Goal: Task Accomplishment & Management: Manage account settings

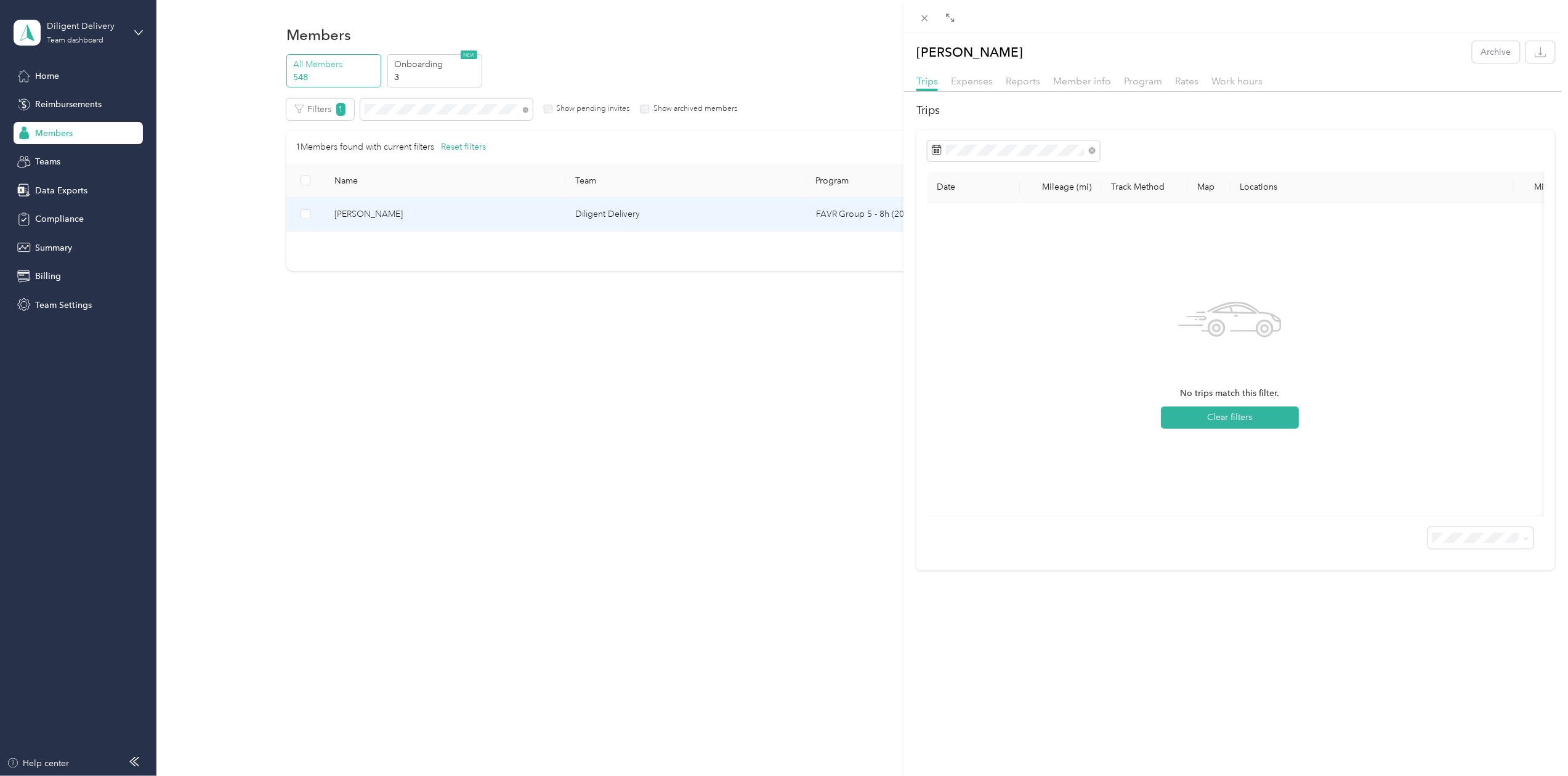
click at [408, 104] on div "[PERSON_NAME] Archive Trips Expenses Reports Member info Program Rates Work hou…" at bounding box center [784, 388] width 1568 height 776
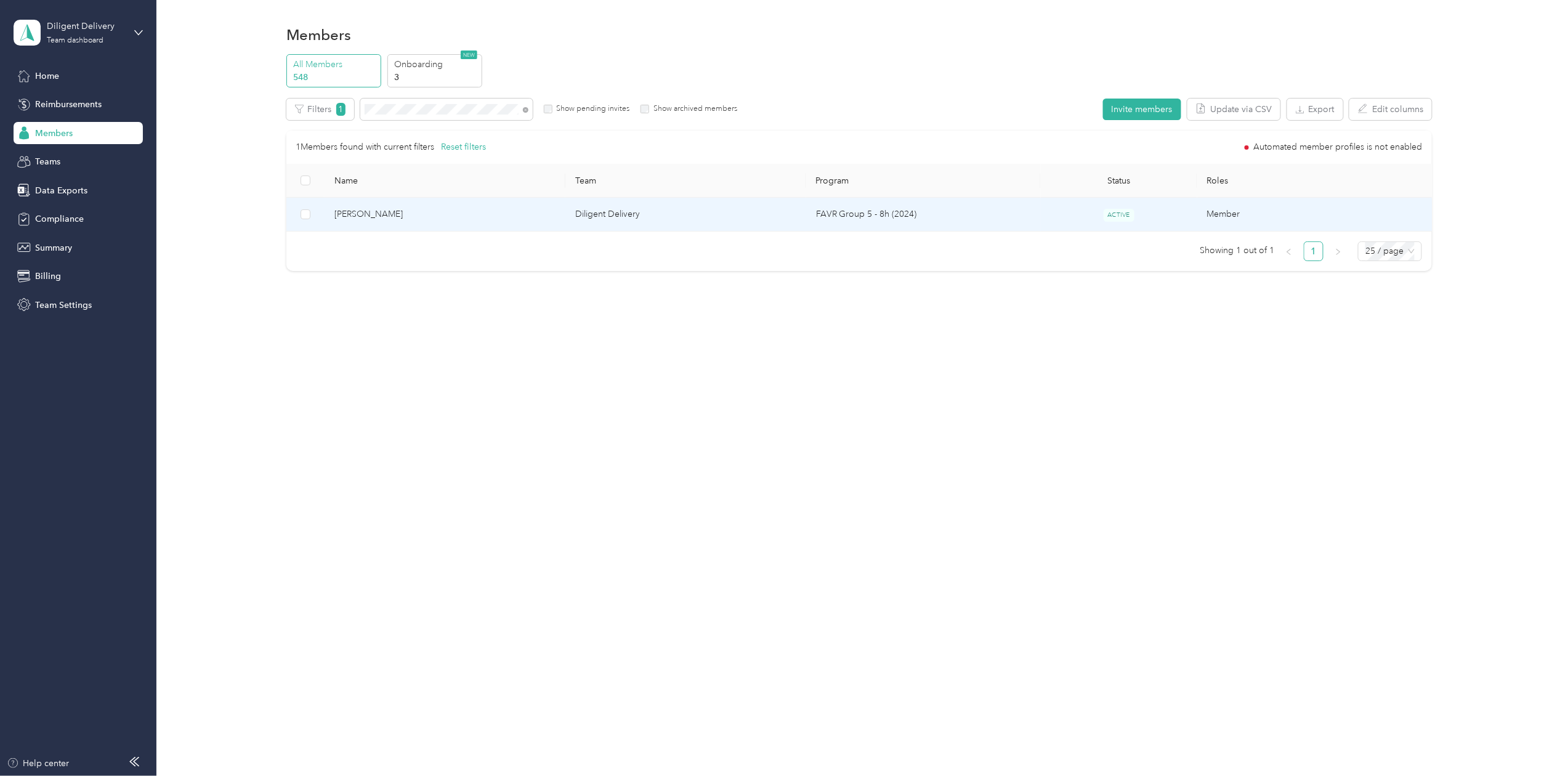
click at [408, 104] on div at bounding box center [784, 388] width 1568 height 776
click at [365, 225] on td "[PERSON_NAME]" at bounding box center [445, 215] width 241 height 34
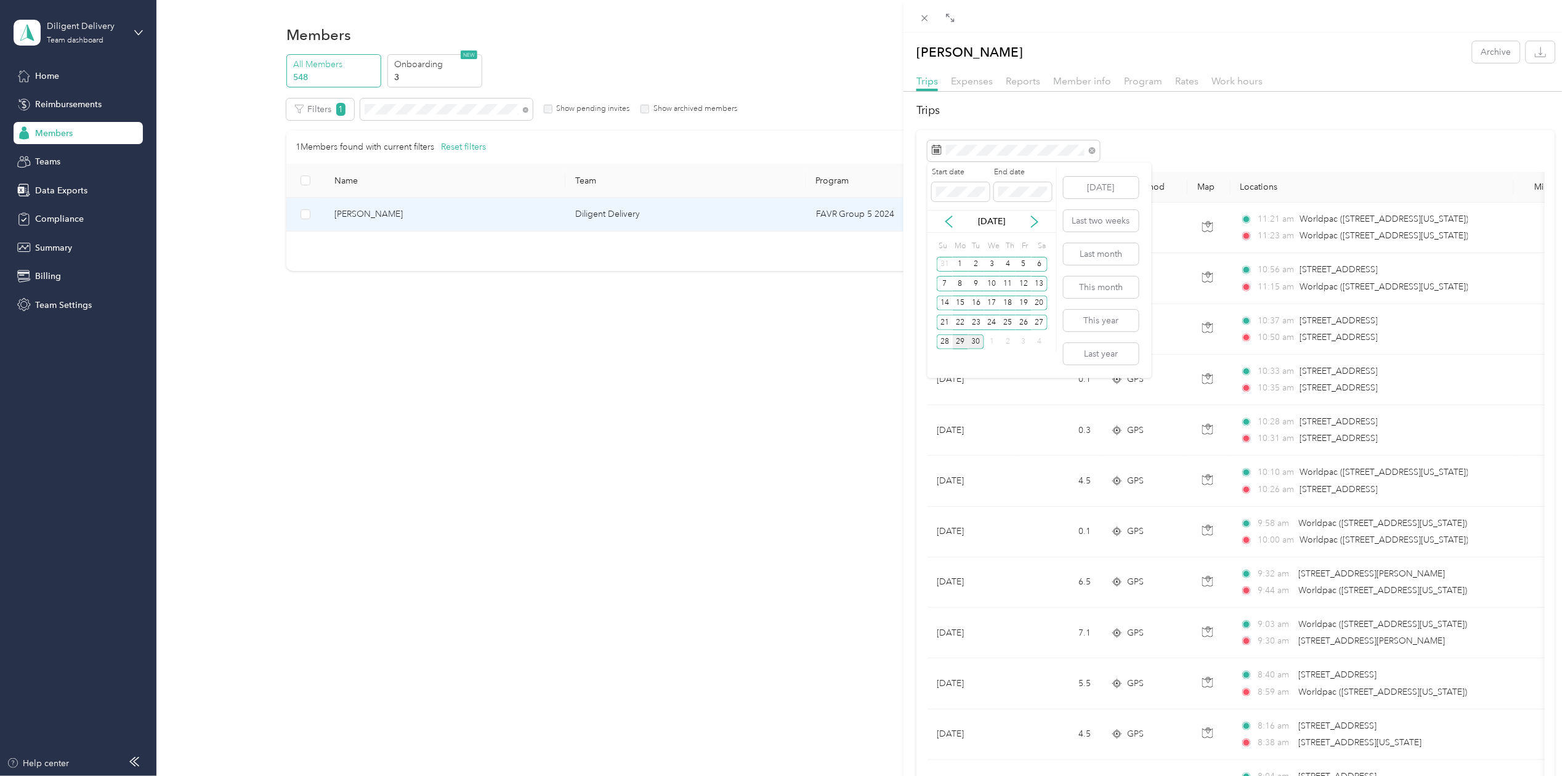
click at [954, 341] on div "29" at bounding box center [961, 342] width 16 height 15
click at [955, 341] on div "29" at bounding box center [961, 342] width 16 height 15
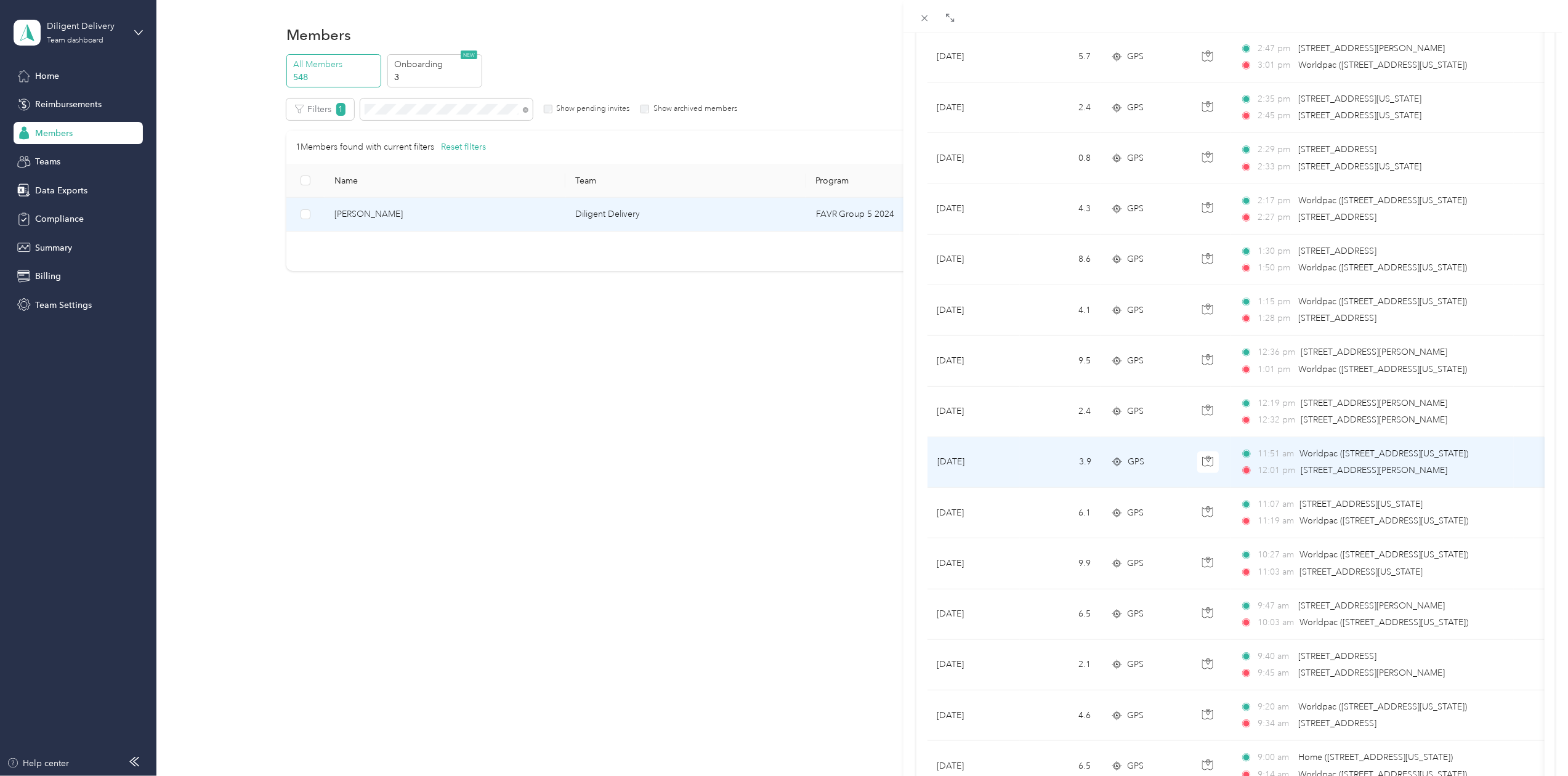
scroll to position [453, 0]
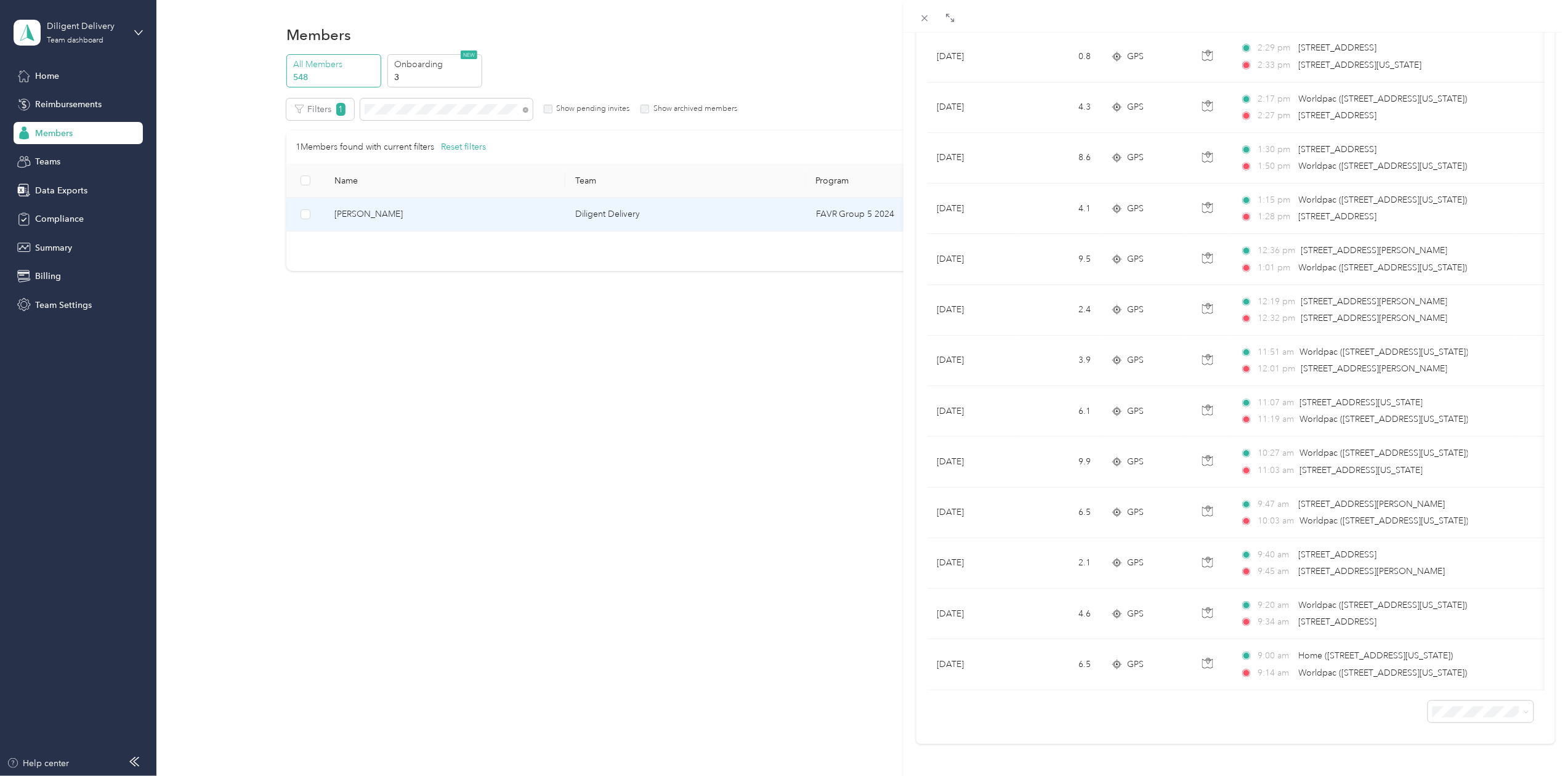
click at [410, 105] on div "[PERSON_NAME] Archive Trips Expenses Reports Member info Program Rates Work hou…" at bounding box center [784, 388] width 1568 height 776
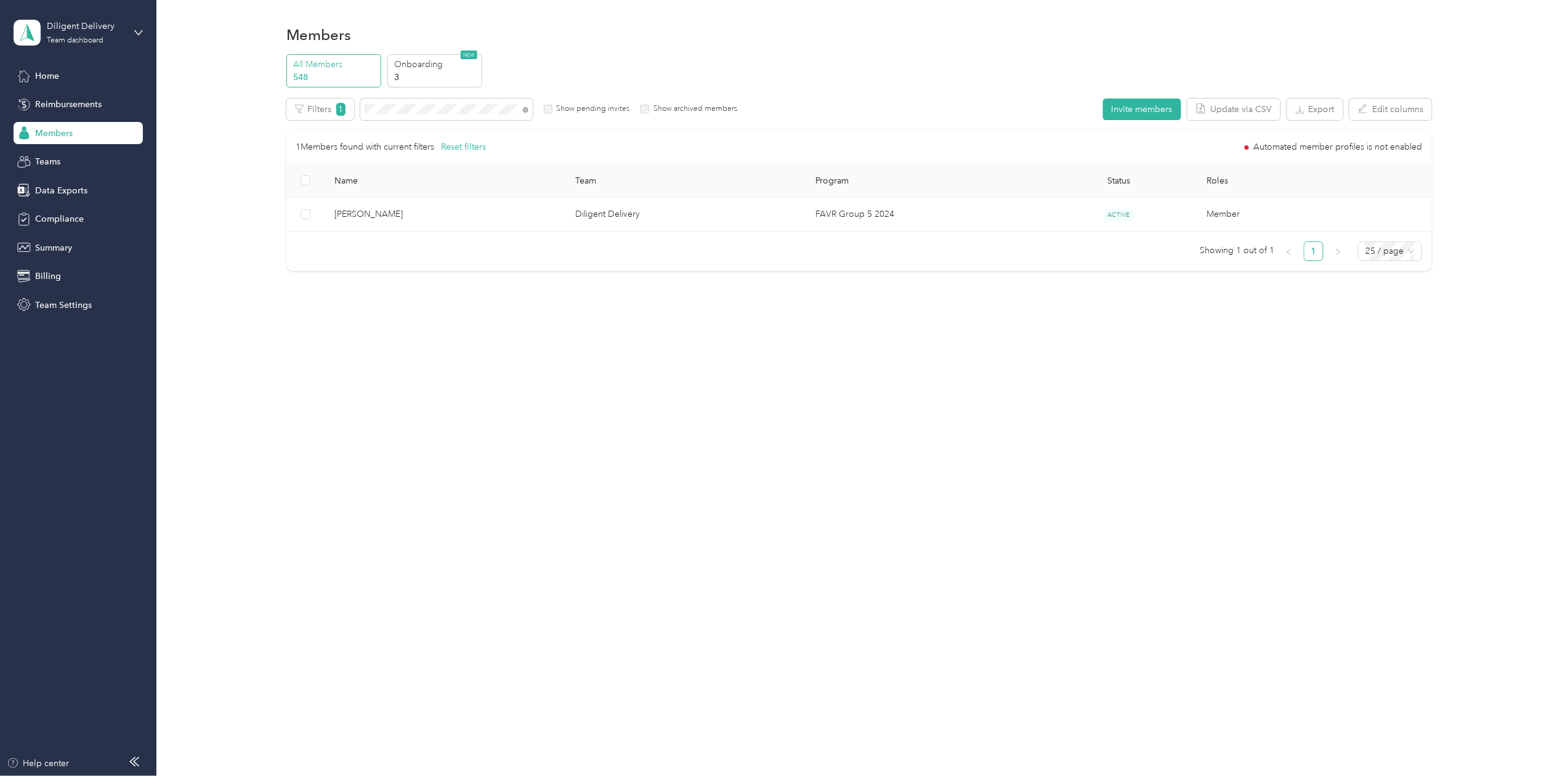
click at [410, 776] on div "Drag to resize Click to close [PERSON_NAME] Archive Trips Expenses Reports Memb…" at bounding box center [781, 776] width 1562 height 0
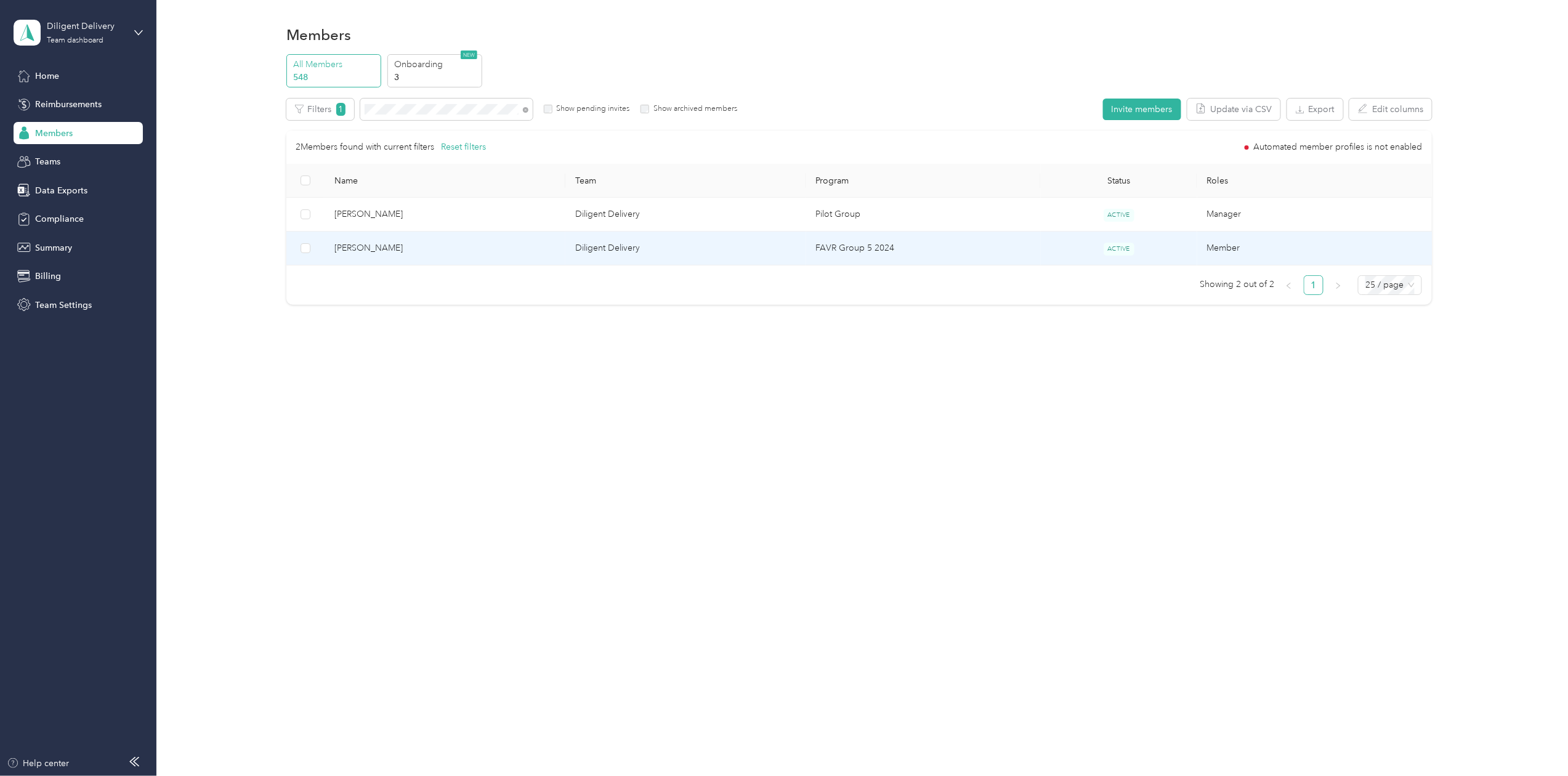
click at [375, 252] on span "[PERSON_NAME]" at bounding box center [445, 248] width 221 height 14
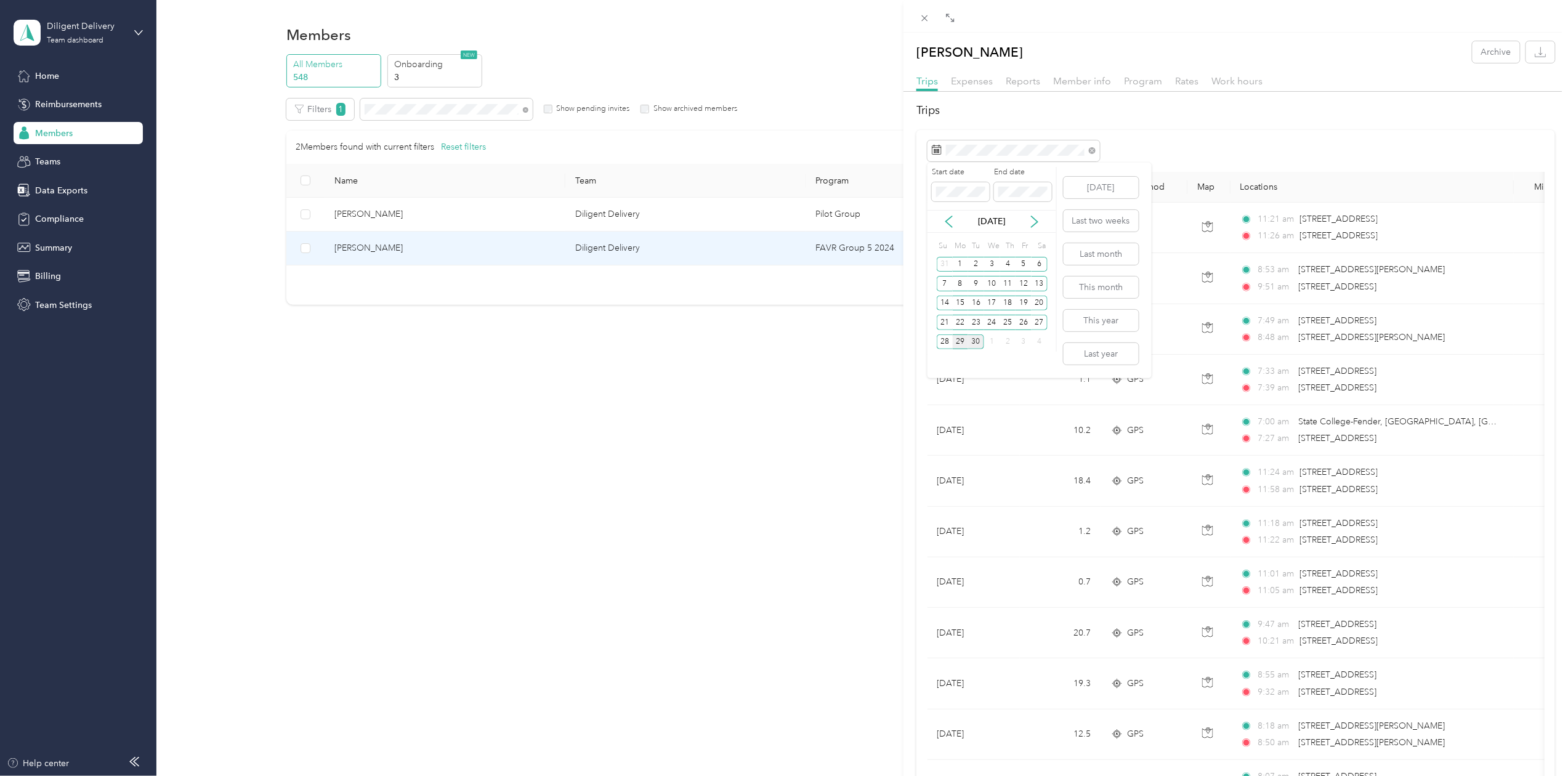
click at [961, 343] on div "29" at bounding box center [961, 342] width 16 height 15
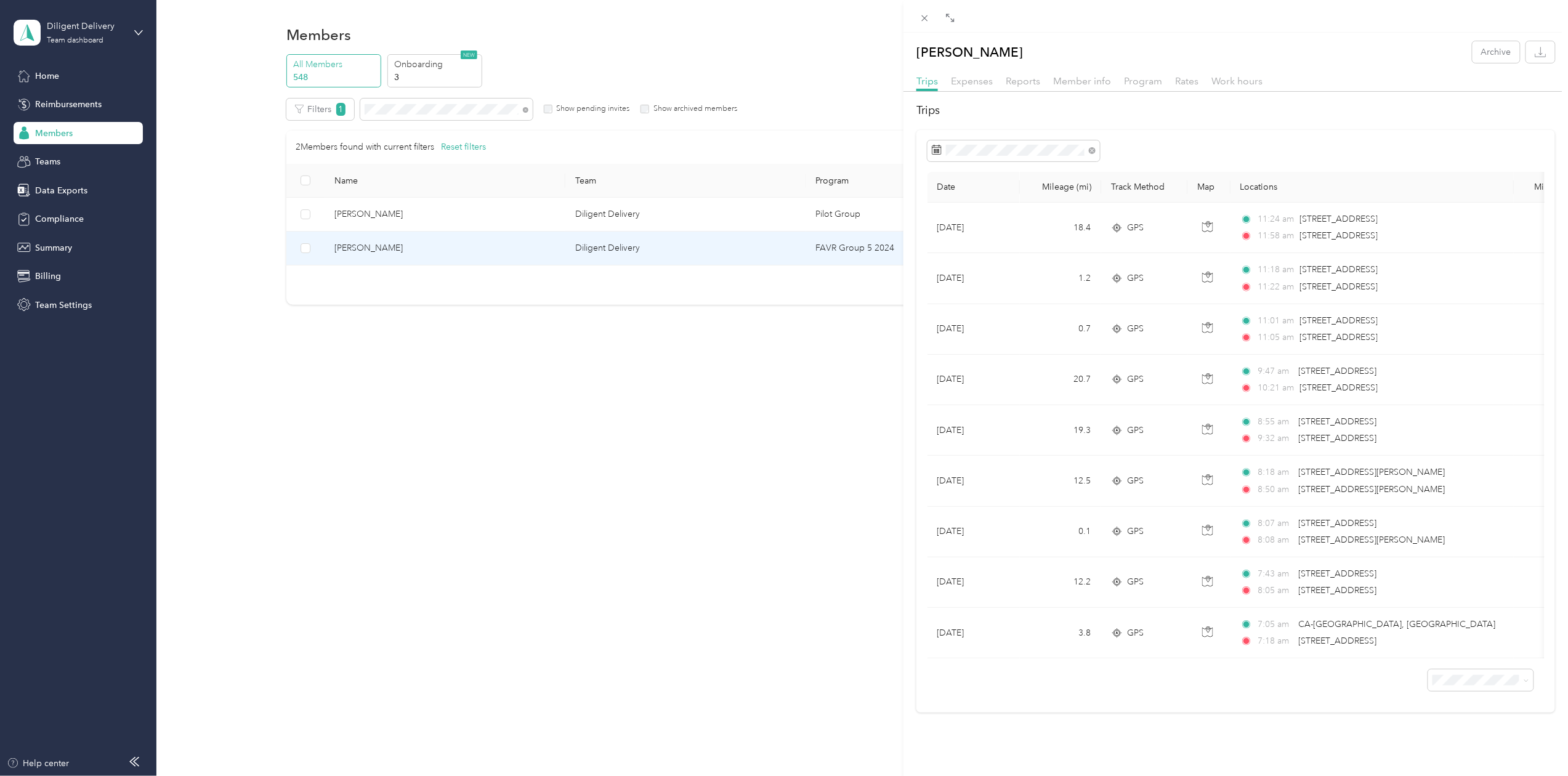
click at [416, 110] on div "[PERSON_NAME] Archive Trips Expenses Reports Member info Program Rates Work hou…" at bounding box center [784, 388] width 1568 height 776
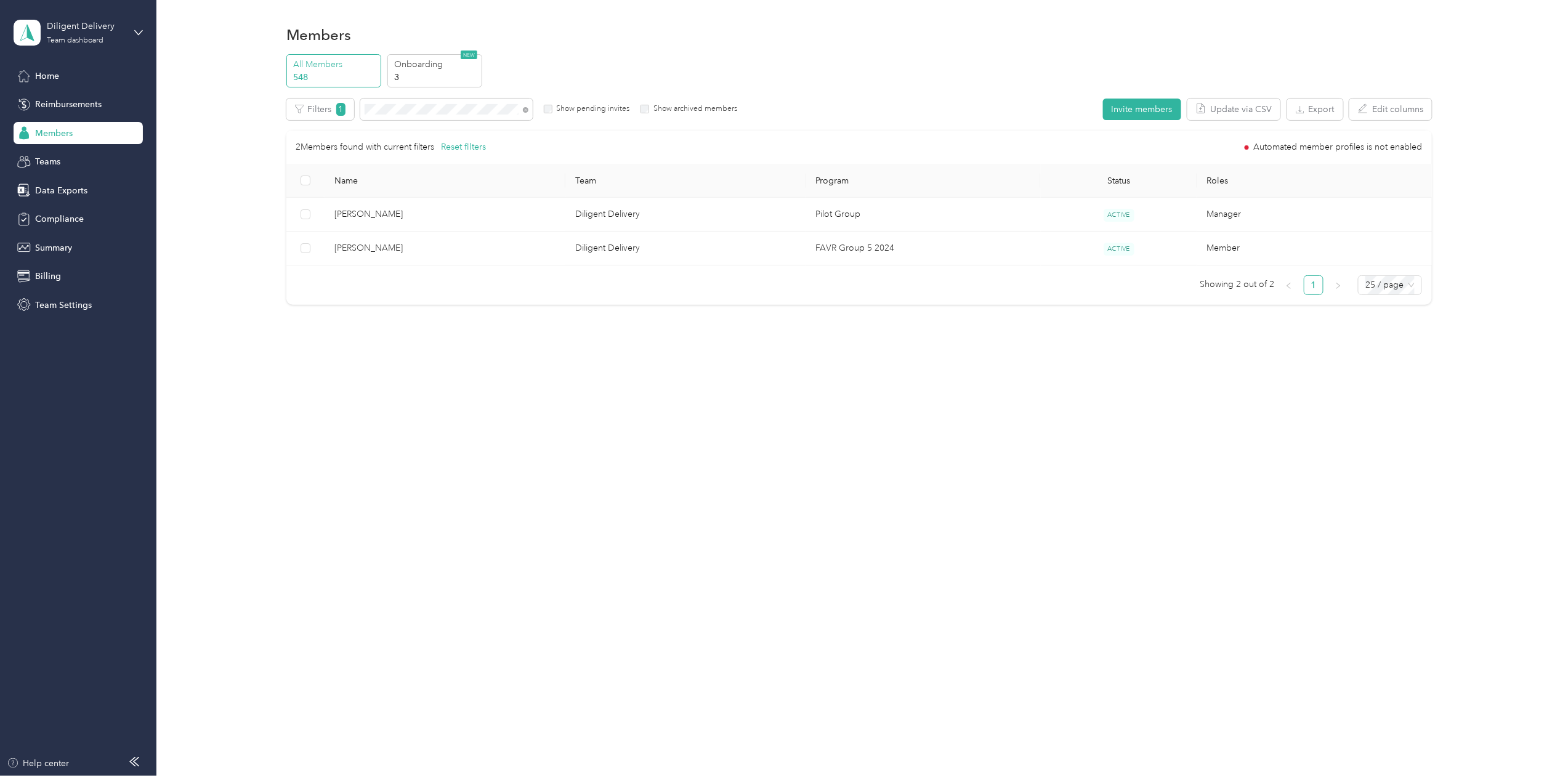
click at [416, 110] on div at bounding box center [784, 388] width 1568 height 776
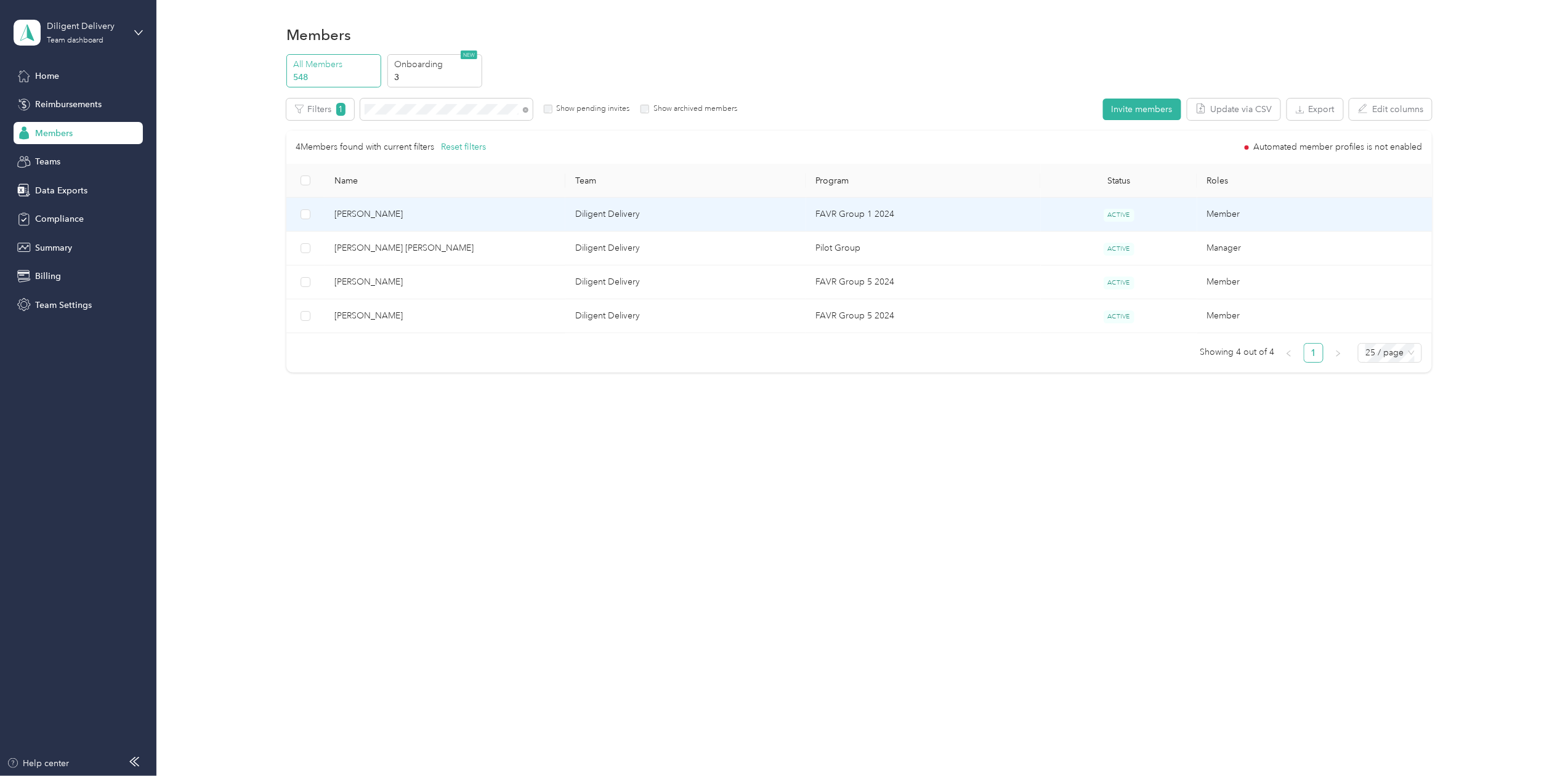
click at [383, 213] on span "[PERSON_NAME]" at bounding box center [445, 215] width 221 height 14
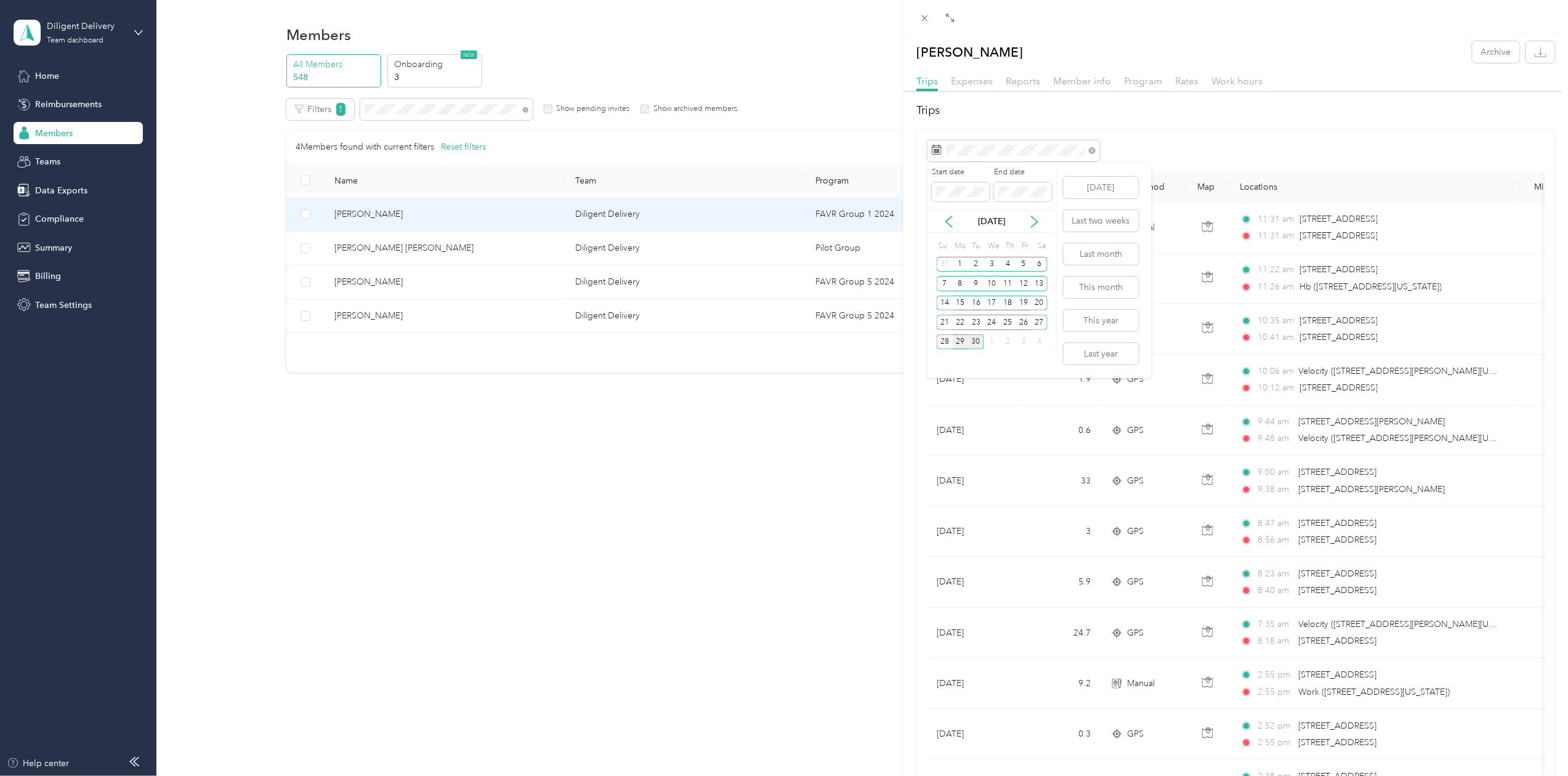
click at [957, 341] on div "29" at bounding box center [961, 342] width 16 height 15
click at [959, 341] on div "29" at bounding box center [961, 342] width 16 height 15
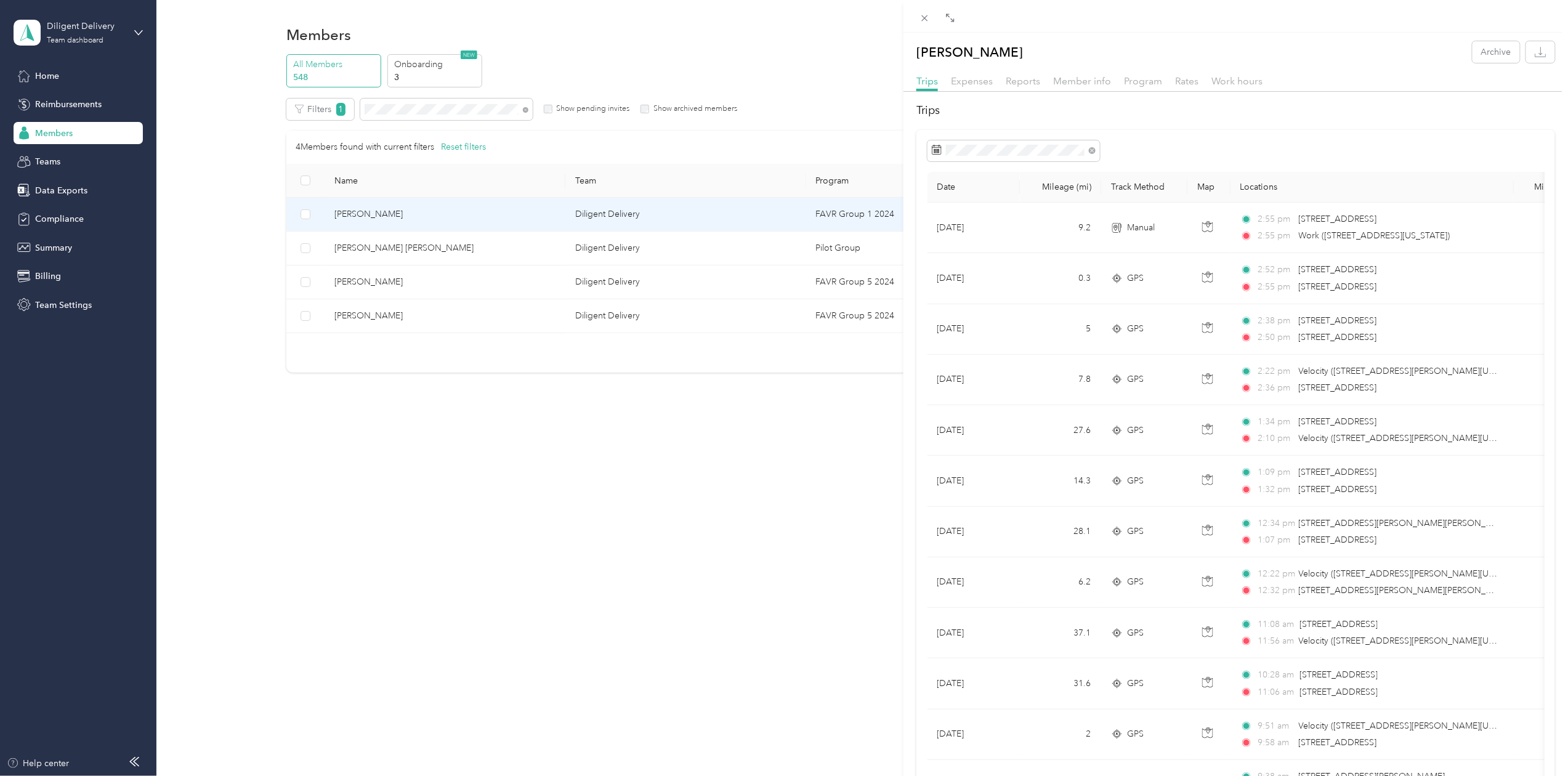
click at [397, 111] on div "[PERSON_NAME] Archive Trips Expenses Reports Member info Program Rates Work hou…" at bounding box center [784, 388] width 1568 height 776
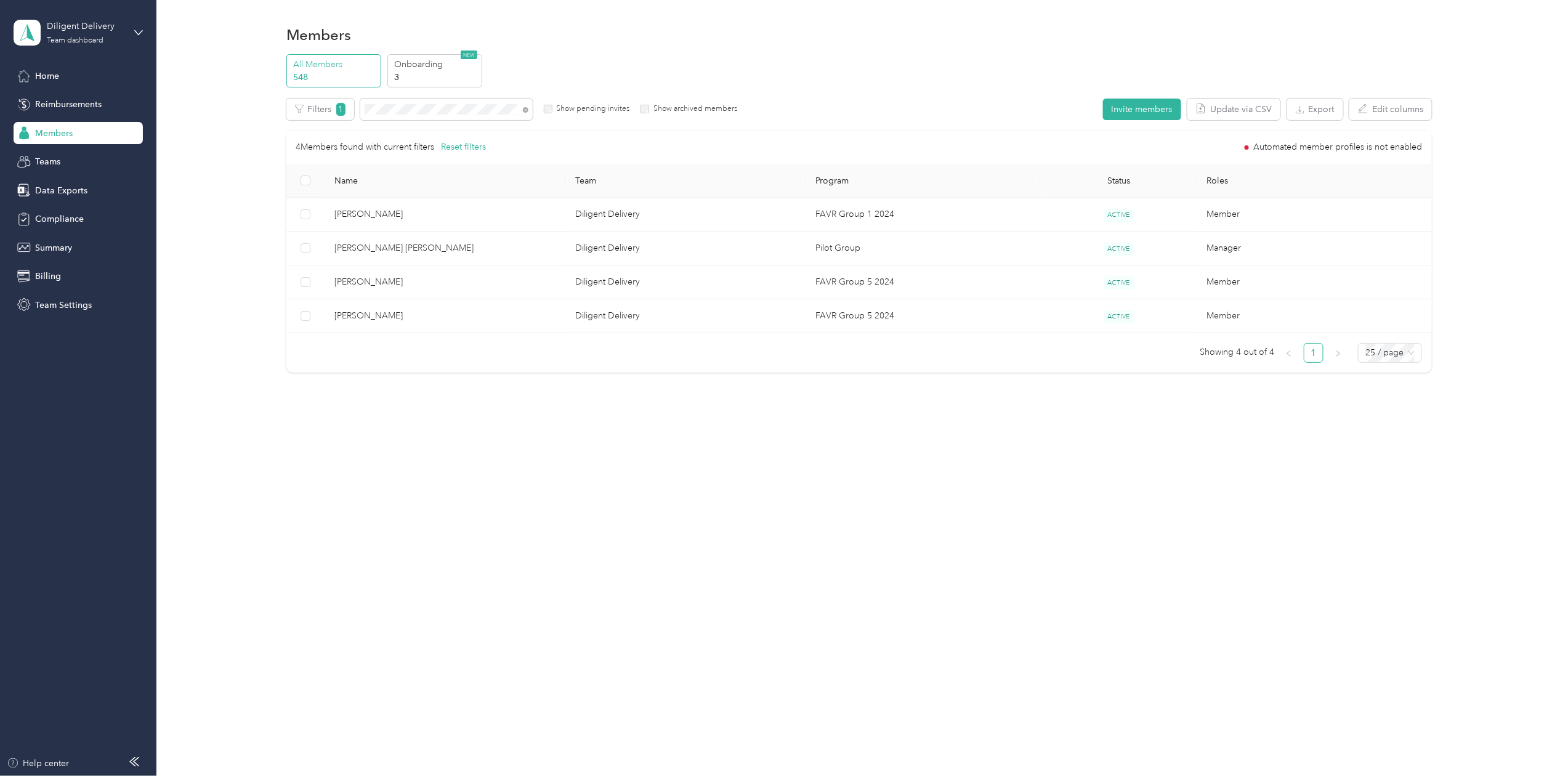
click at [397, 111] on div at bounding box center [784, 388] width 1568 height 776
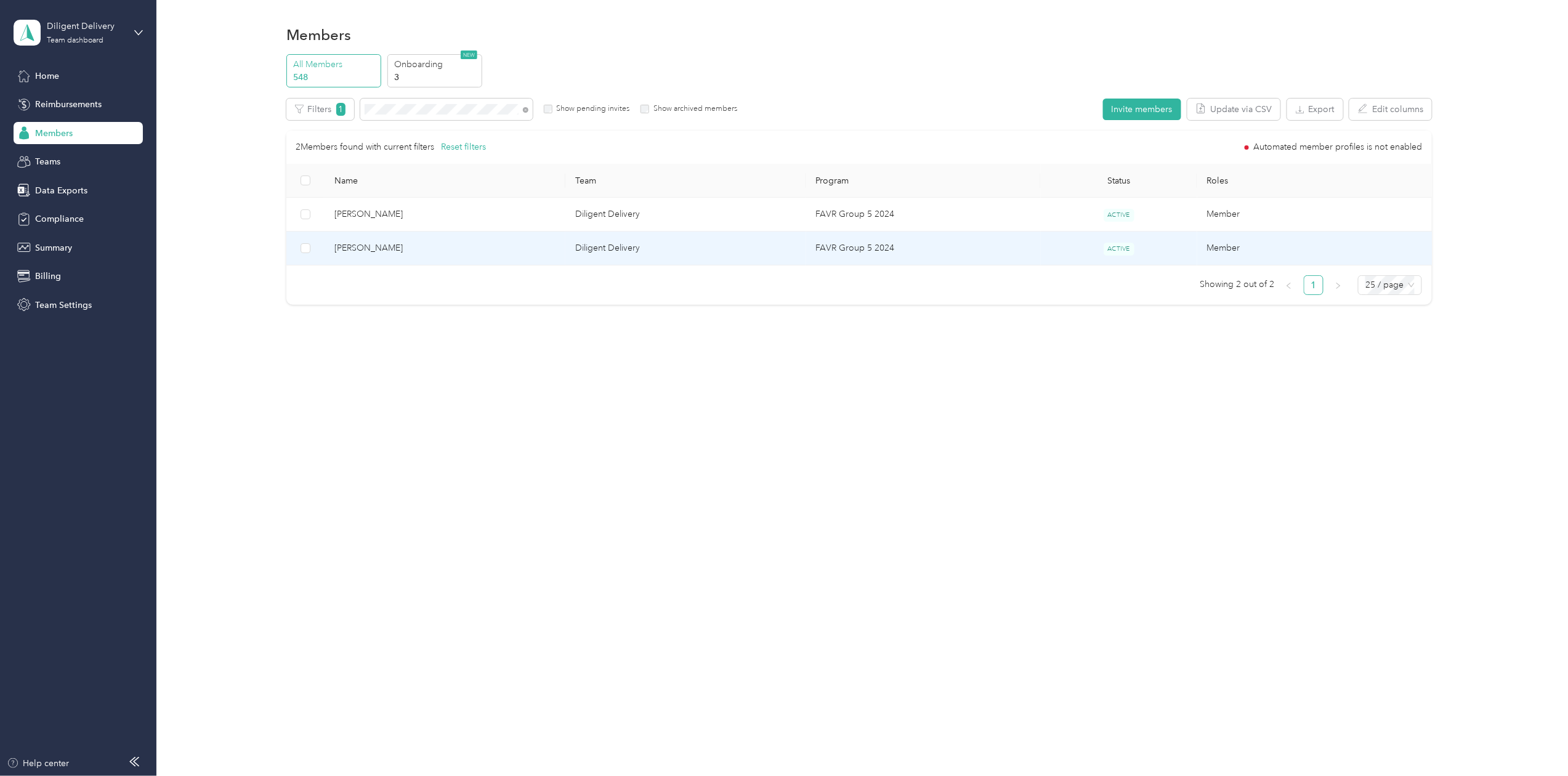
click at [403, 241] on td "[PERSON_NAME]" at bounding box center [445, 249] width 241 height 34
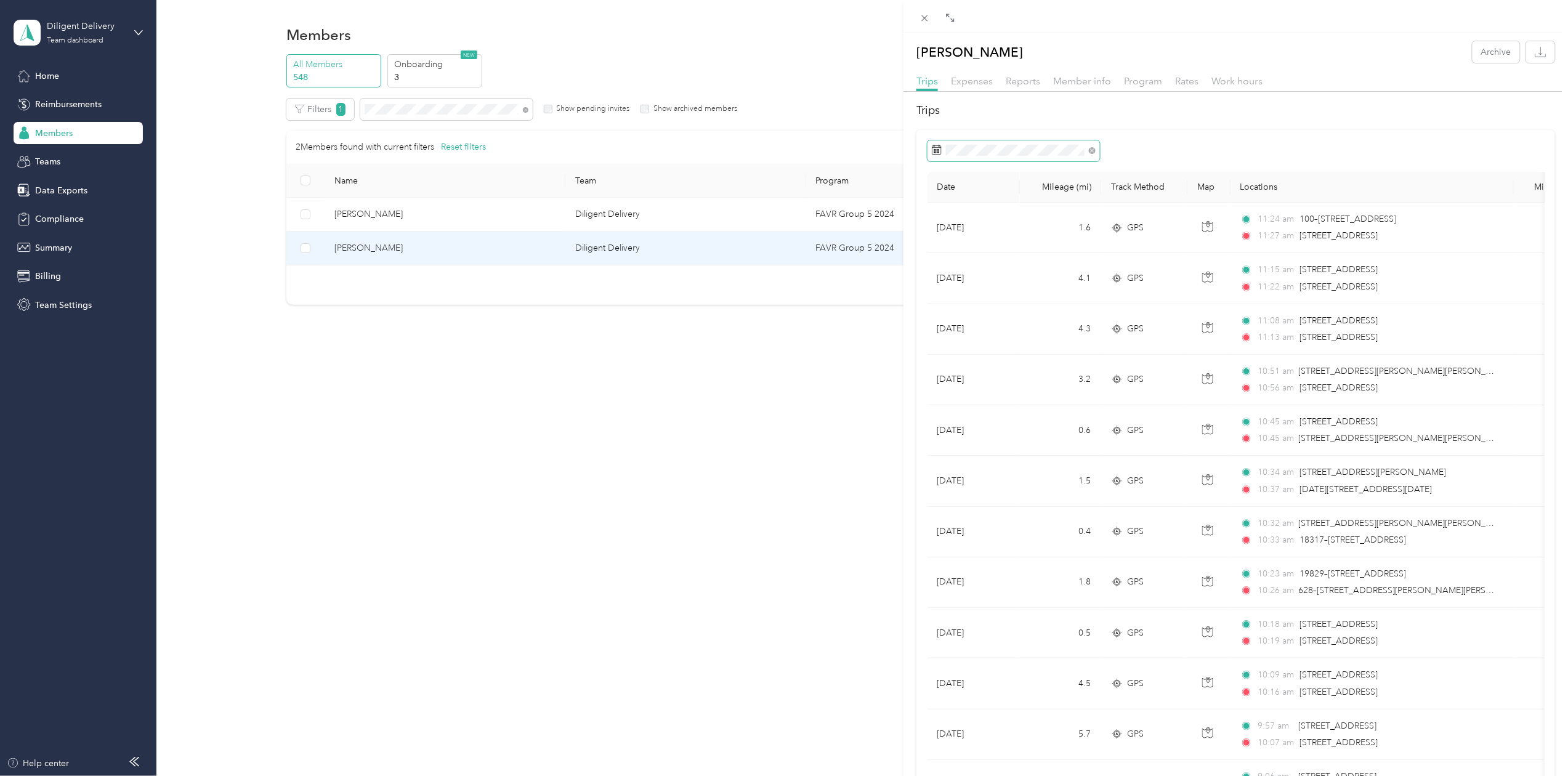
drag, startPoint x: 954, startPoint y: 156, endPoint x: 966, endPoint y: 158, distance: 12.6
click at [952, 156] on span at bounding box center [1014, 150] width 172 height 21
click at [961, 338] on div "29" at bounding box center [961, 342] width 16 height 15
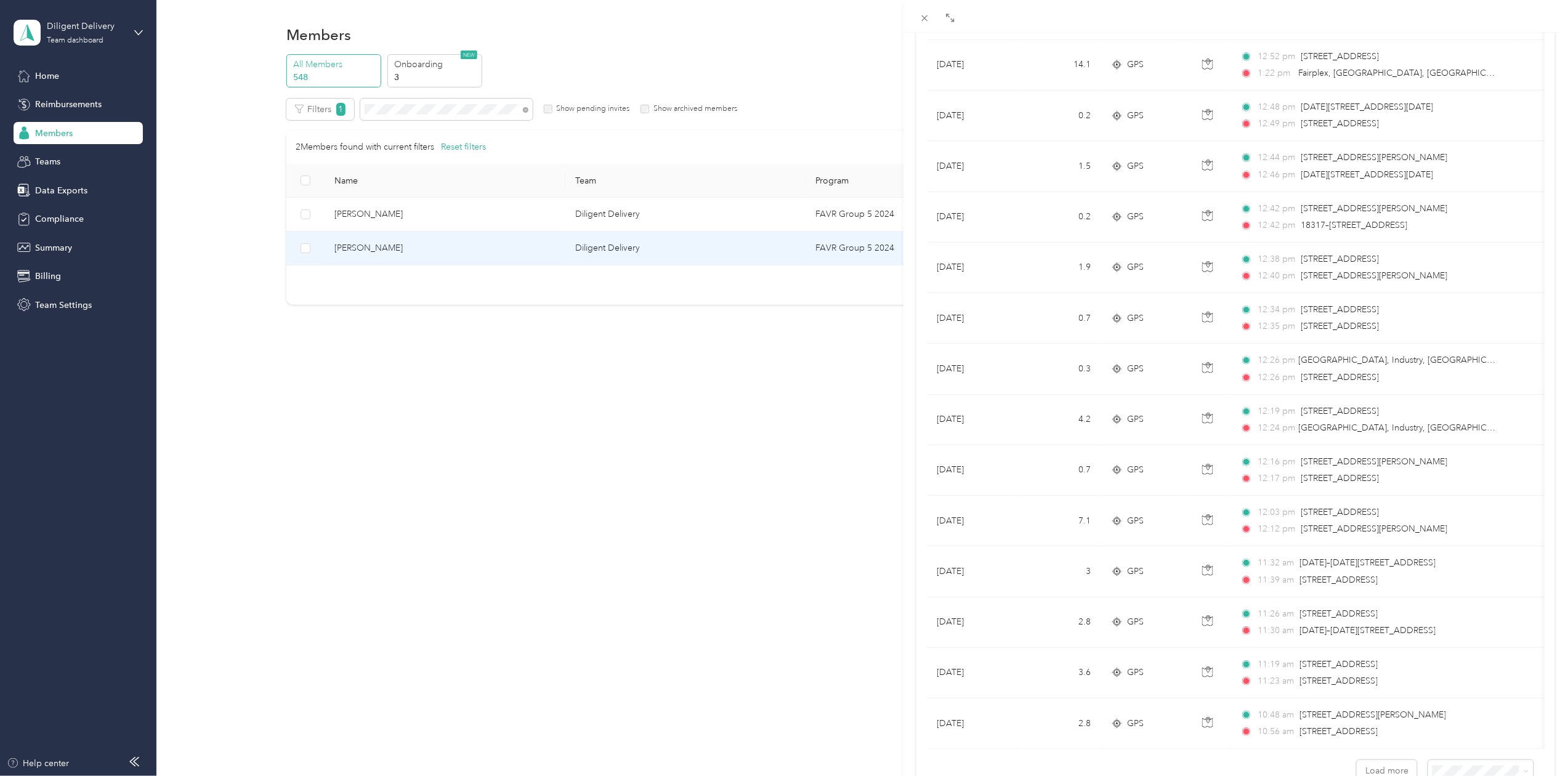
scroll to position [809, 0]
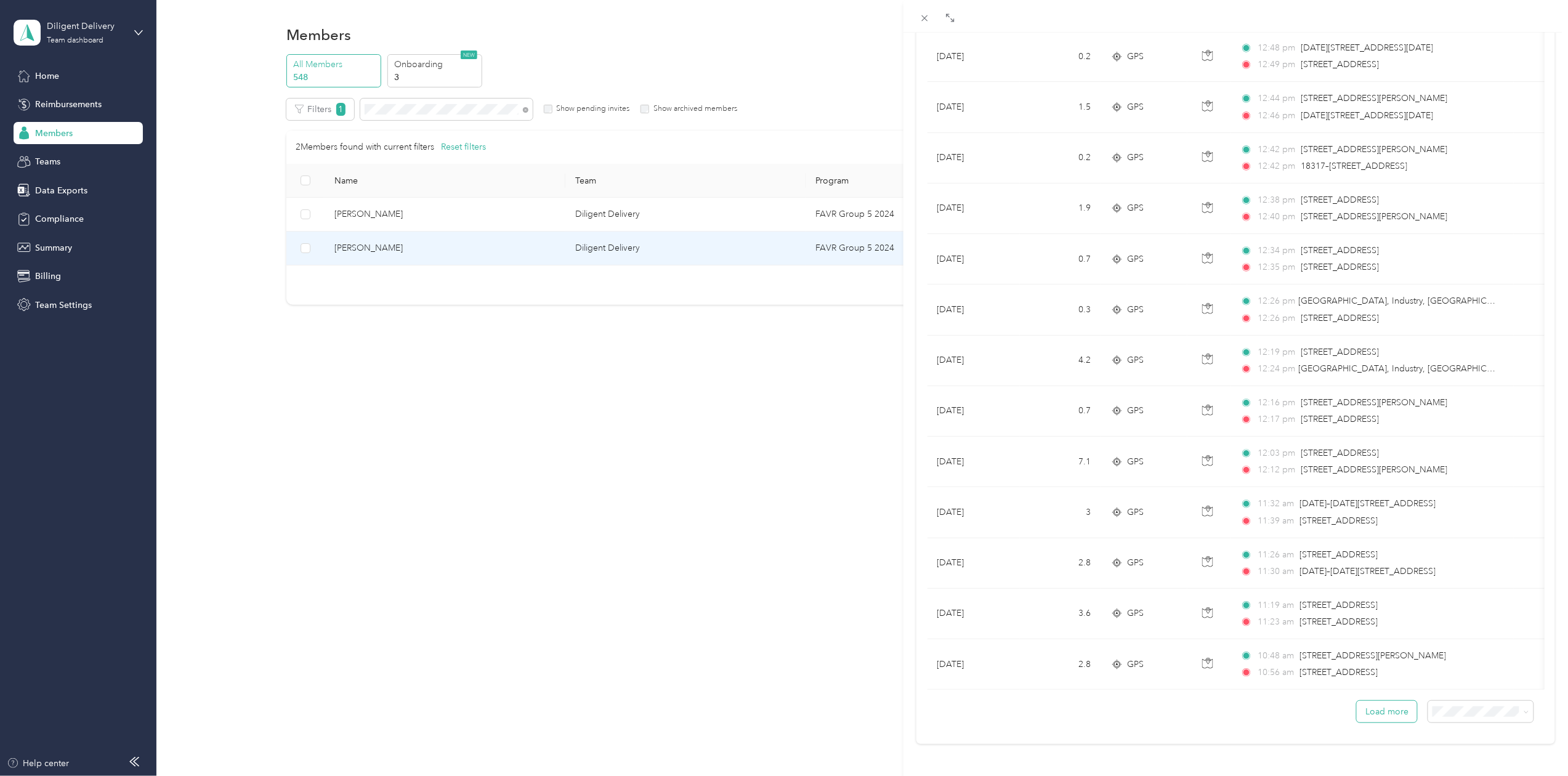
click at [1370, 703] on button "Load more" at bounding box center [1387, 712] width 60 height 22
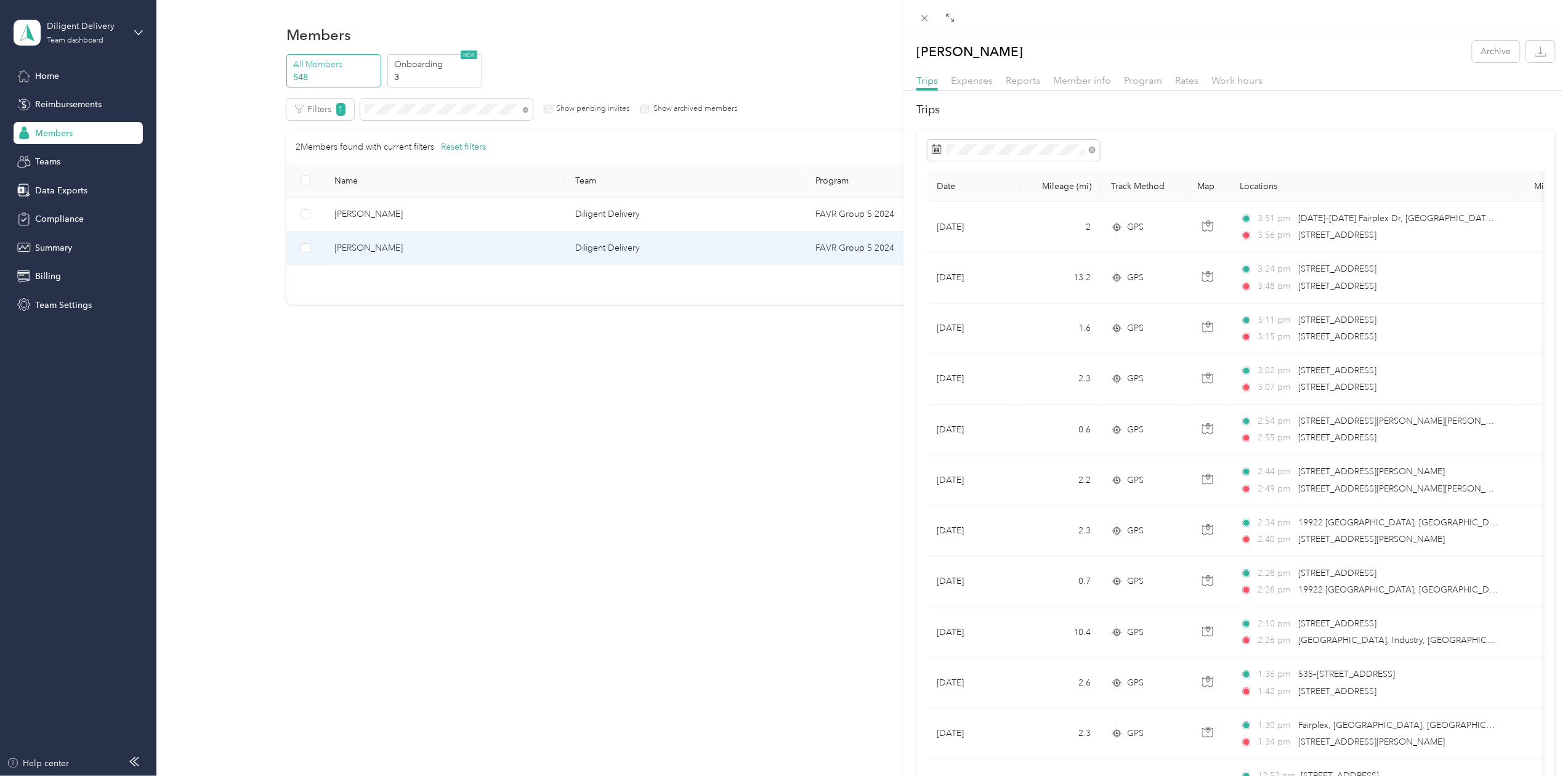
scroll to position [0, 0]
click at [402, 108] on div "[PERSON_NAME] Archive Trips Expenses Reports Member info Program Rates Work hou…" at bounding box center [784, 388] width 1568 height 776
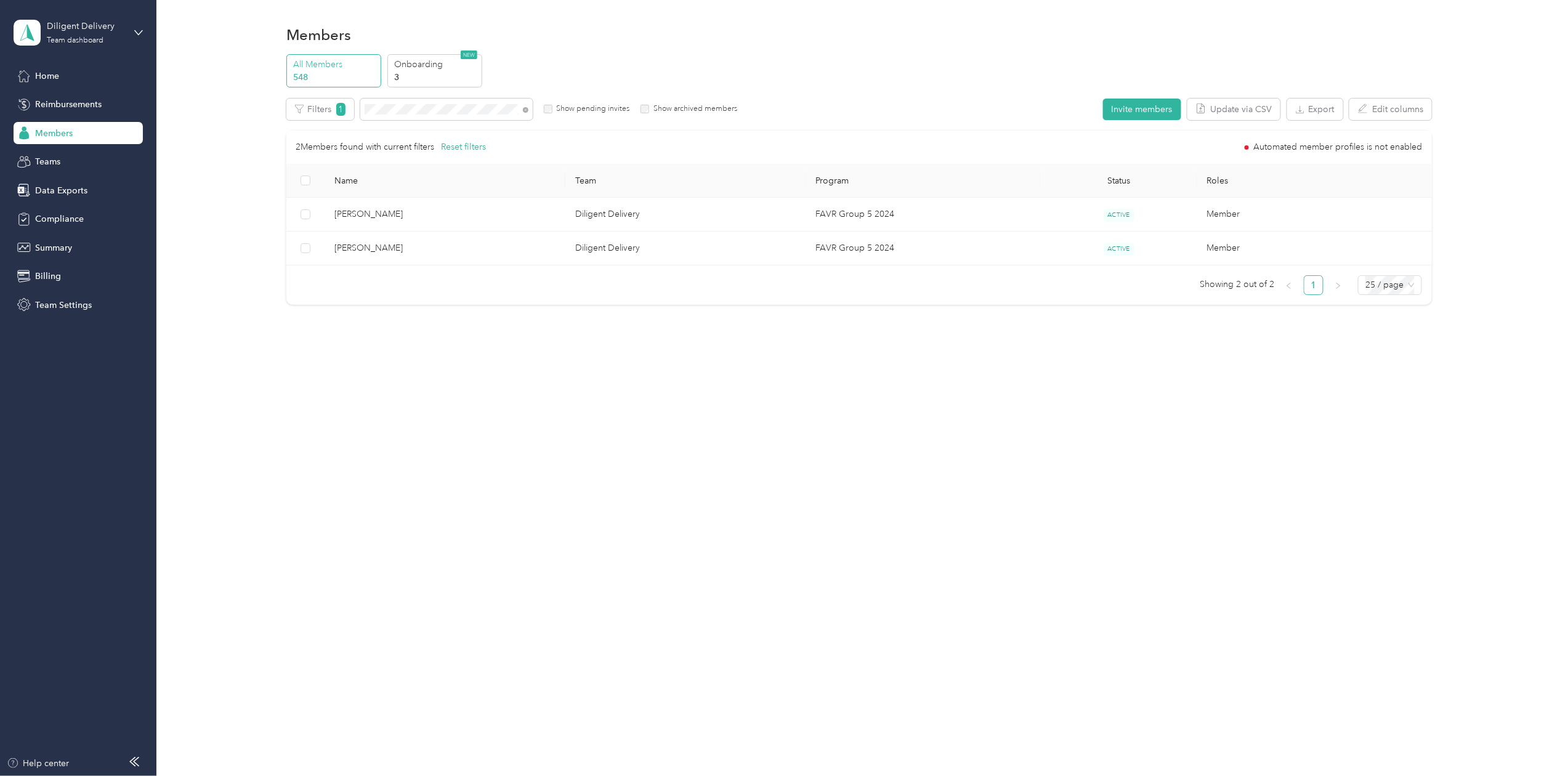
click at [402, 776] on div "Drag to resize Click to close [PERSON_NAME] Archive Trips Expenses Reports Memb…" at bounding box center [781, 776] width 1562 height 0
click at [402, 108] on div at bounding box center [784, 388] width 1568 height 776
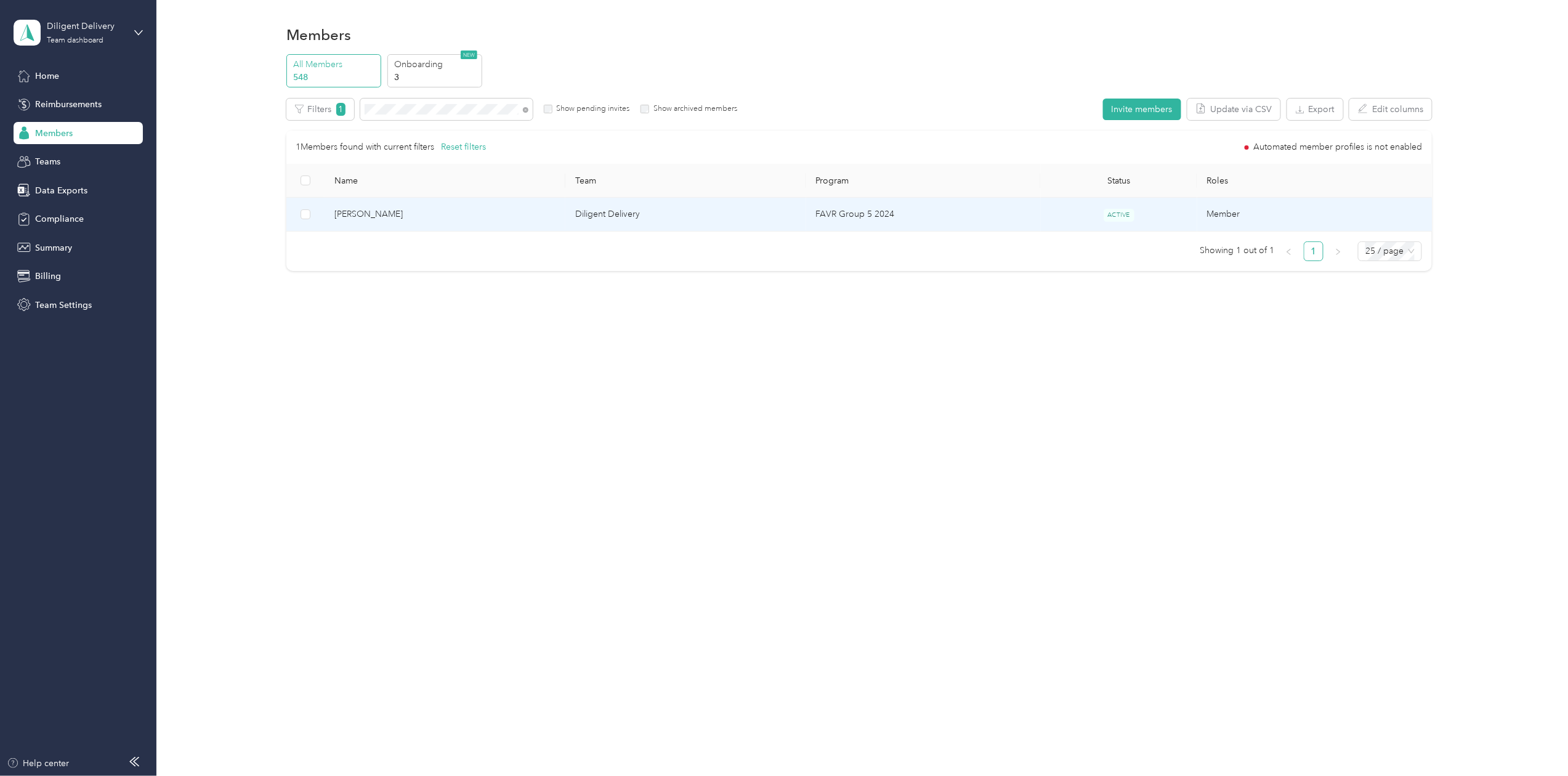
click at [372, 216] on span "[PERSON_NAME]" at bounding box center [445, 215] width 221 height 14
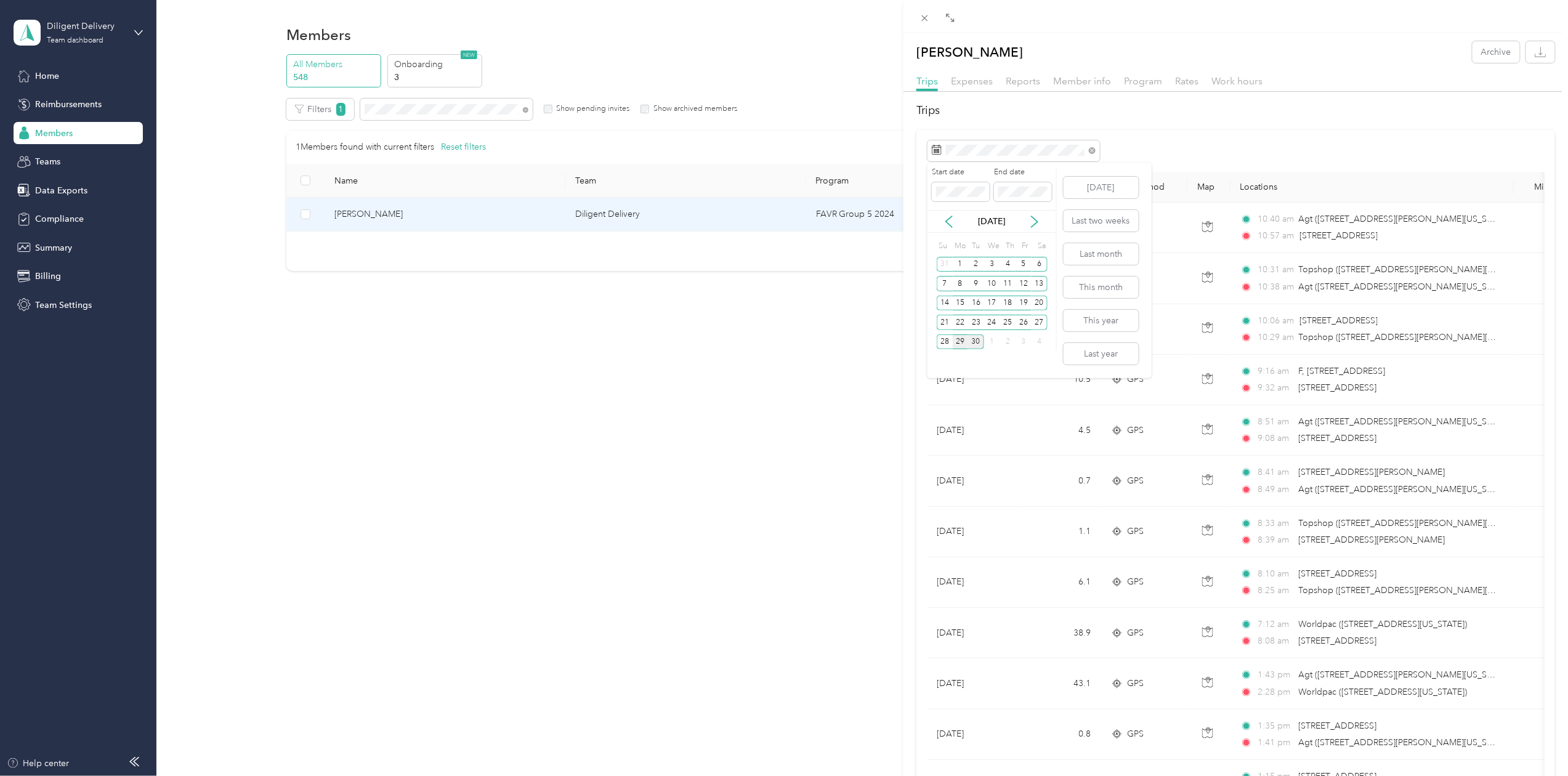
click at [960, 340] on div "29" at bounding box center [961, 342] width 16 height 15
click at [961, 340] on div "29" at bounding box center [961, 342] width 16 height 15
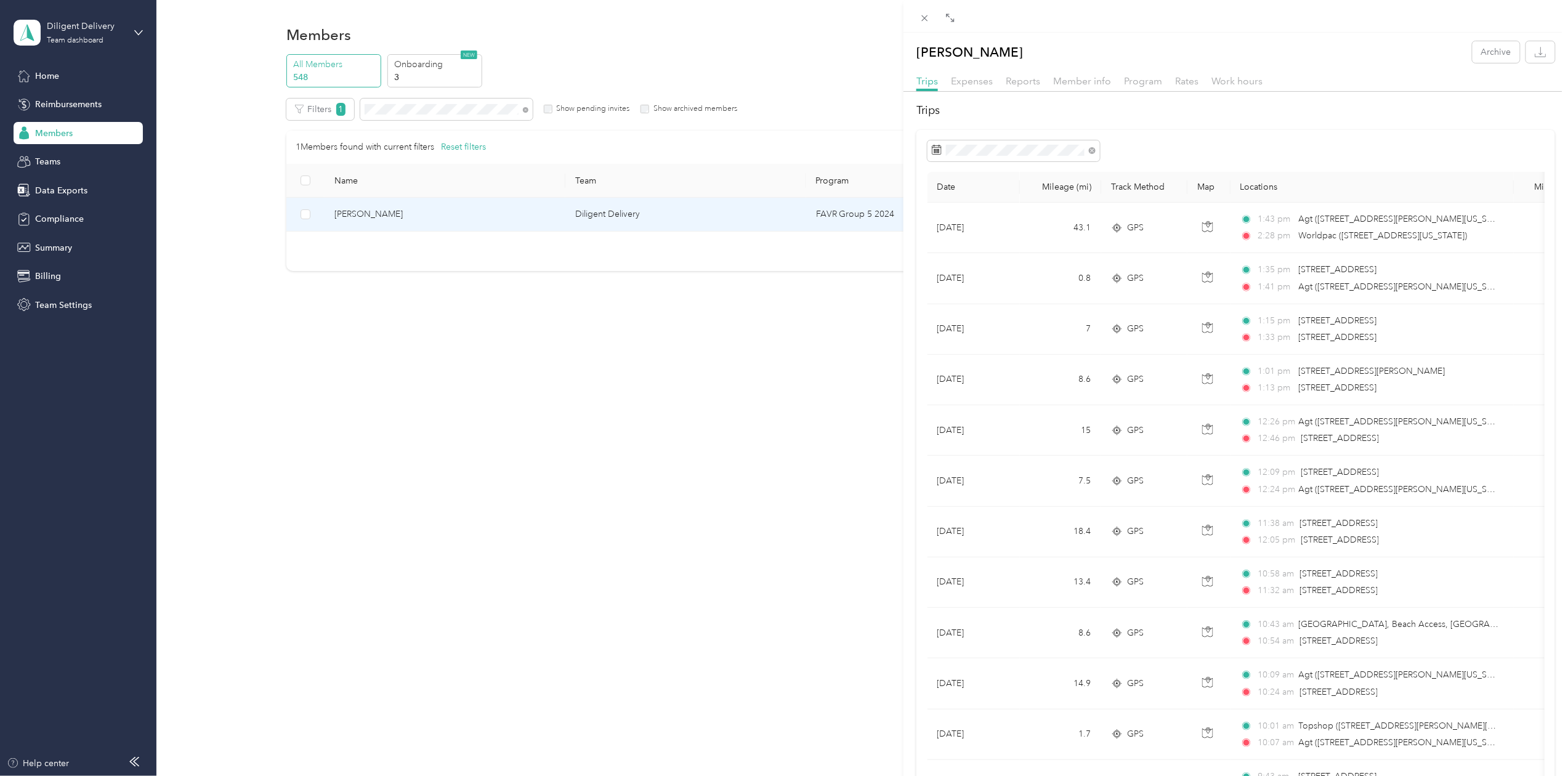
click at [410, 111] on div "[PERSON_NAME] Archive Trips Expenses Reports Member info Program Rates Work hou…" at bounding box center [784, 388] width 1568 height 776
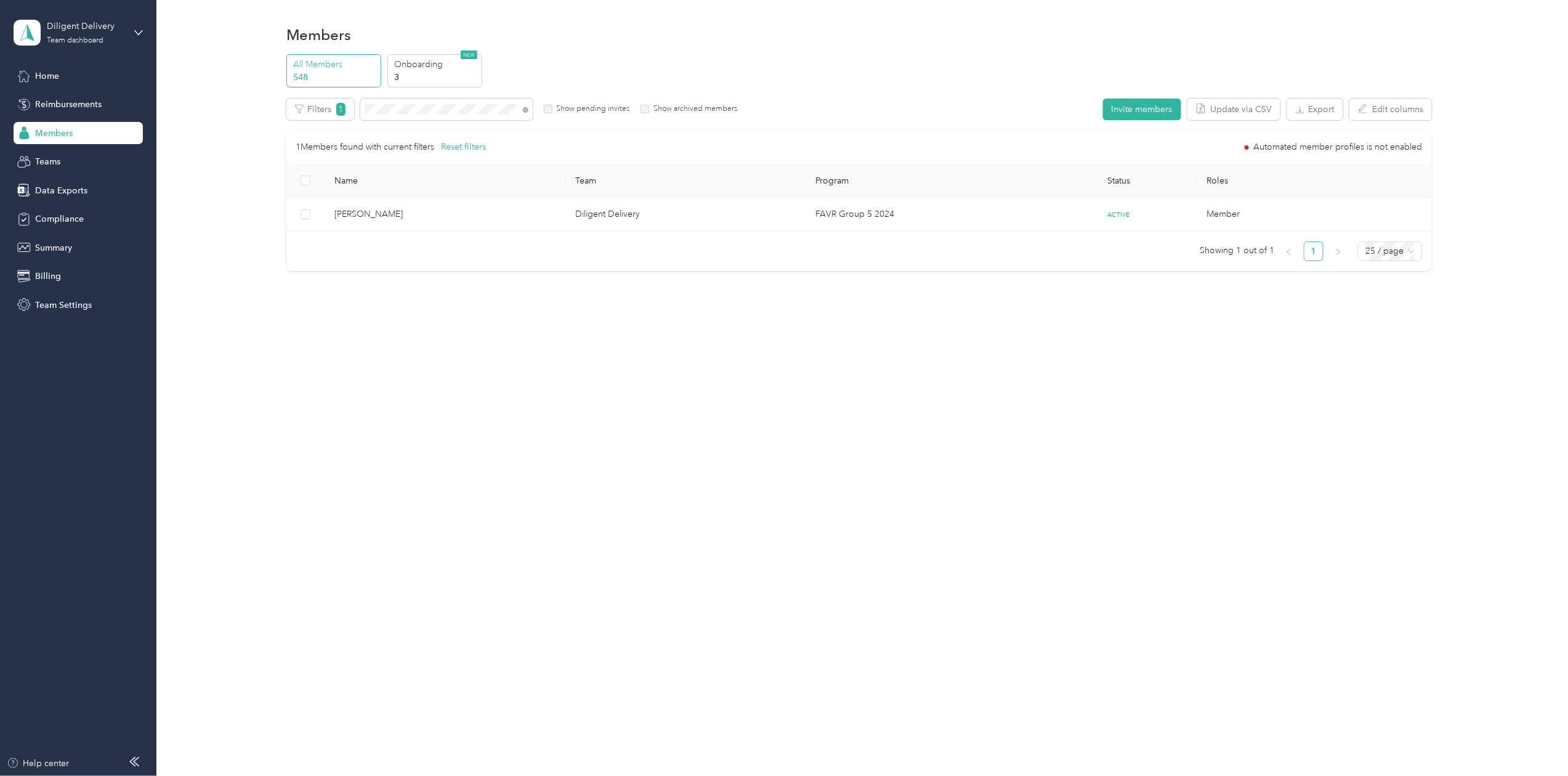
click at [410, 776] on div "Drag to resize Click to close [PERSON_NAME] Archive Trips Expenses Reports Memb…" at bounding box center [781, 776] width 1562 height 0
click at [410, 111] on div at bounding box center [784, 388] width 1568 height 776
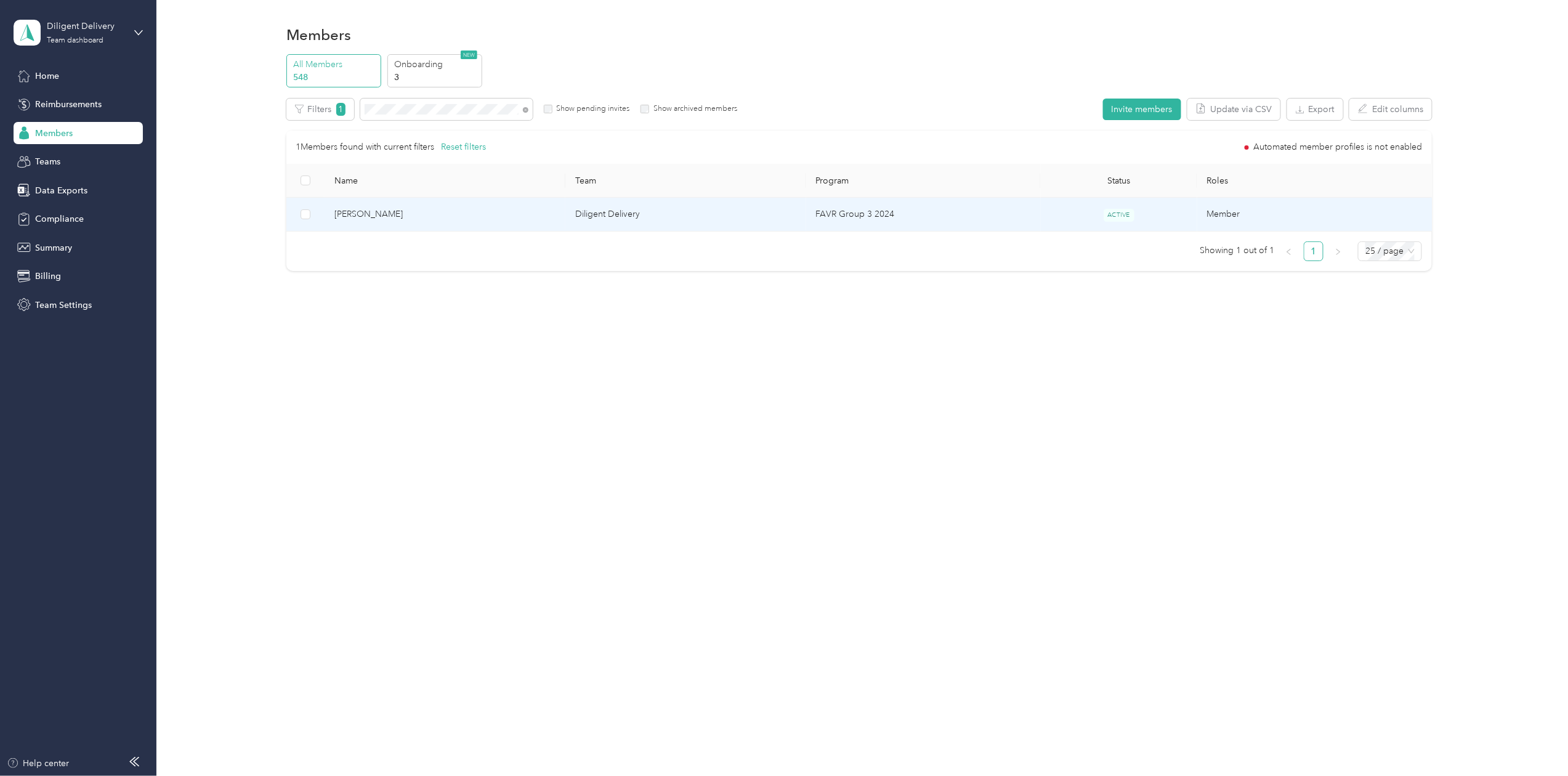
click at [357, 216] on span "[PERSON_NAME]" at bounding box center [445, 215] width 221 height 14
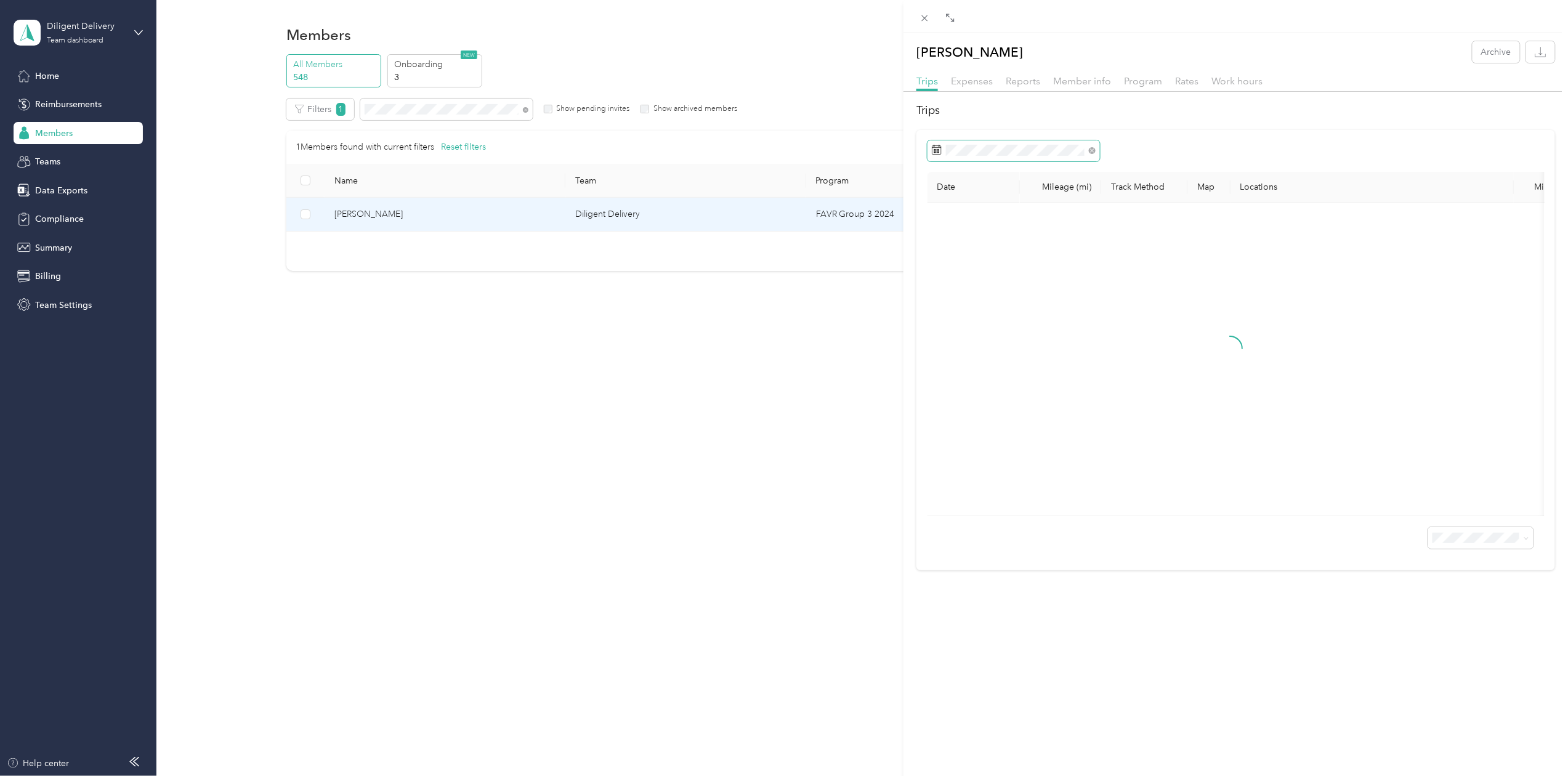
click at [944, 148] on span at bounding box center [1014, 150] width 172 height 21
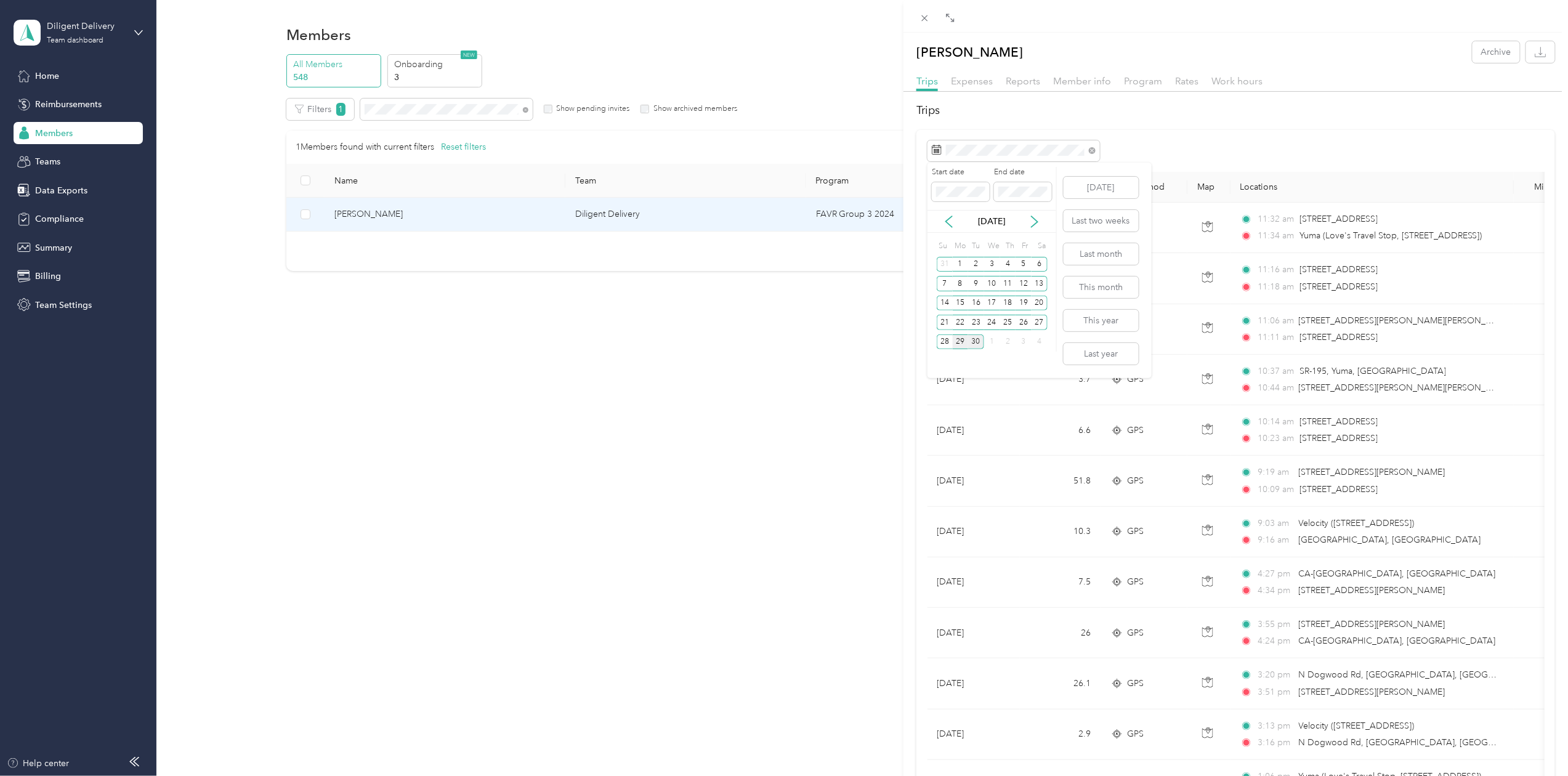
click at [959, 341] on div "29" at bounding box center [961, 342] width 16 height 15
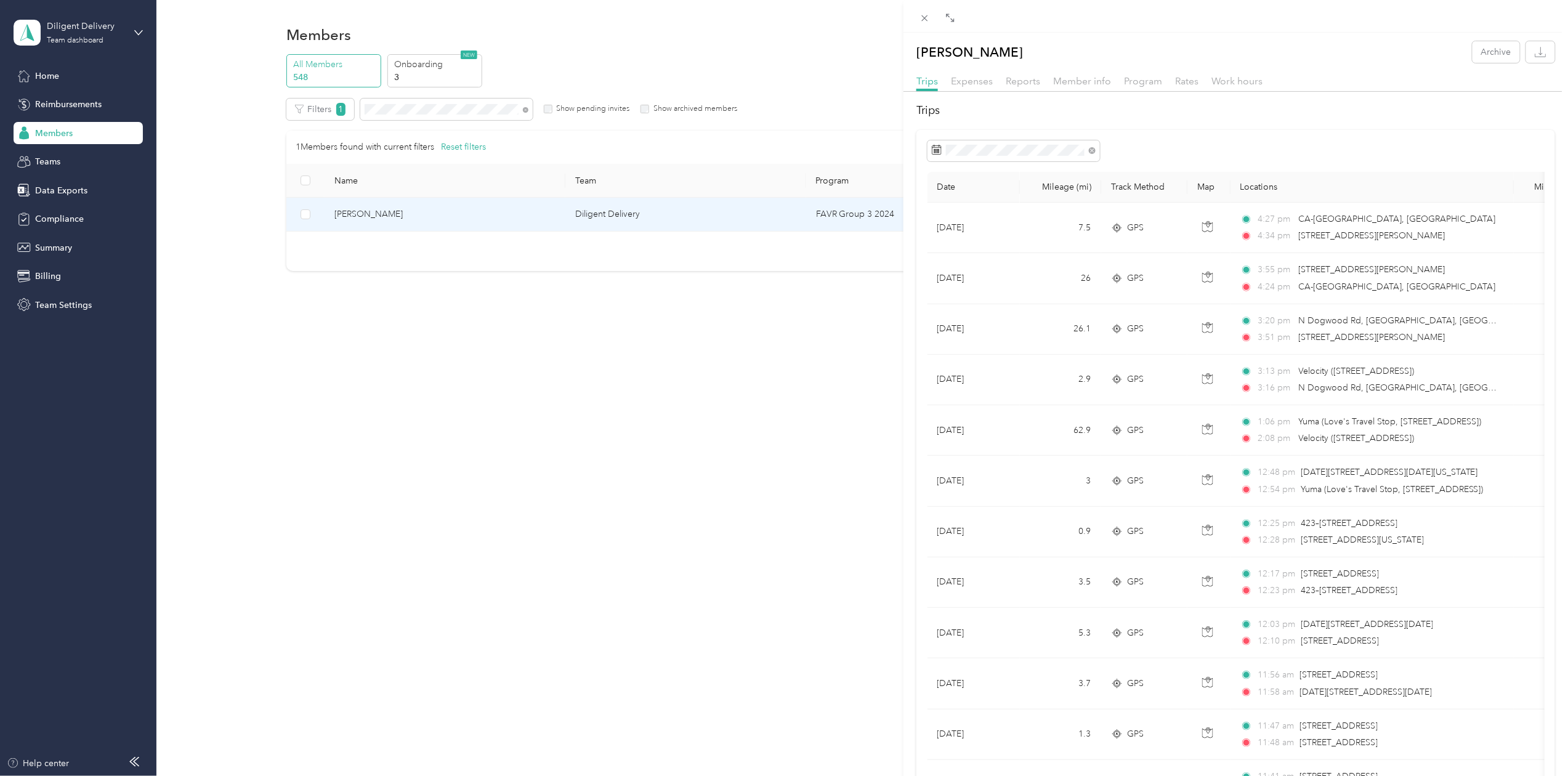
click at [407, 106] on div "[PERSON_NAME] Archive Trips Expenses Reports Member info Program Rates Work hou…" at bounding box center [784, 388] width 1568 height 776
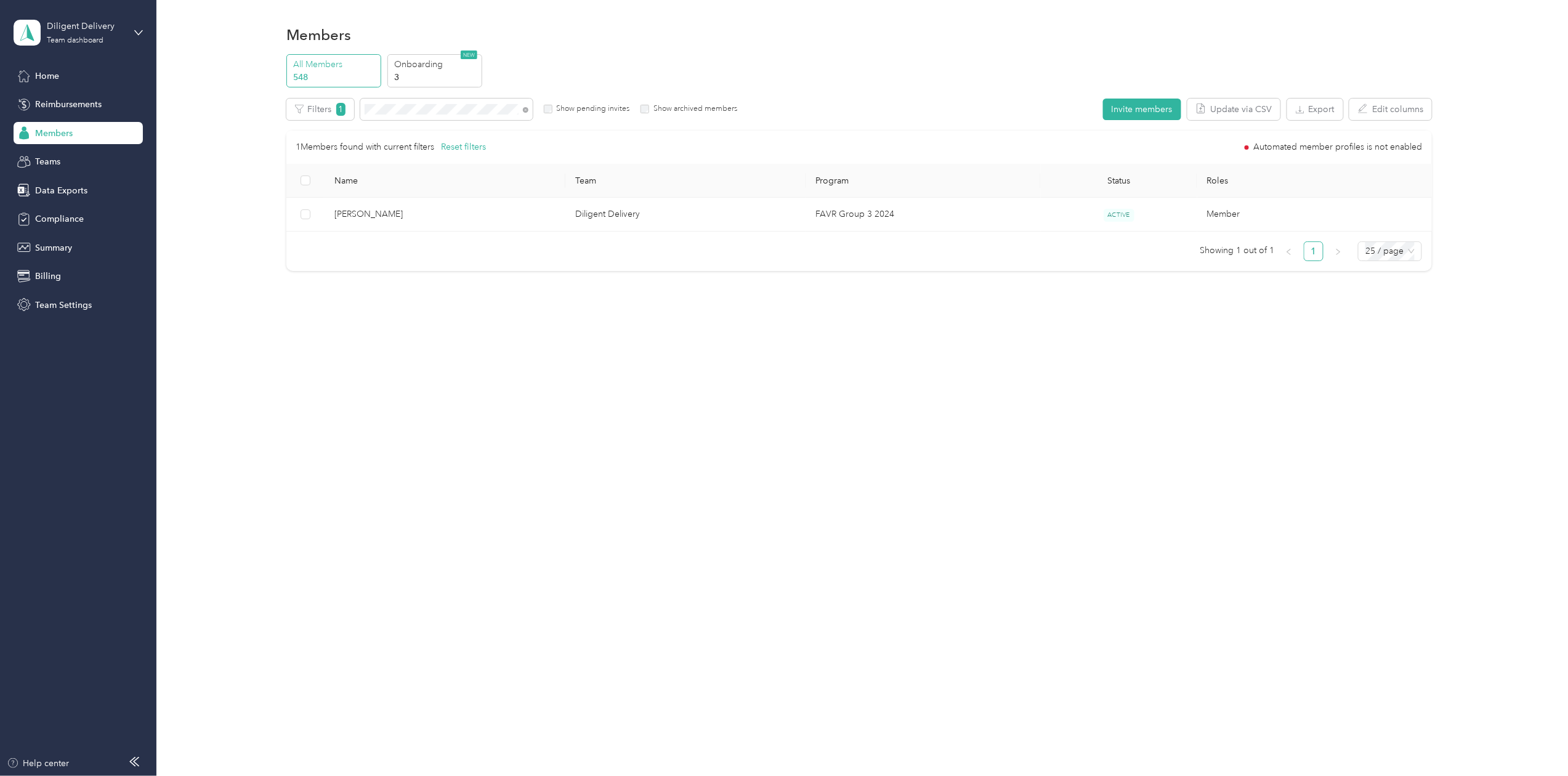
click at [407, 776] on div "Drag to resize Click to close [PERSON_NAME] Archive Trips Expenses Reports Memb…" at bounding box center [781, 776] width 1562 height 0
click at [407, 106] on div at bounding box center [784, 388] width 1568 height 776
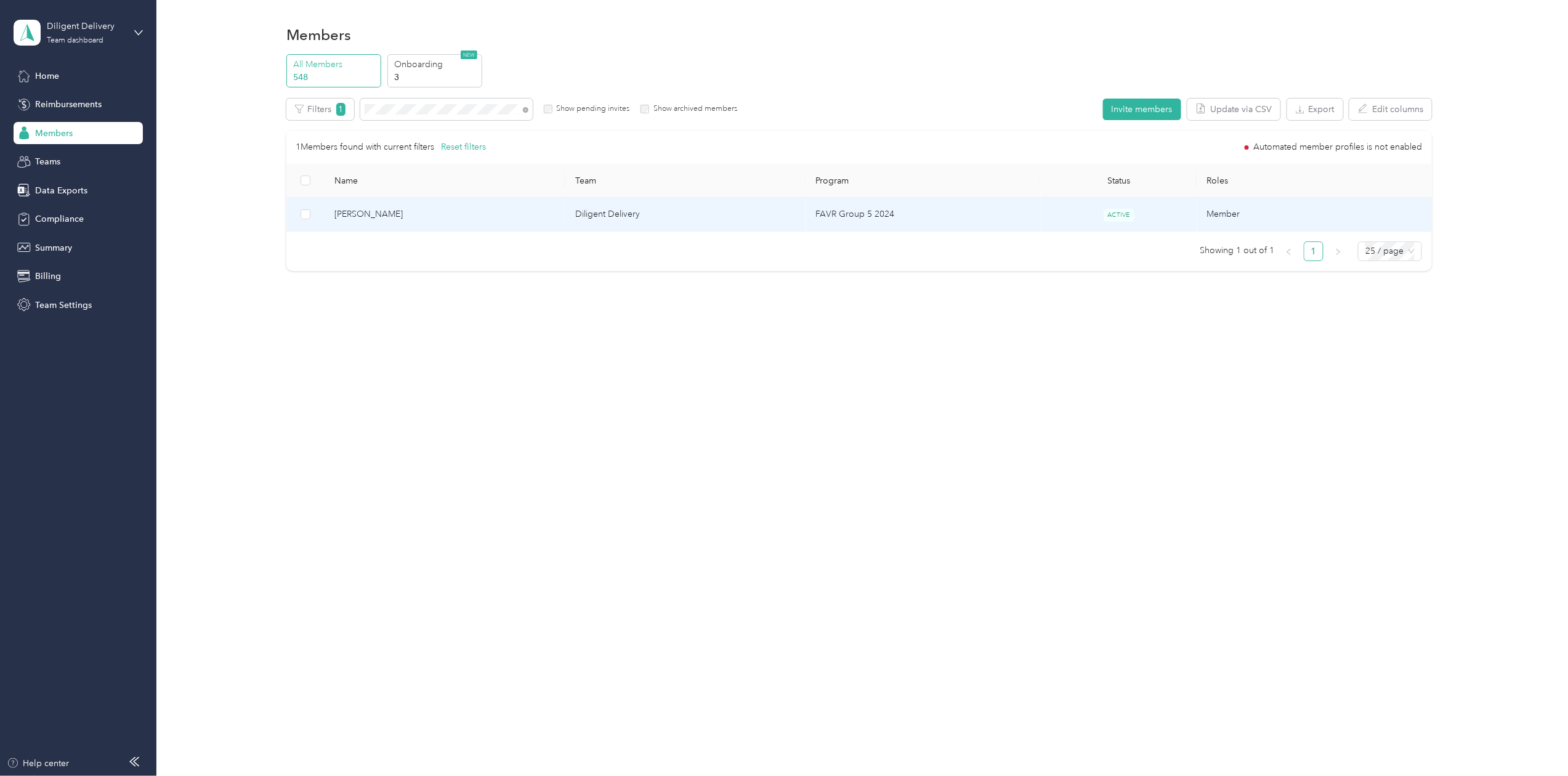
click at [386, 213] on span "[PERSON_NAME]" at bounding box center [445, 215] width 221 height 14
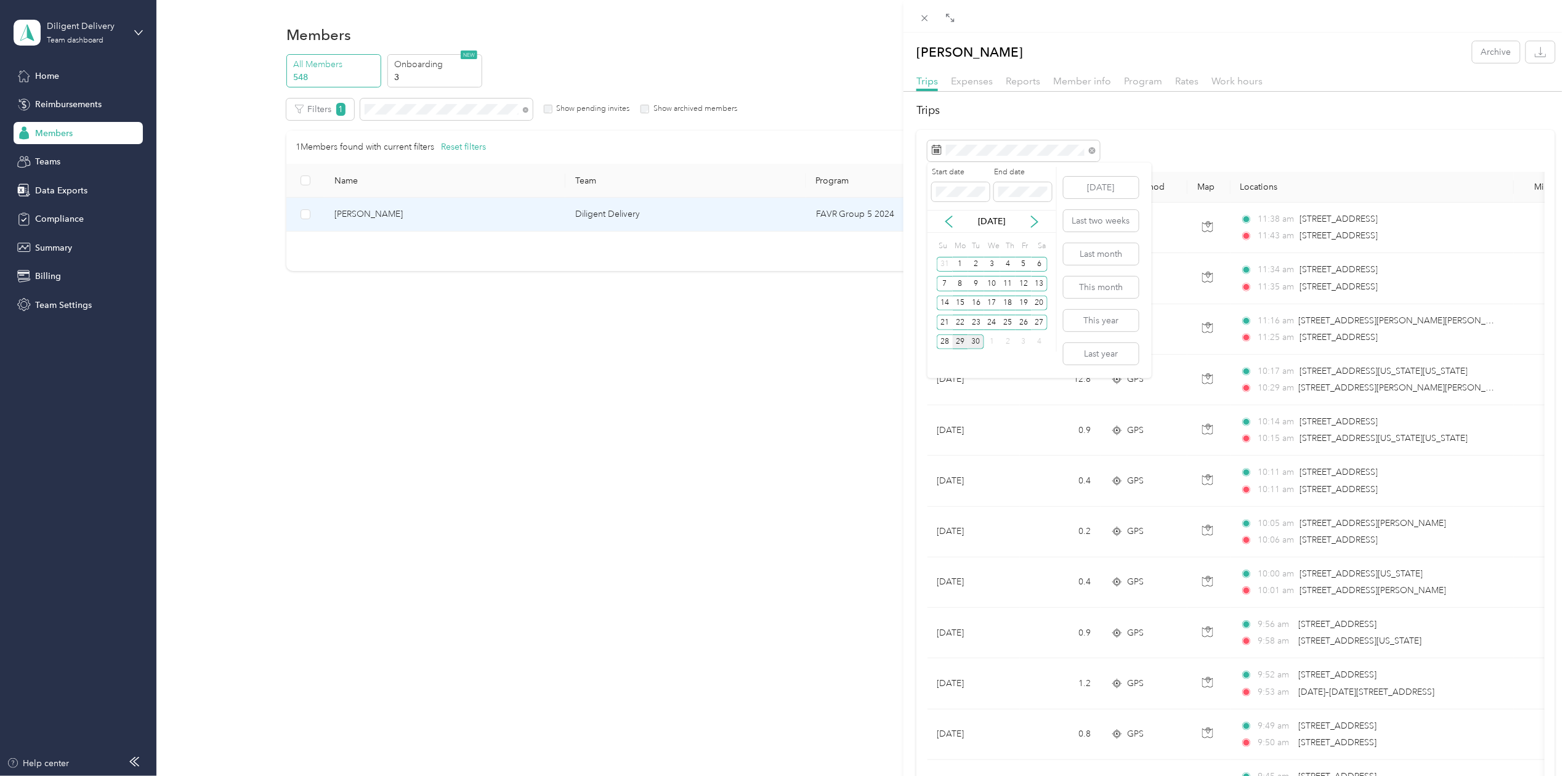
click at [959, 341] on div "29" at bounding box center [961, 342] width 16 height 15
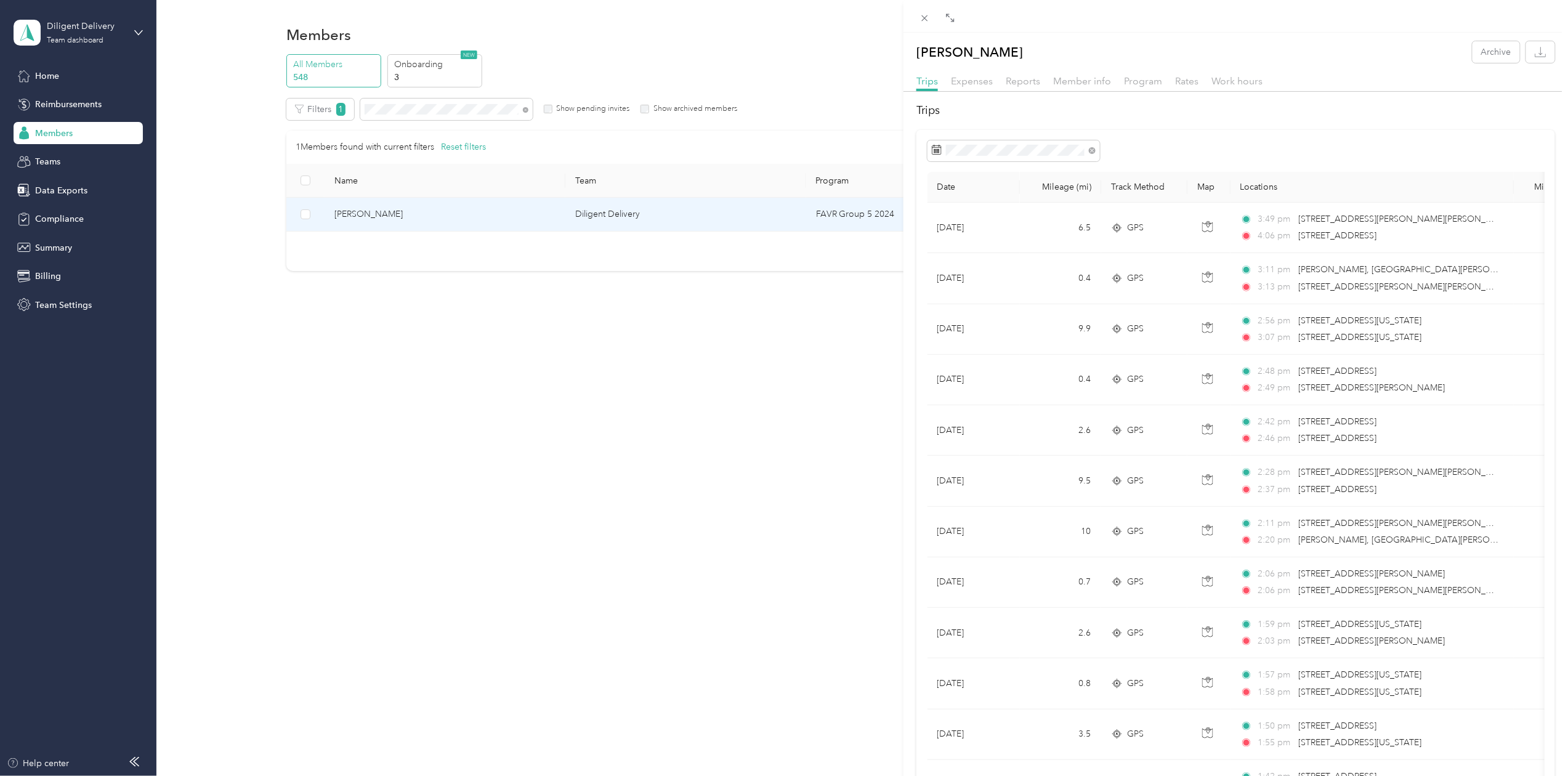
click at [423, 113] on div "[PERSON_NAME] Archive Trips Expenses Reports Member info Program Rates Work hou…" at bounding box center [784, 388] width 1568 height 776
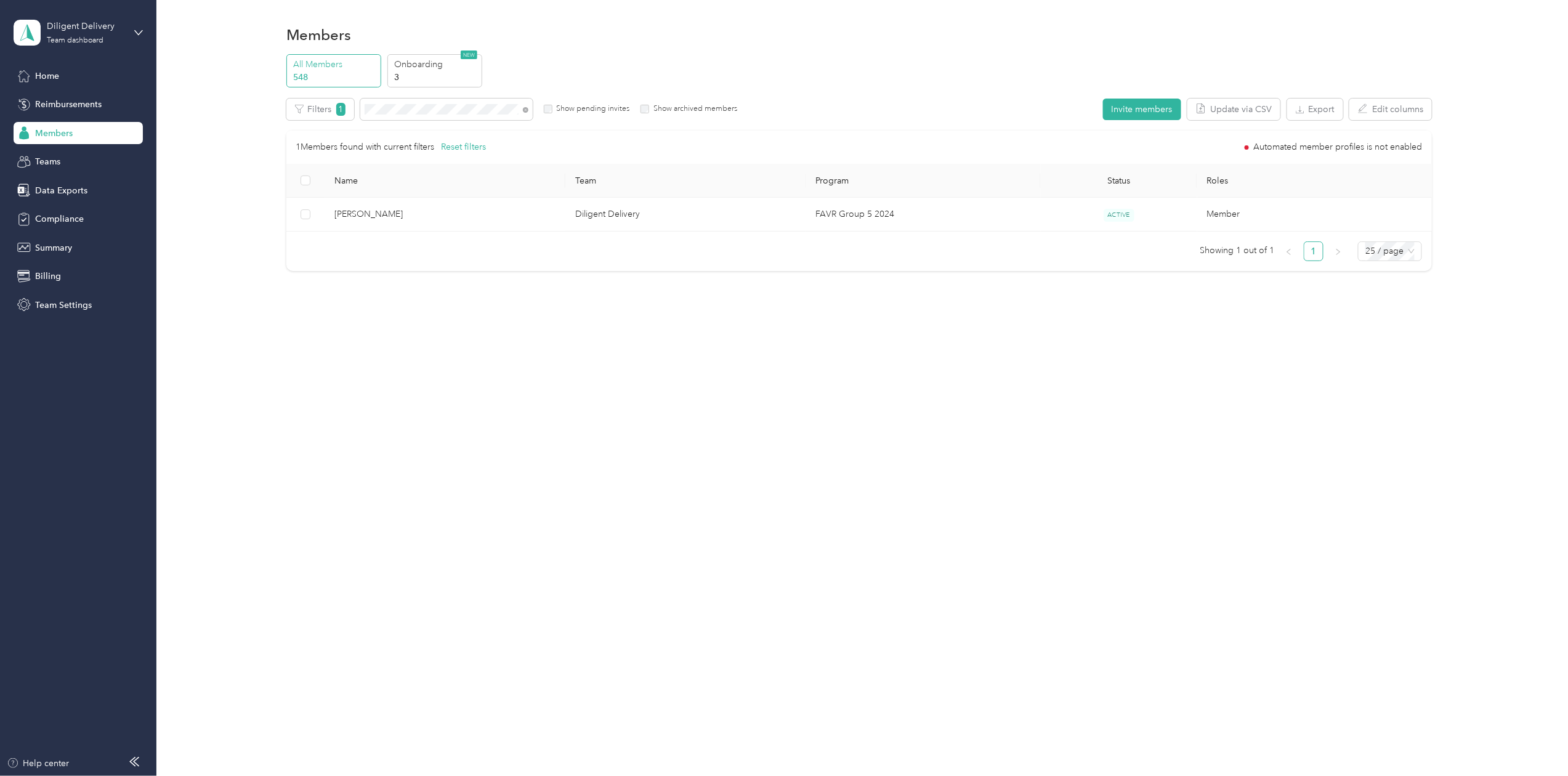
click at [422, 776] on div "Drag to resize Click to close [PERSON_NAME] Archive Trips Expenses Reports Memb…" at bounding box center [781, 776] width 1562 height 0
click at [412, 111] on div at bounding box center [784, 388] width 1568 height 776
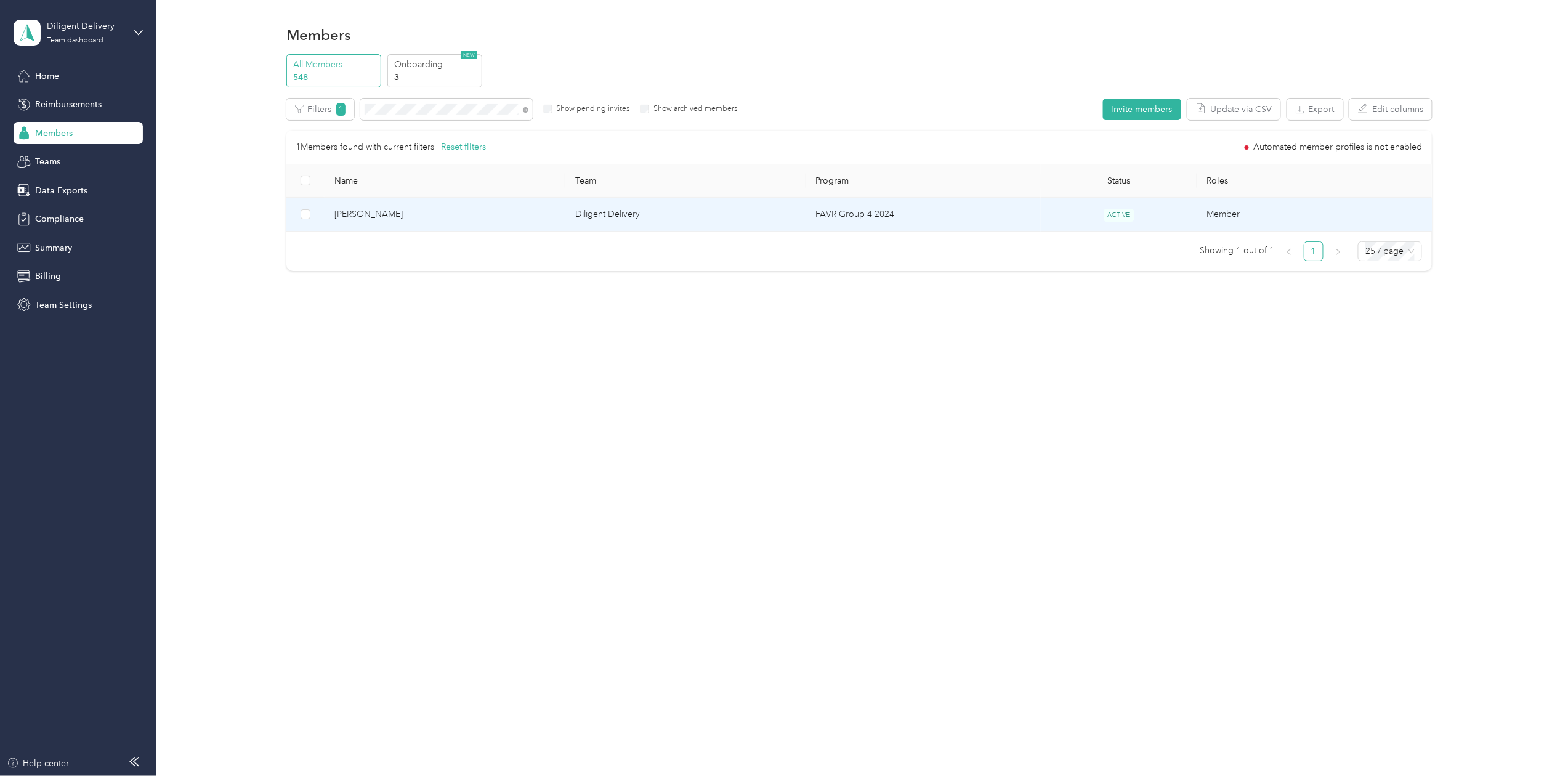
click at [386, 206] on td "[PERSON_NAME]" at bounding box center [445, 215] width 241 height 34
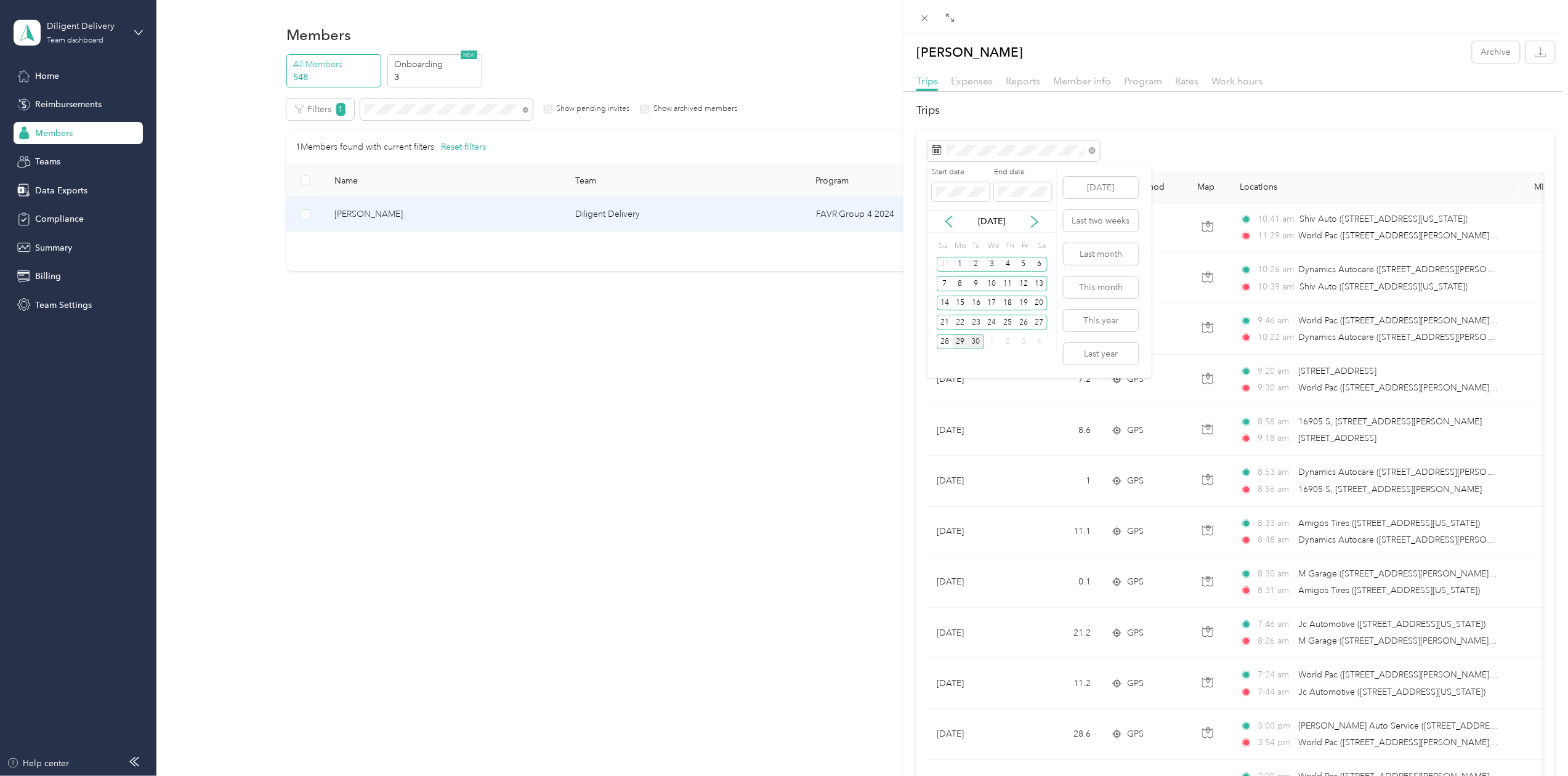
click at [957, 341] on div "29" at bounding box center [961, 342] width 16 height 15
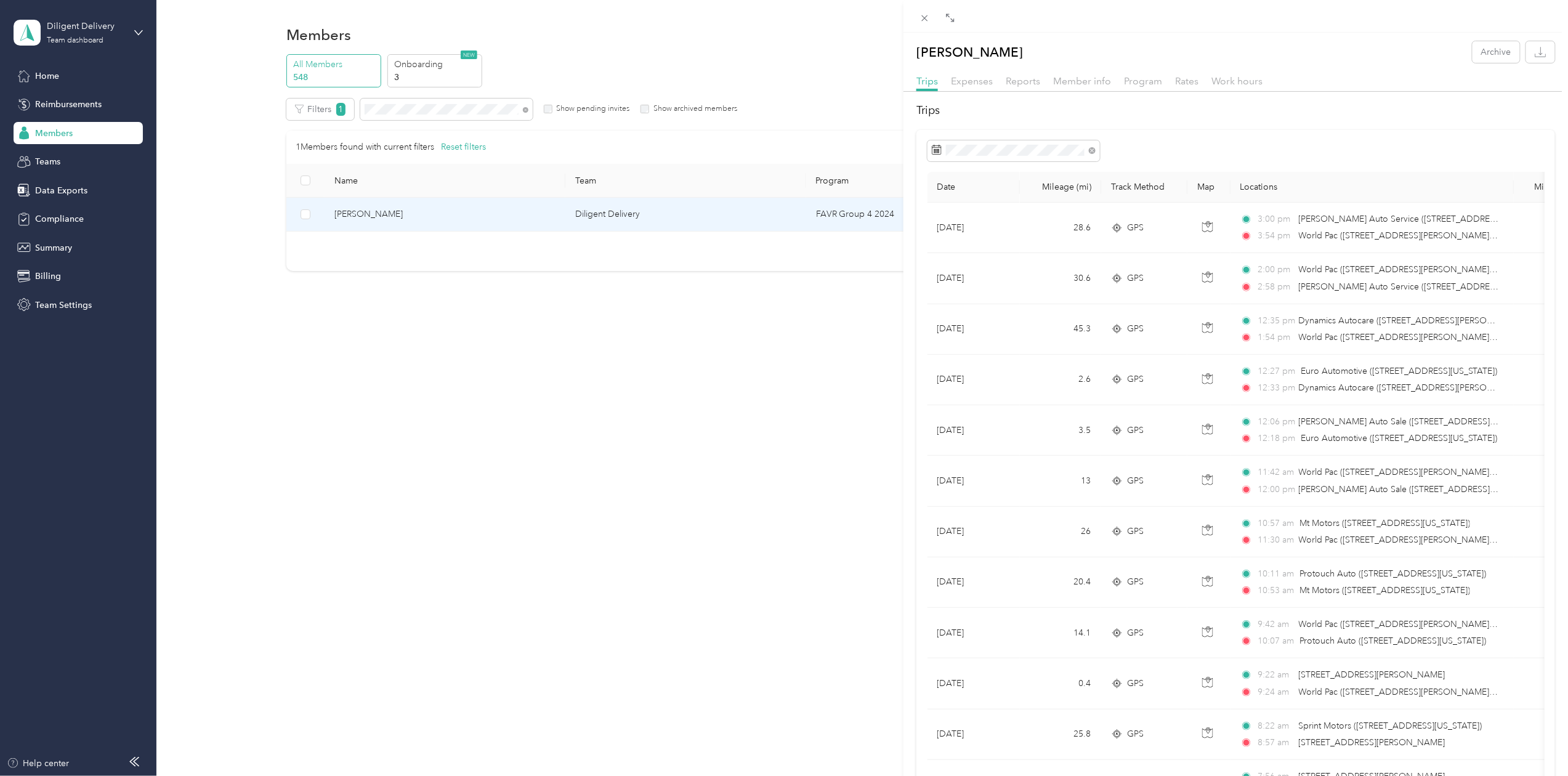
click at [431, 107] on div "Kao Lo Archive Trips Expenses Reports Member info Program Rates Work hours Trip…" at bounding box center [784, 388] width 1568 height 776
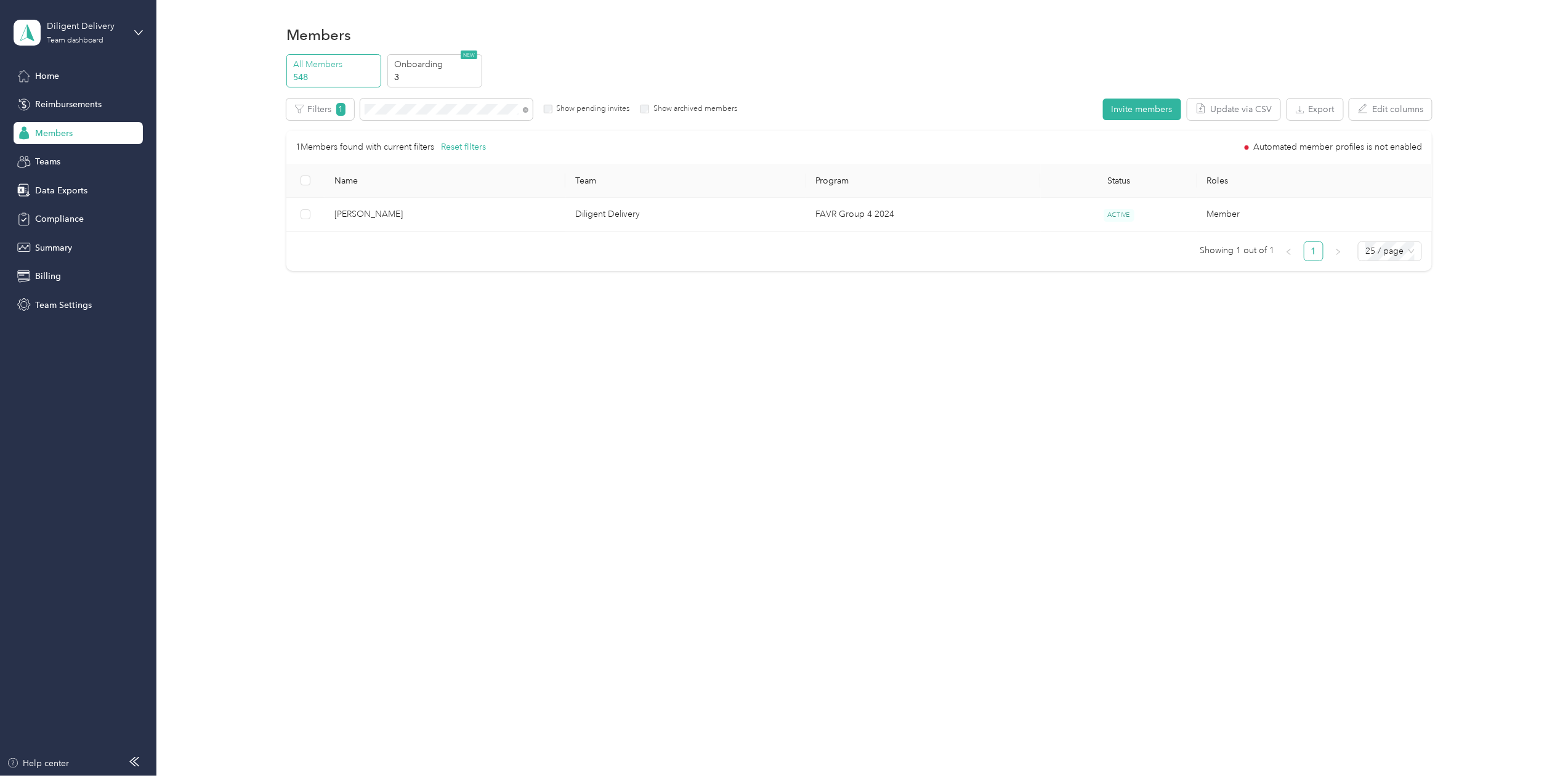
click at [431, 107] on div at bounding box center [784, 388] width 1568 height 776
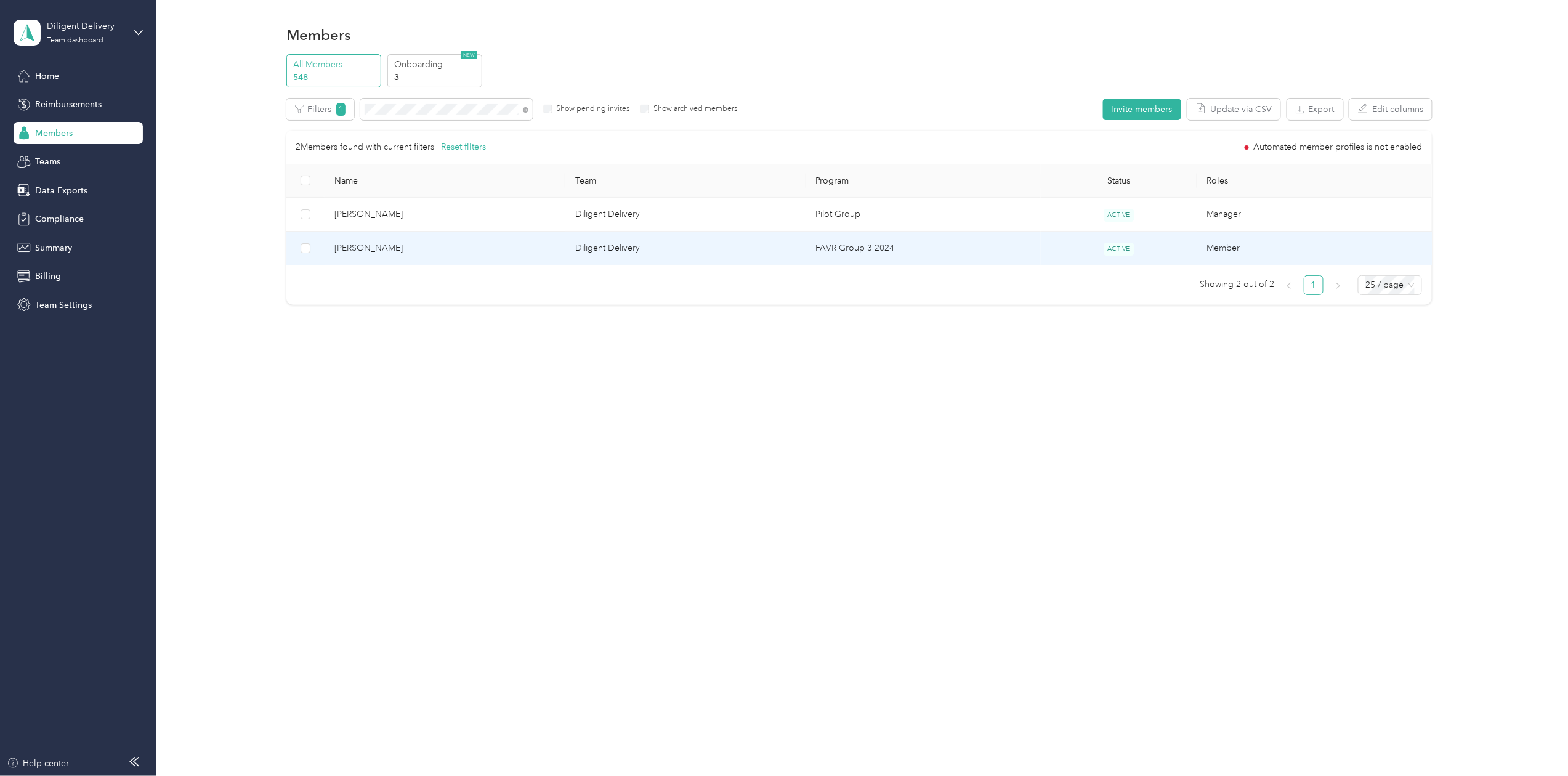
click at [375, 243] on span "[PERSON_NAME]" at bounding box center [445, 248] width 221 height 14
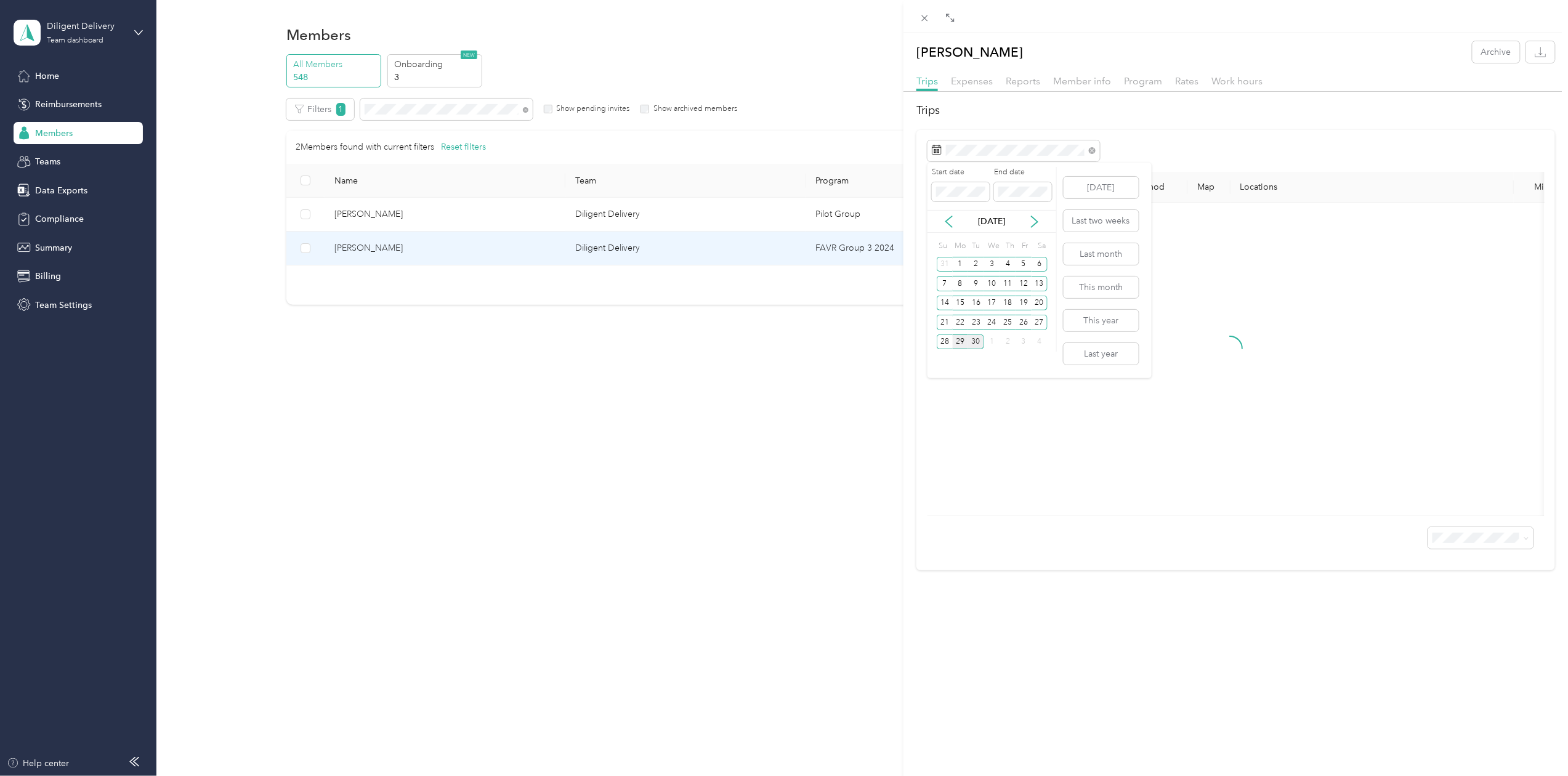
click at [961, 338] on div "29" at bounding box center [961, 342] width 16 height 15
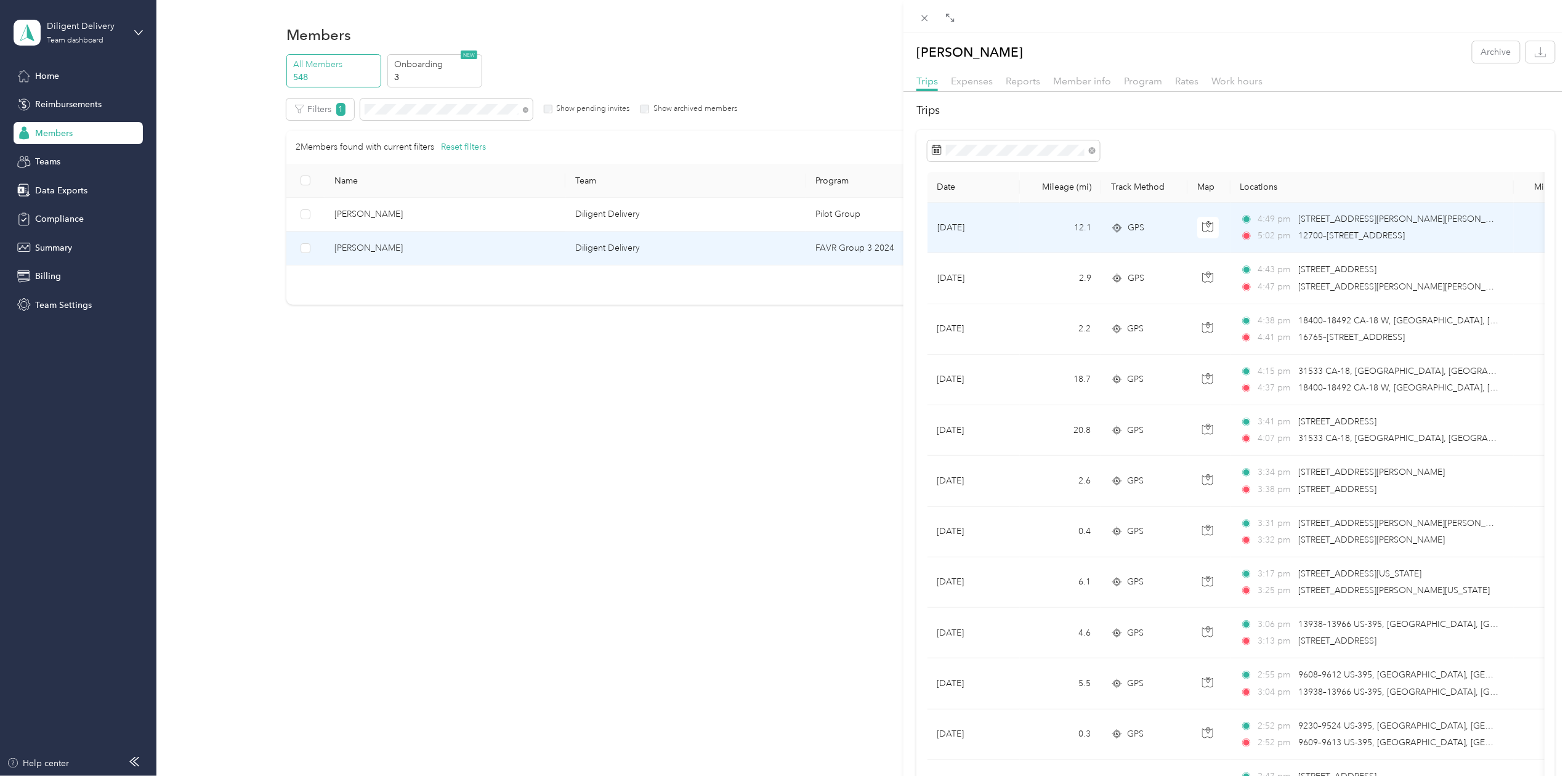
click at [1119, 229] on icon at bounding box center [1117, 228] width 12 height 10
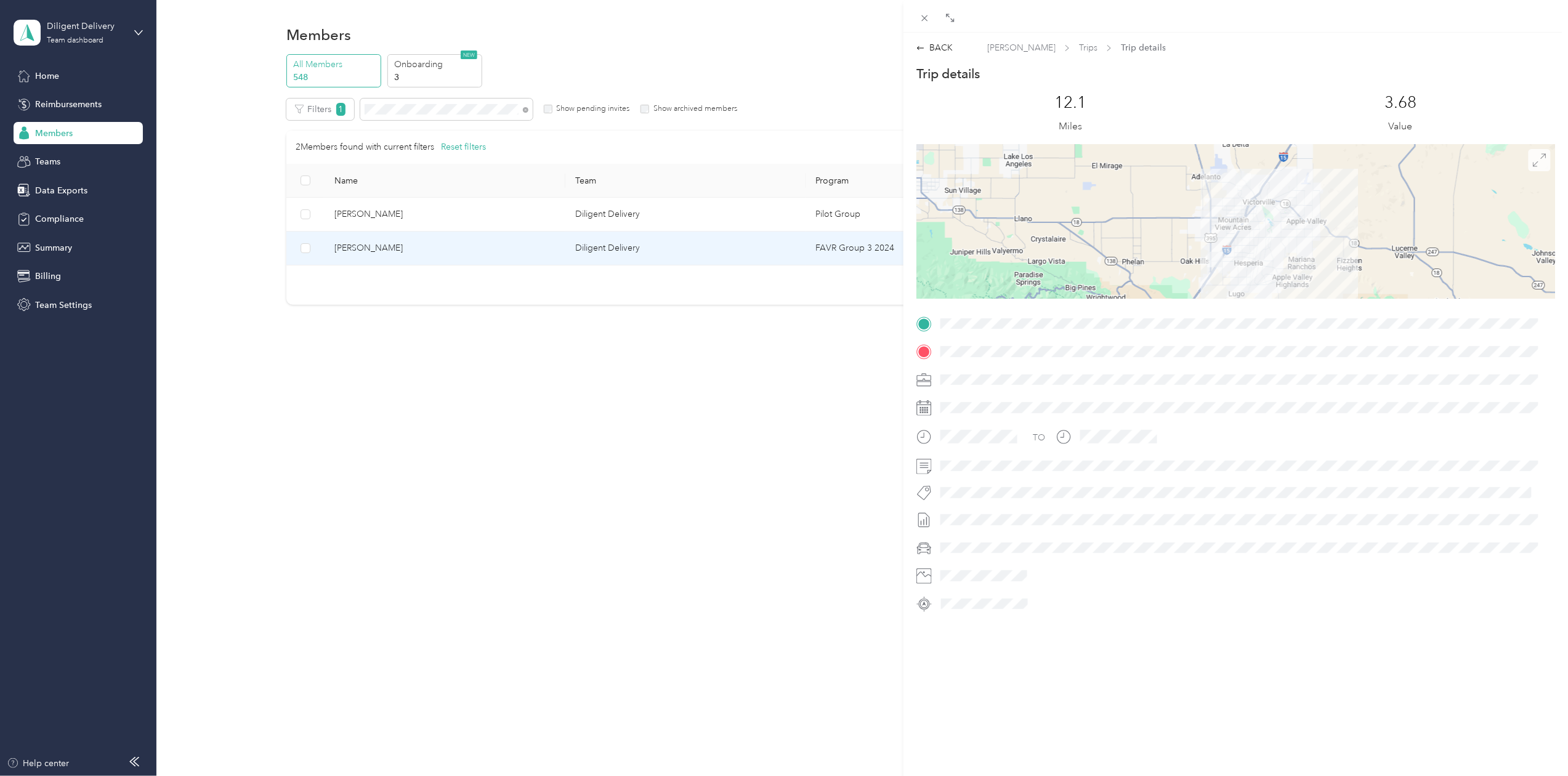
click at [1529, 149] on span at bounding box center [1540, 160] width 22 height 22
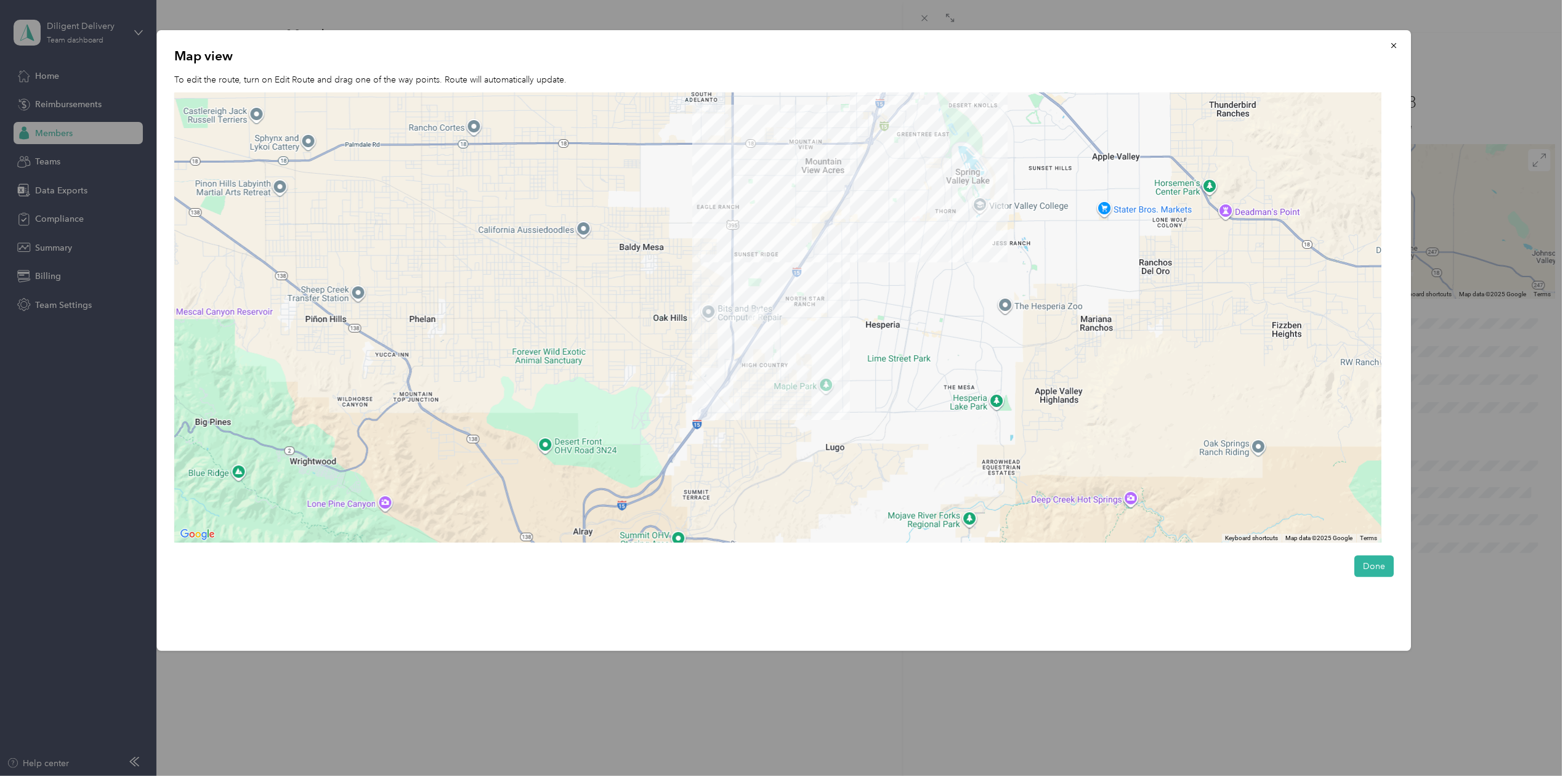
drag, startPoint x: 782, startPoint y: 466, endPoint x: 839, endPoint y: 308, distance: 168.4
click at [839, 308] on div at bounding box center [777, 318] width 1207 height 450
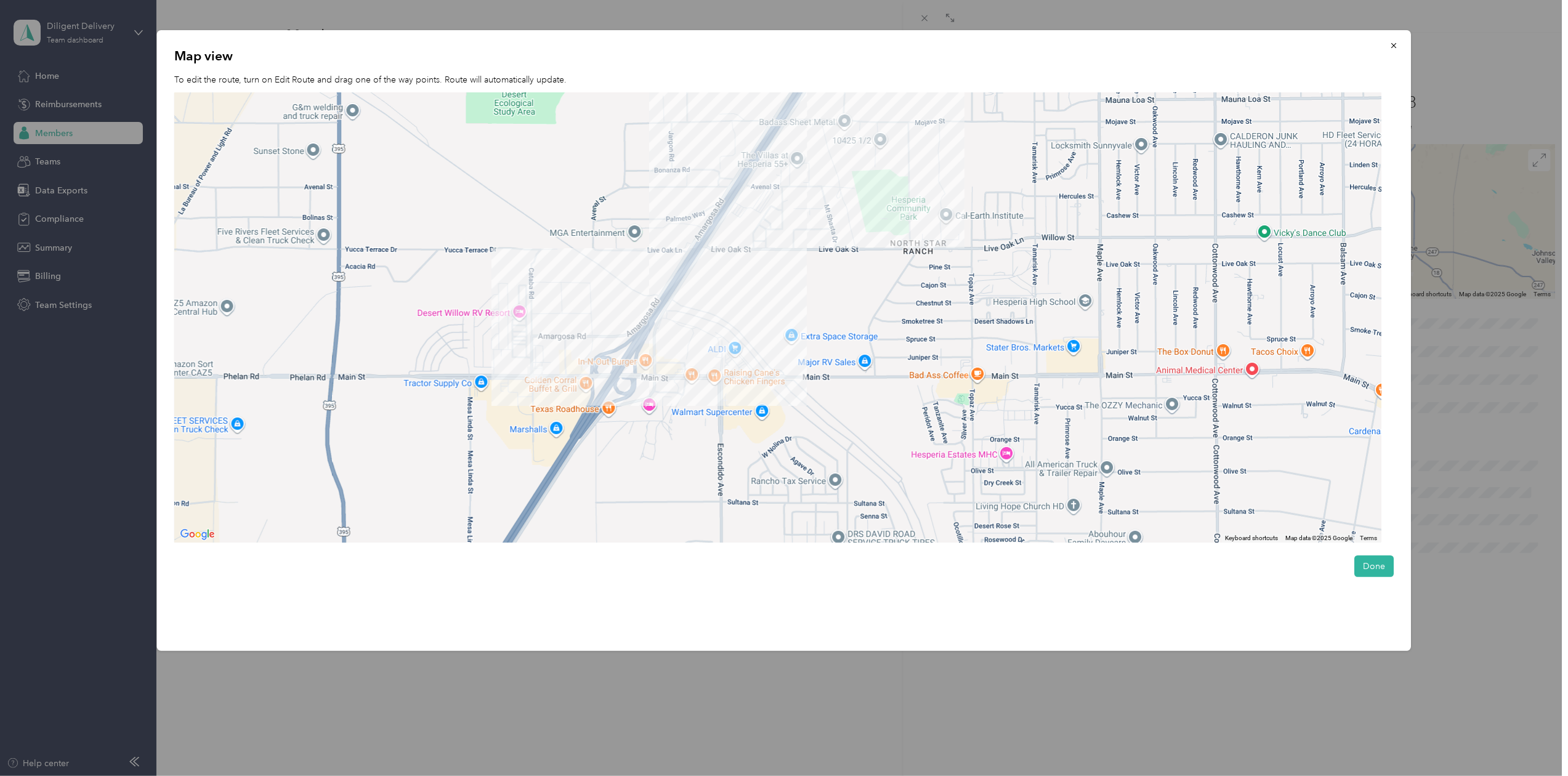
drag, startPoint x: 561, startPoint y: 387, endPoint x: 896, endPoint y: 394, distance: 335.2
click at [896, 394] on div at bounding box center [777, 318] width 1207 height 450
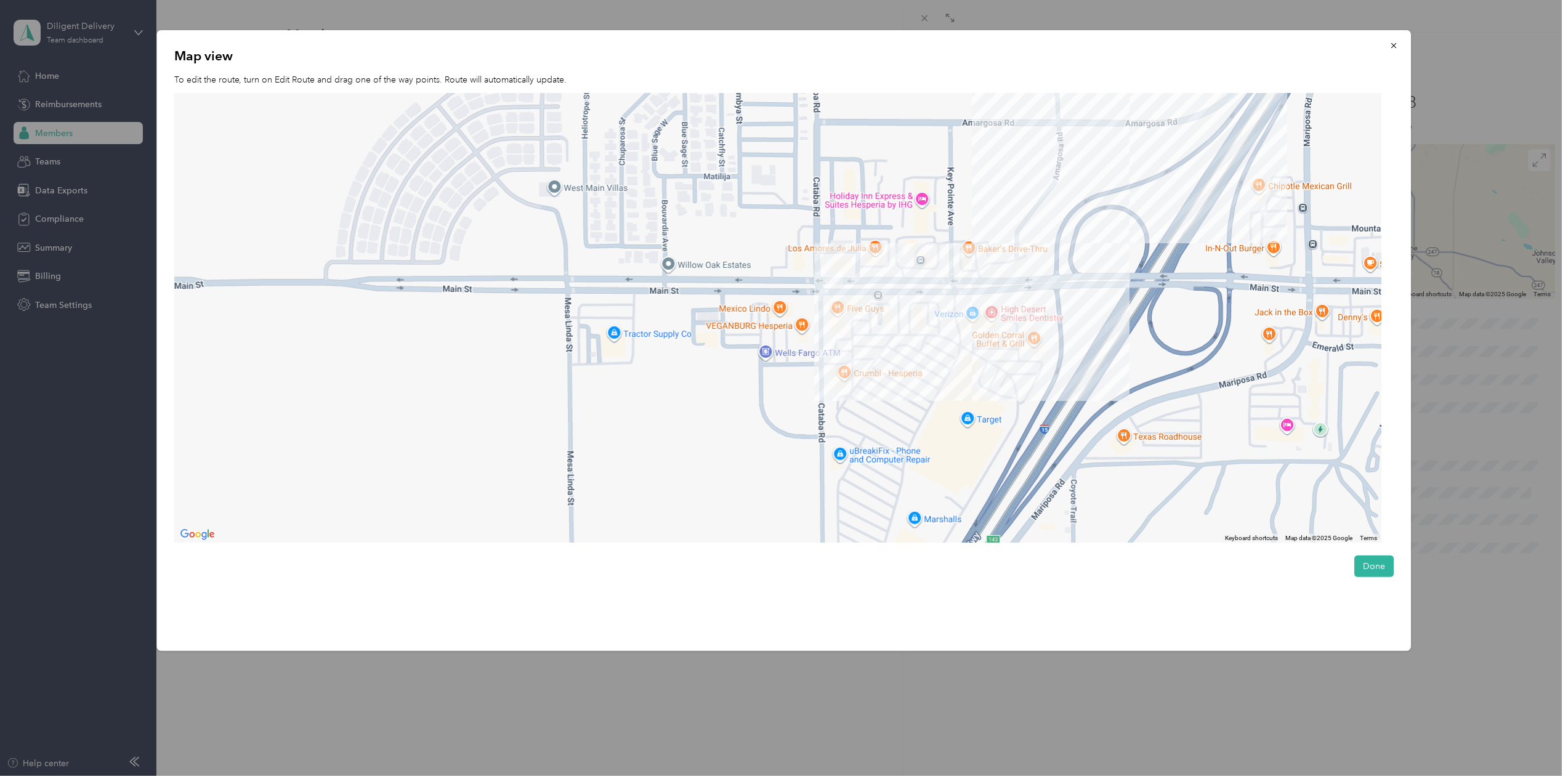
drag, startPoint x: 854, startPoint y: 346, endPoint x: 680, endPoint y: 57, distance: 336.6
click at [680, 57] on div "Map view To edit the route, turn on Edit Route and drag one of the way points. …" at bounding box center [784, 340] width 1255 height 621
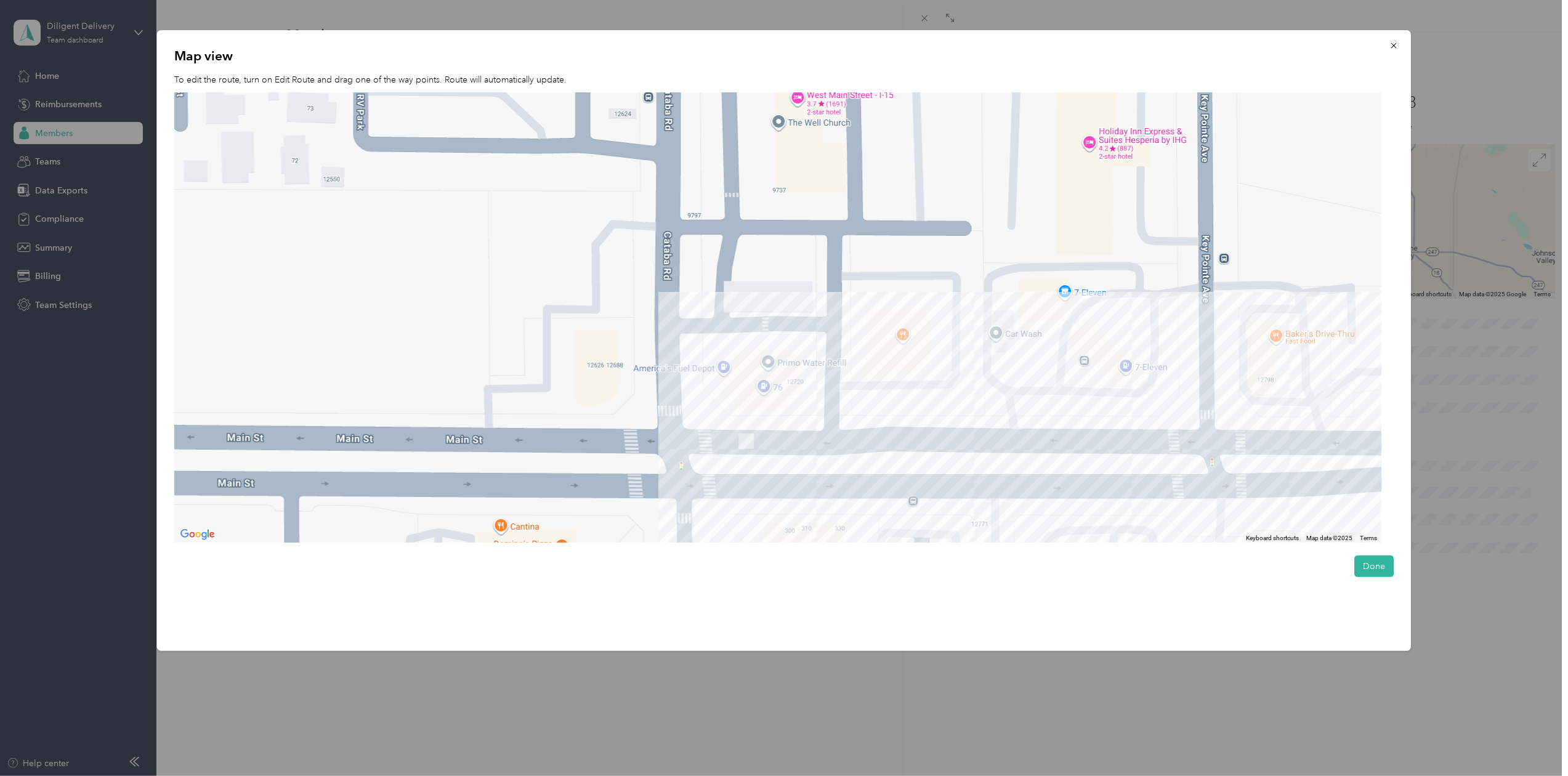
drag, startPoint x: 748, startPoint y: 312, endPoint x: 786, endPoint y: 74, distance: 240.8
click at [786, 74] on div "Map view To edit the route, turn on Edit Route and drag one of the way points. …" at bounding box center [784, 340] width 1255 height 621
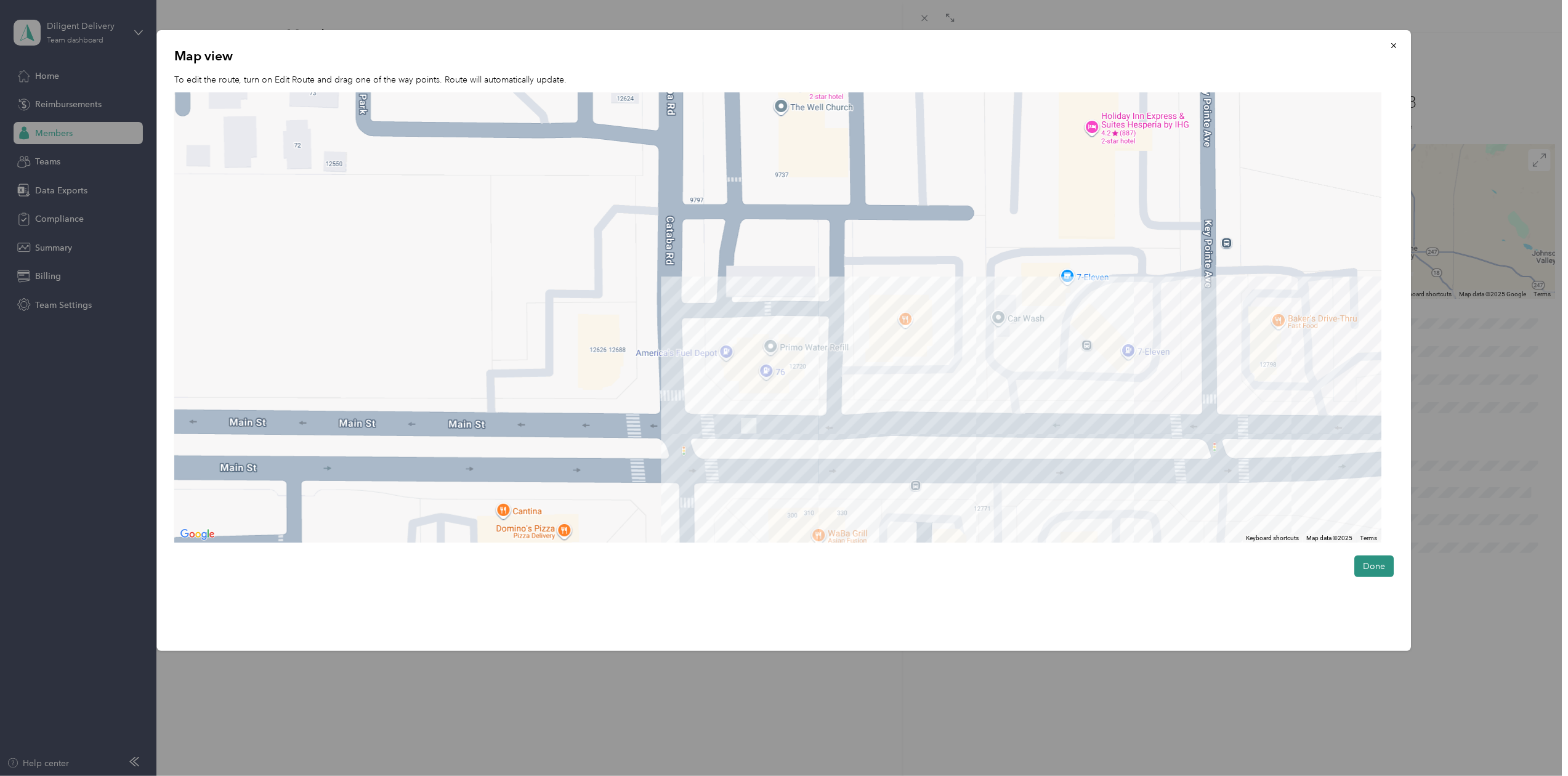
click at [1368, 564] on button "Done" at bounding box center [1374, 567] width 39 height 22
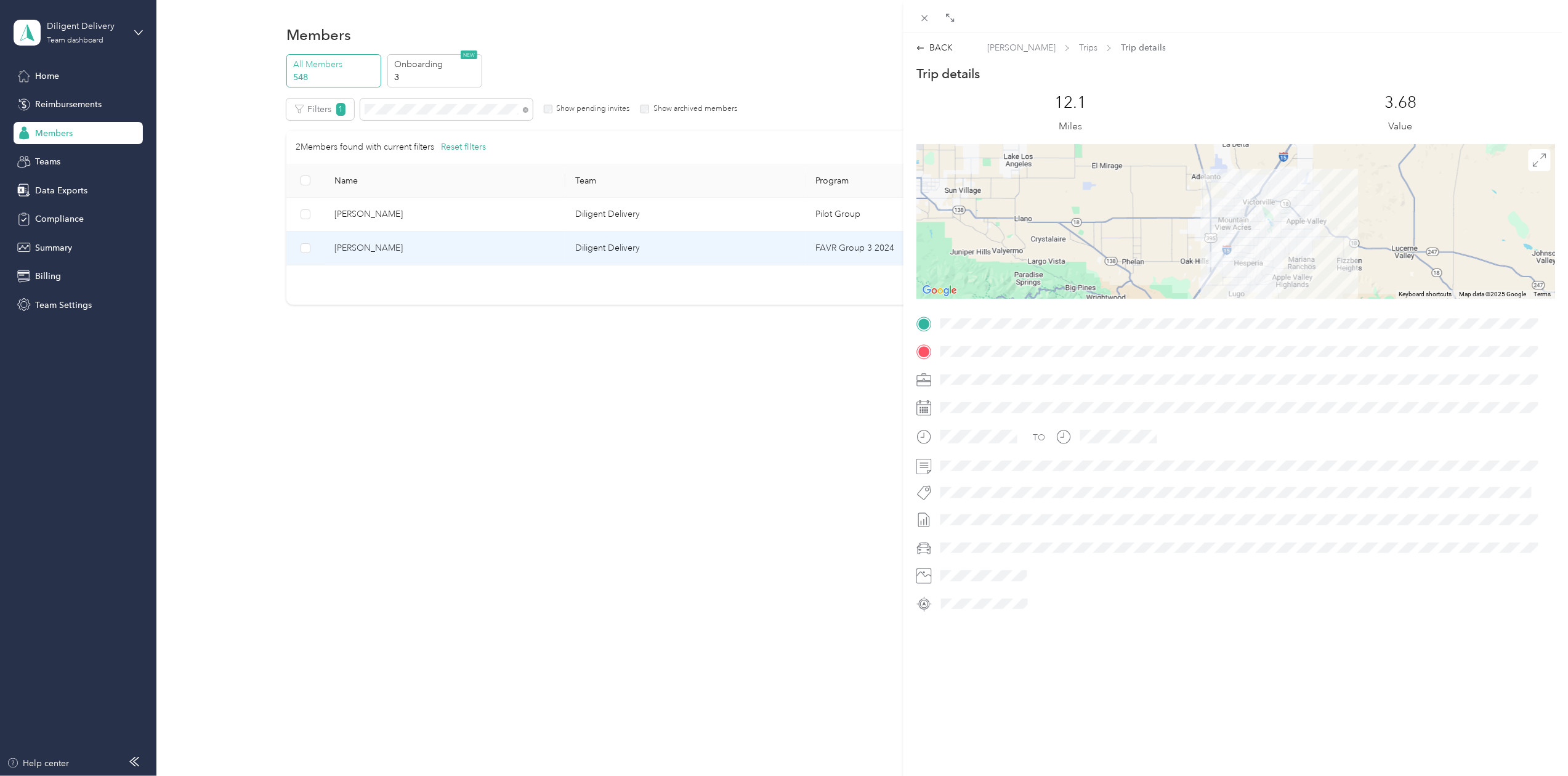
click at [405, 108] on div "BACK [PERSON_NAME] Trips Trip details Trip details This trip cannot be edited b…" at bounding box center [784, 388] width 1568 height 776
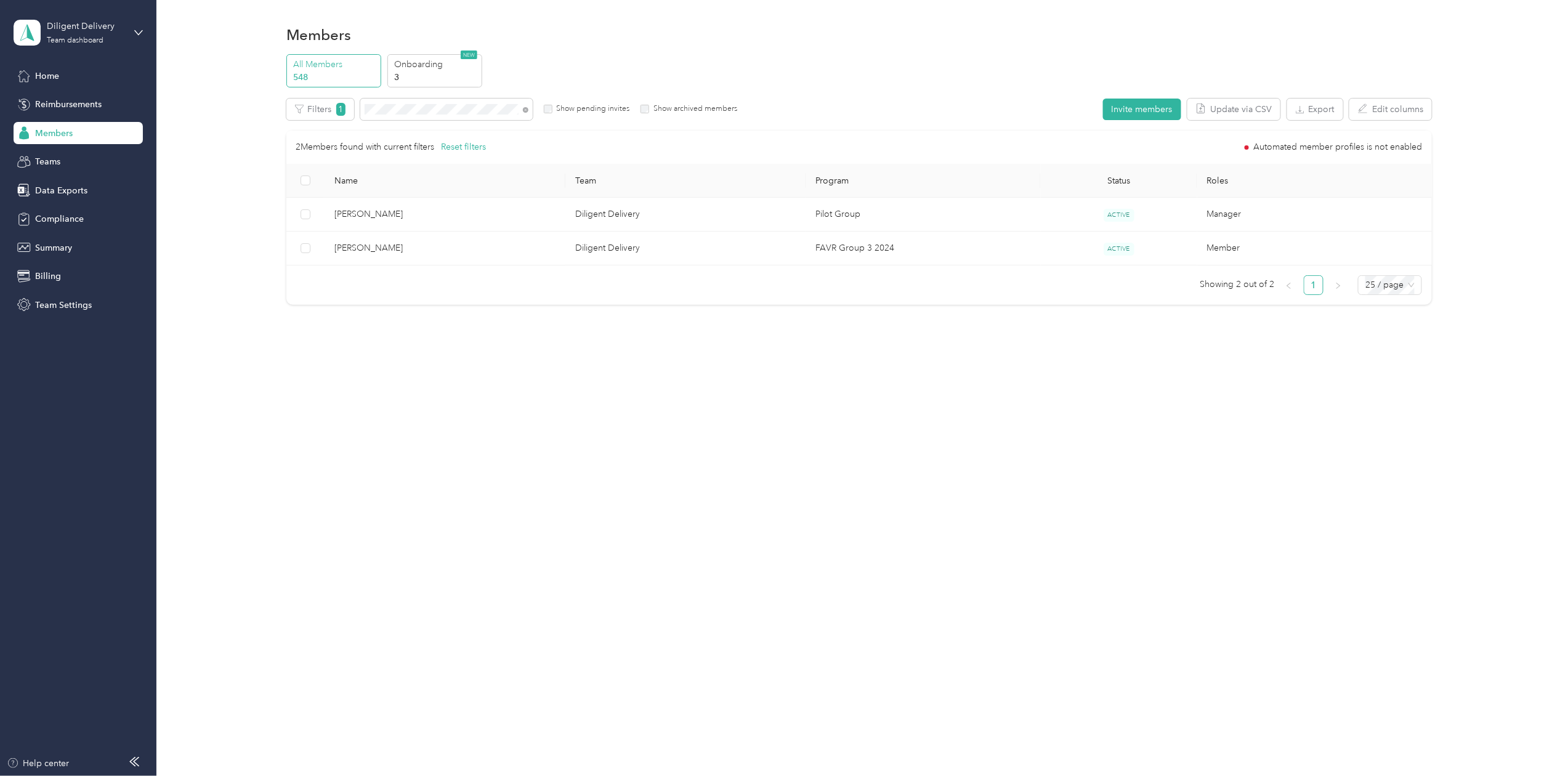
click at [408, 108] on div at bounding box center [784, 388] width 1568 height 776
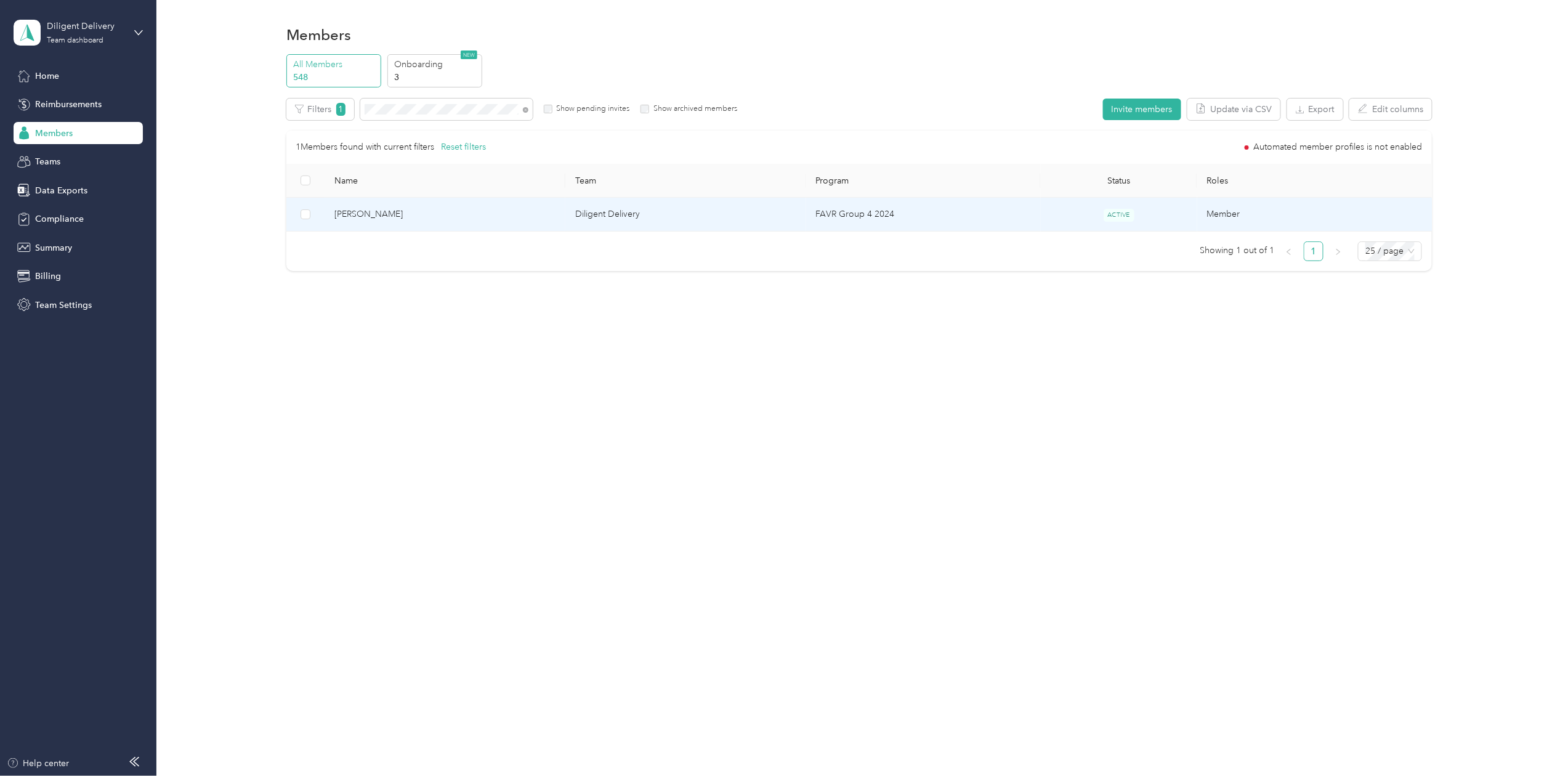
click at [358, 215] on span "[PERSON_NAME]" at bounding box center [445, 215] width 221 height 14
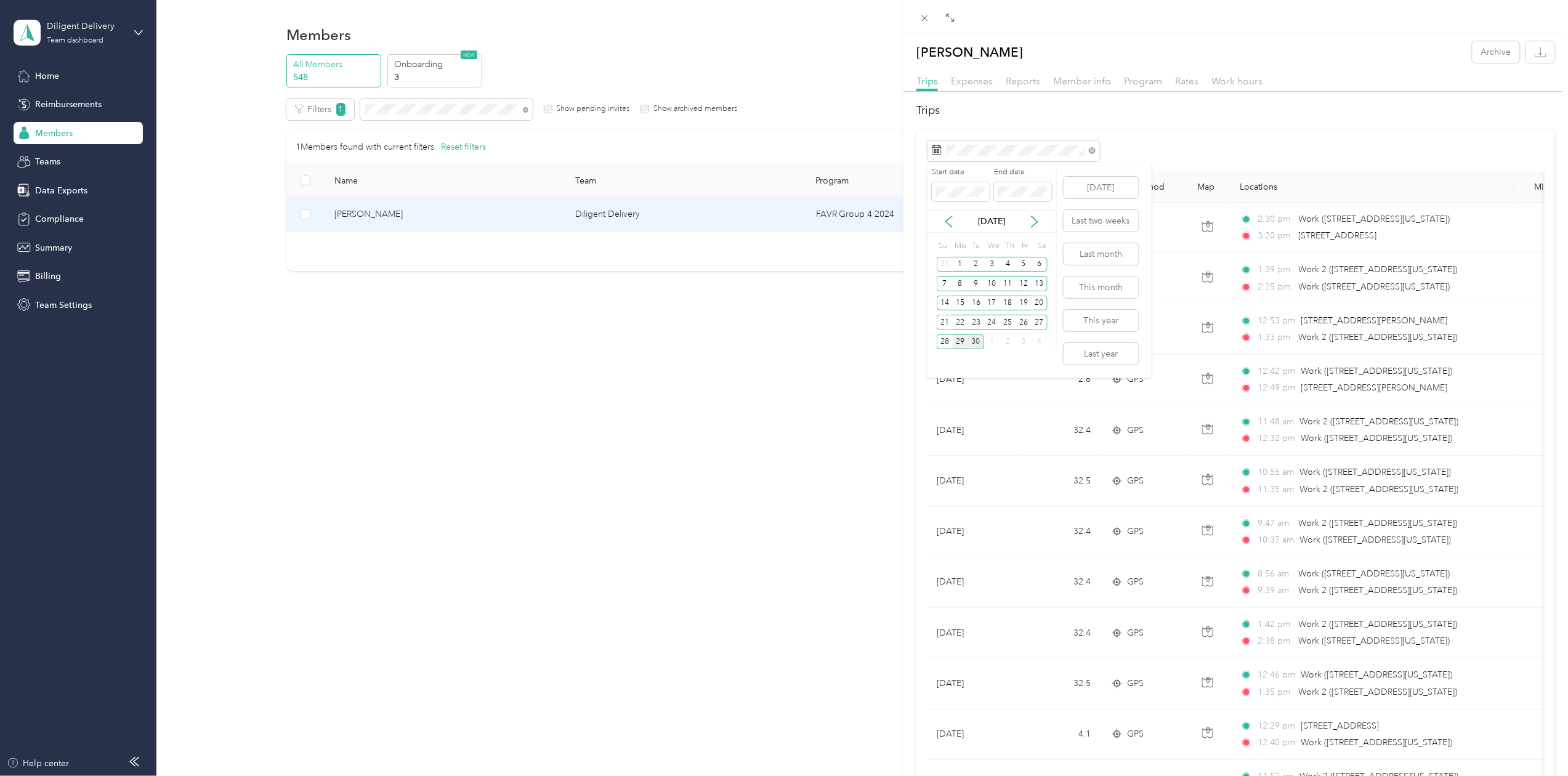
click at [959, 343] on div "29" at bounding box center [961, 342] width 16 height 15
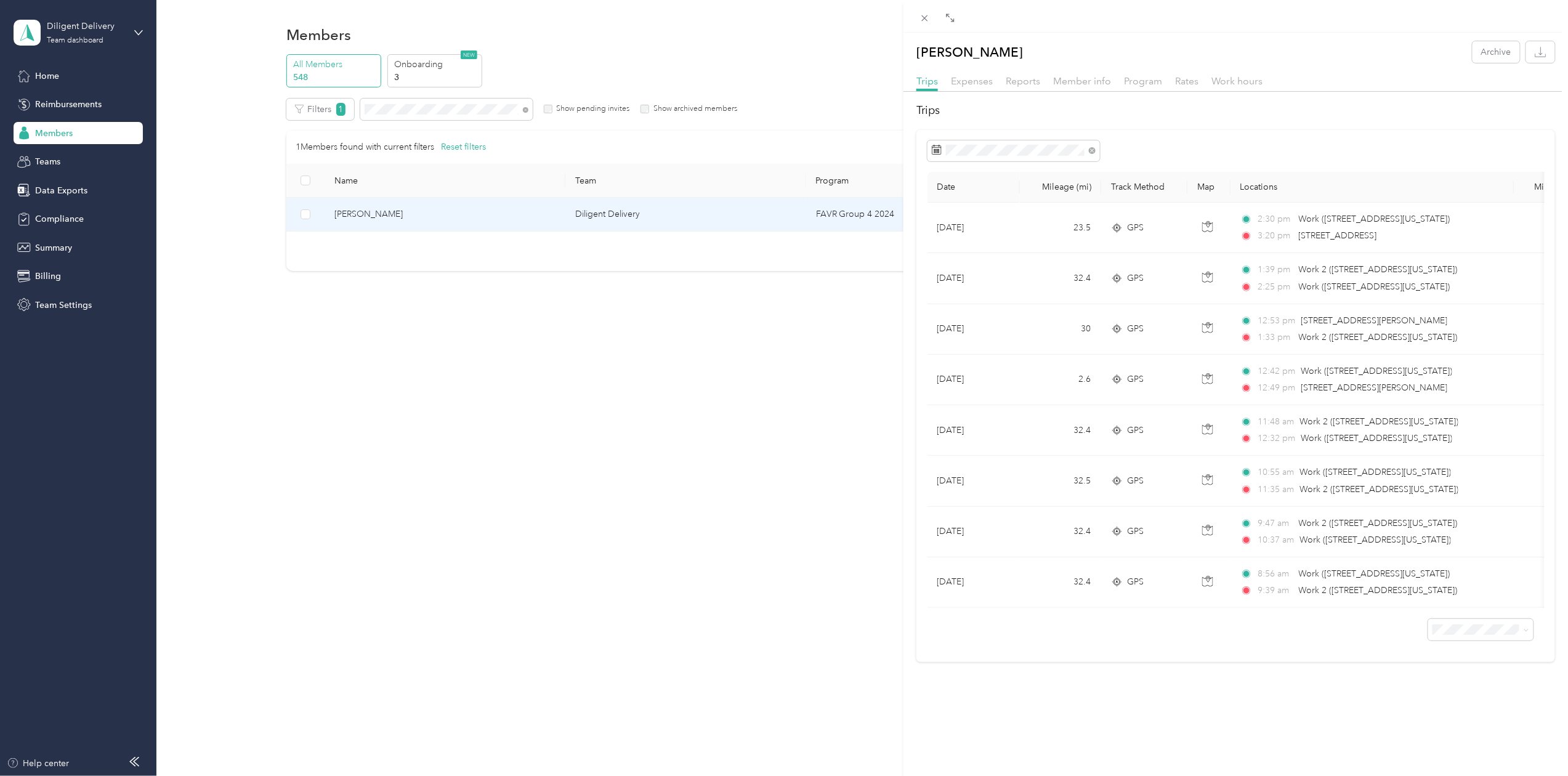
click at [398, 103] on div "[PERSON_NAME] Archive Trips Expenses Reports Member info Program Rates Work hou…" at bounding box center [784, 388] width 1568 height 776
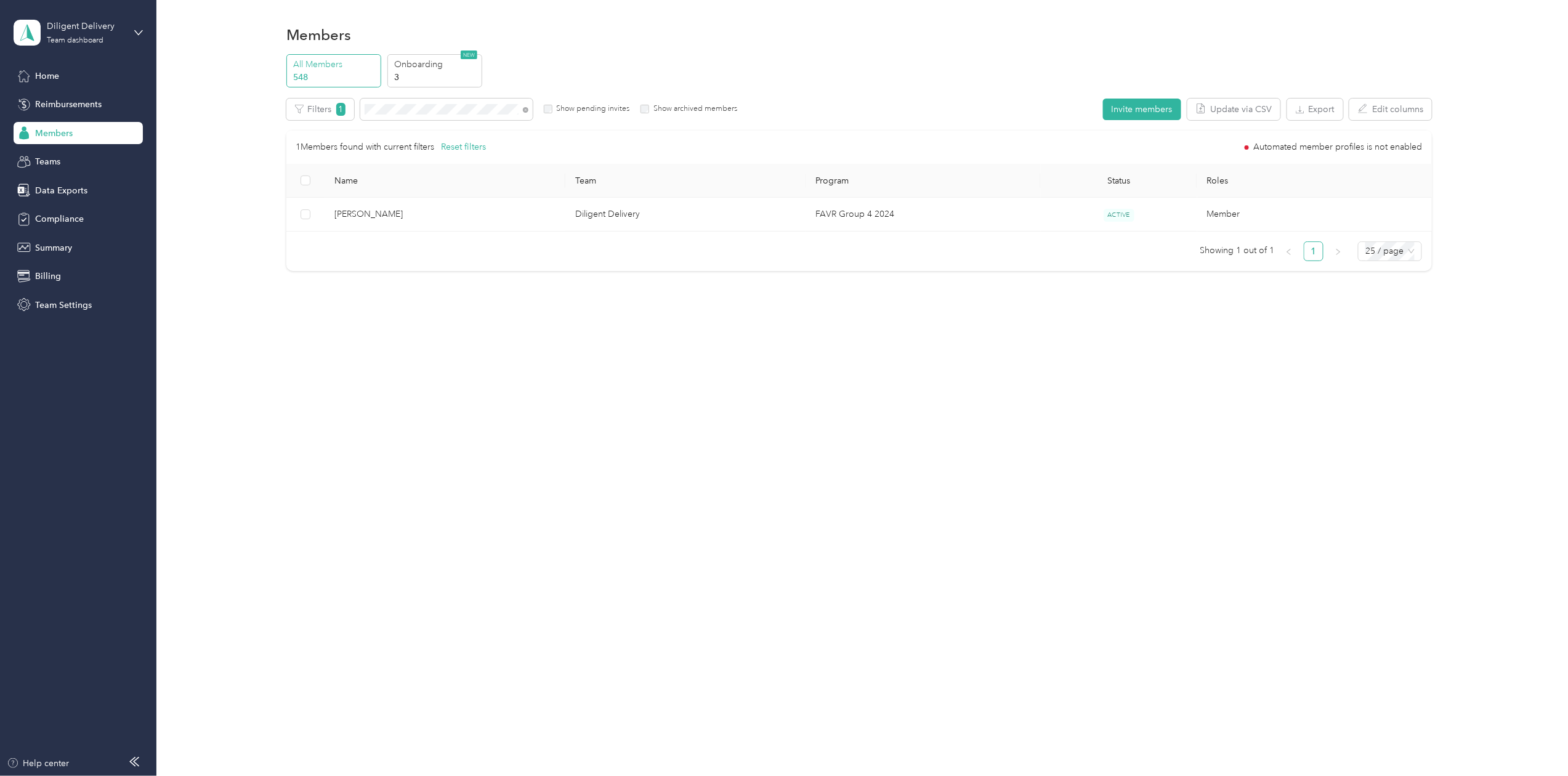
click at [400, 108] on div at bounding box center [784, 388] width 1568 height 776
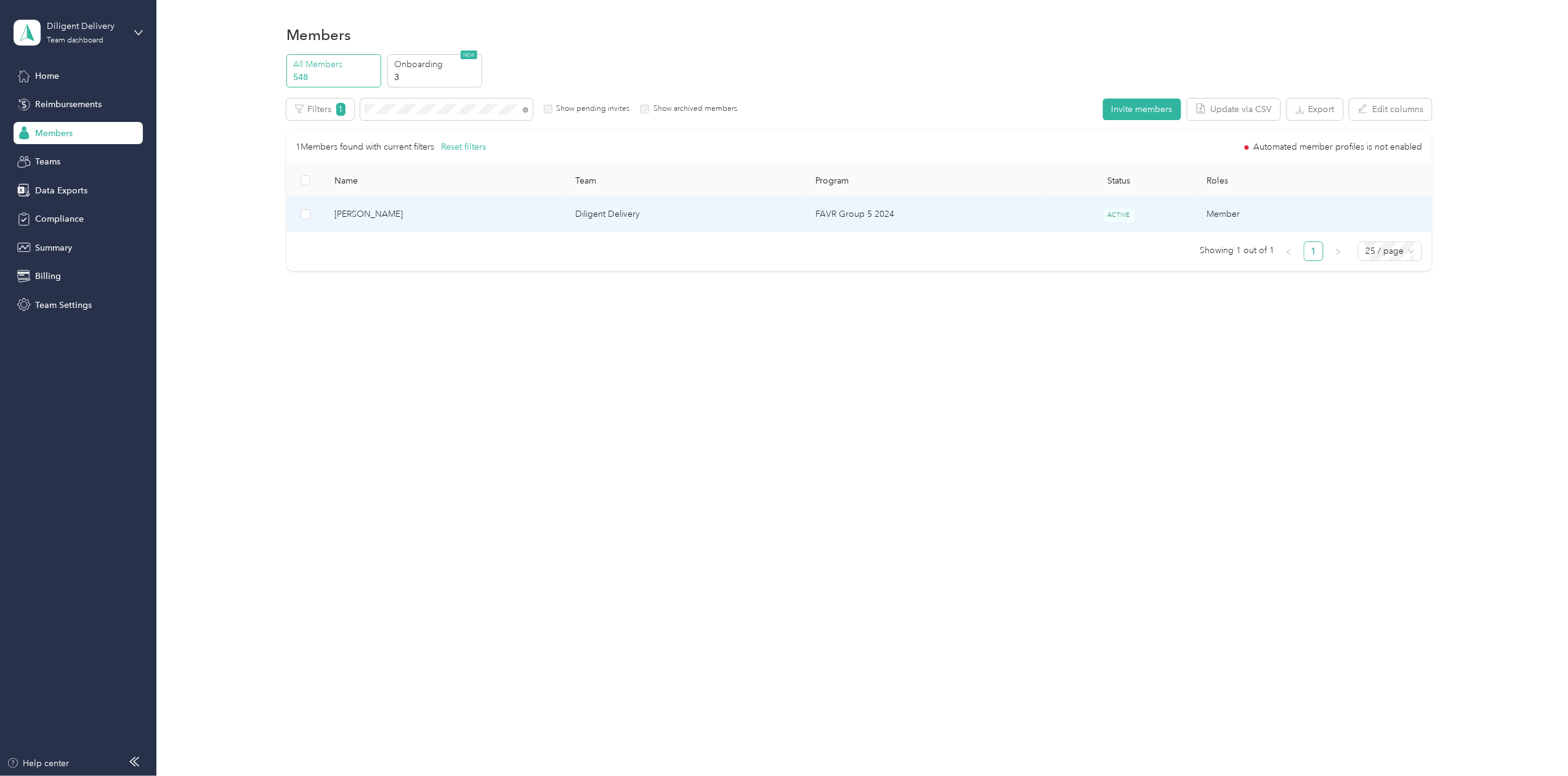
click at [378, 215] on span "[PERSON_NAME]" at bounding box center [445, 215] width 221 height 14
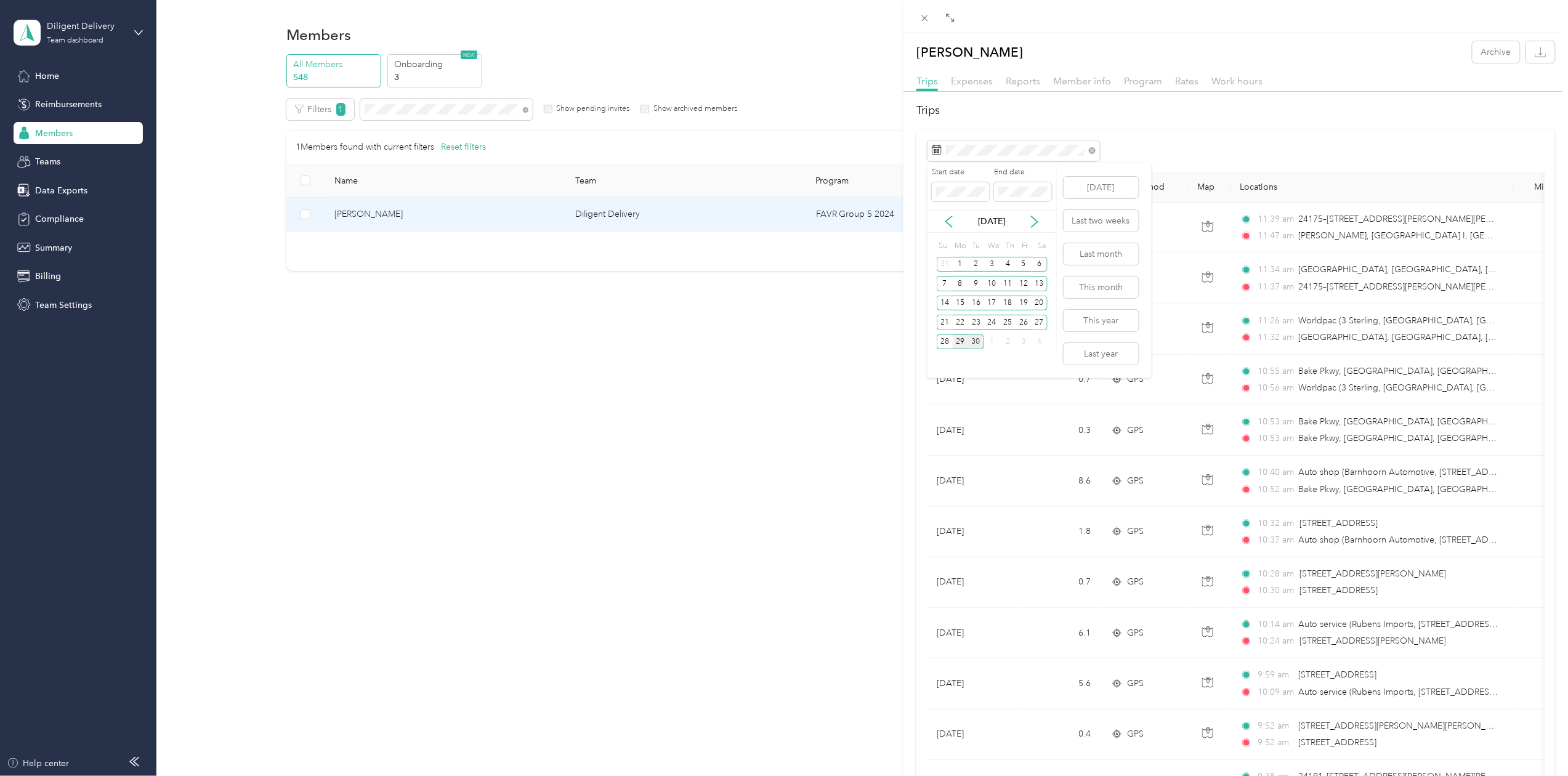
click at [957, 341] on div "29" at bounding box center [961, 342] width 16 height 15
click at [959, 341] on div "29" at bounding box center [961, 342] width 16 height 15
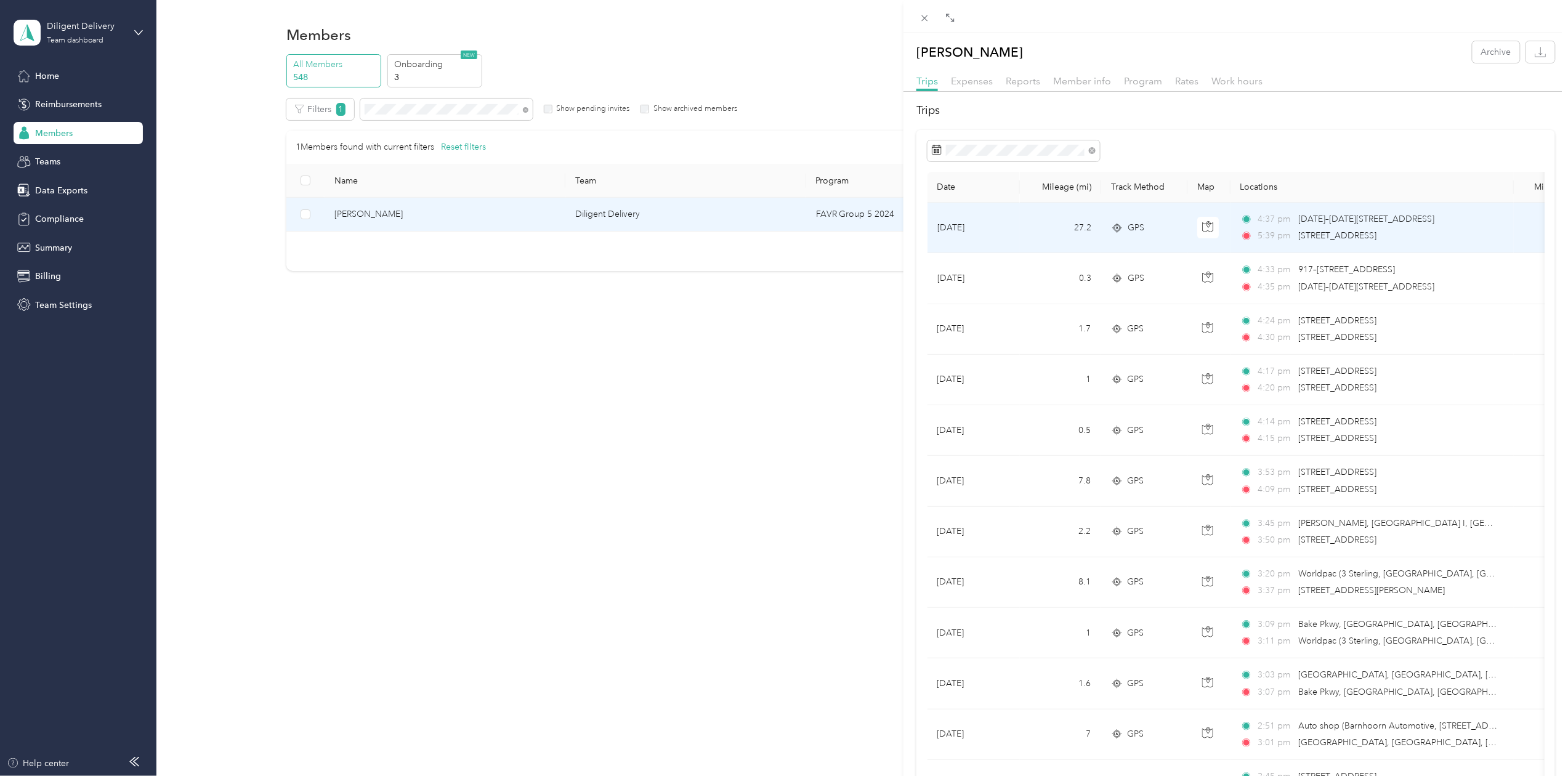
click at [1114, 225] on icon at bounding box center [1117, 228] width 12 height 10
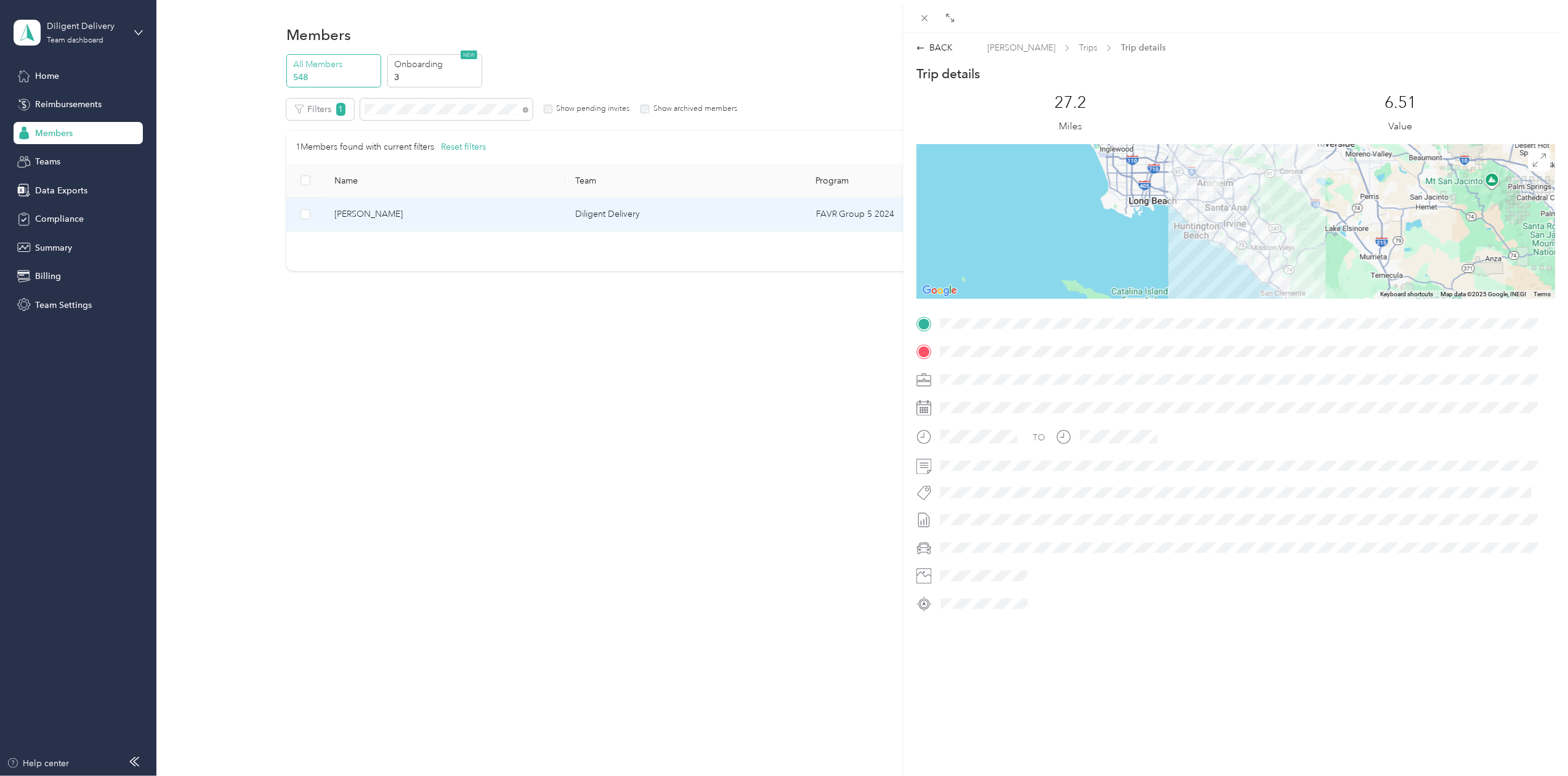
click at [1190, 333] on div "TO" at bounding box center [1236, 464] width 639 height 300
click at [935, 47] on div "BACK" at bounding box center [935, 47] width 36 height 13
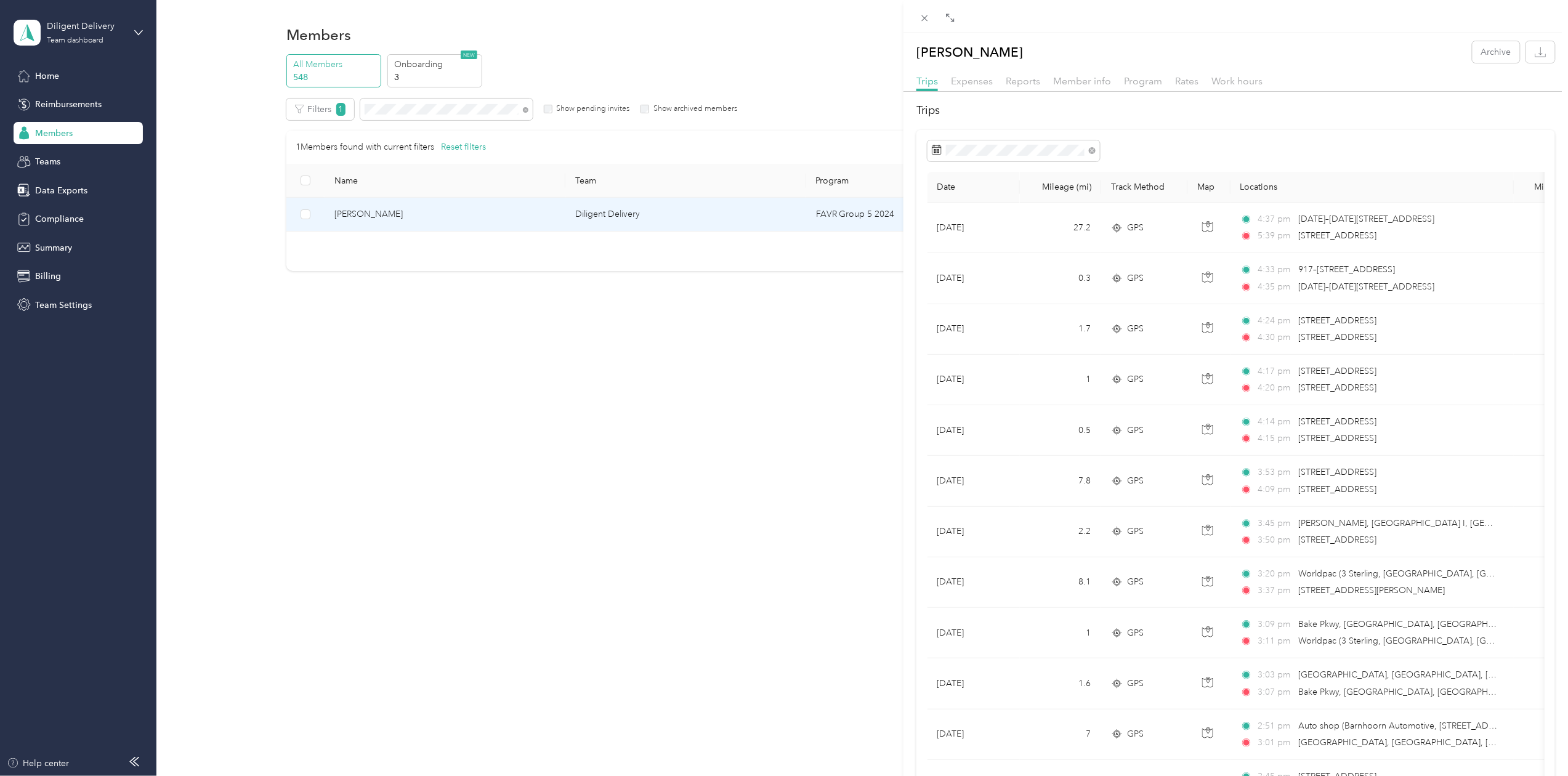
click at [403, 104] on div "[PERSON_NAME] Archive Trips Expenses Reports Member info Program Rates Work hou…" at bounding box center [784, 388] width 1568 height 776
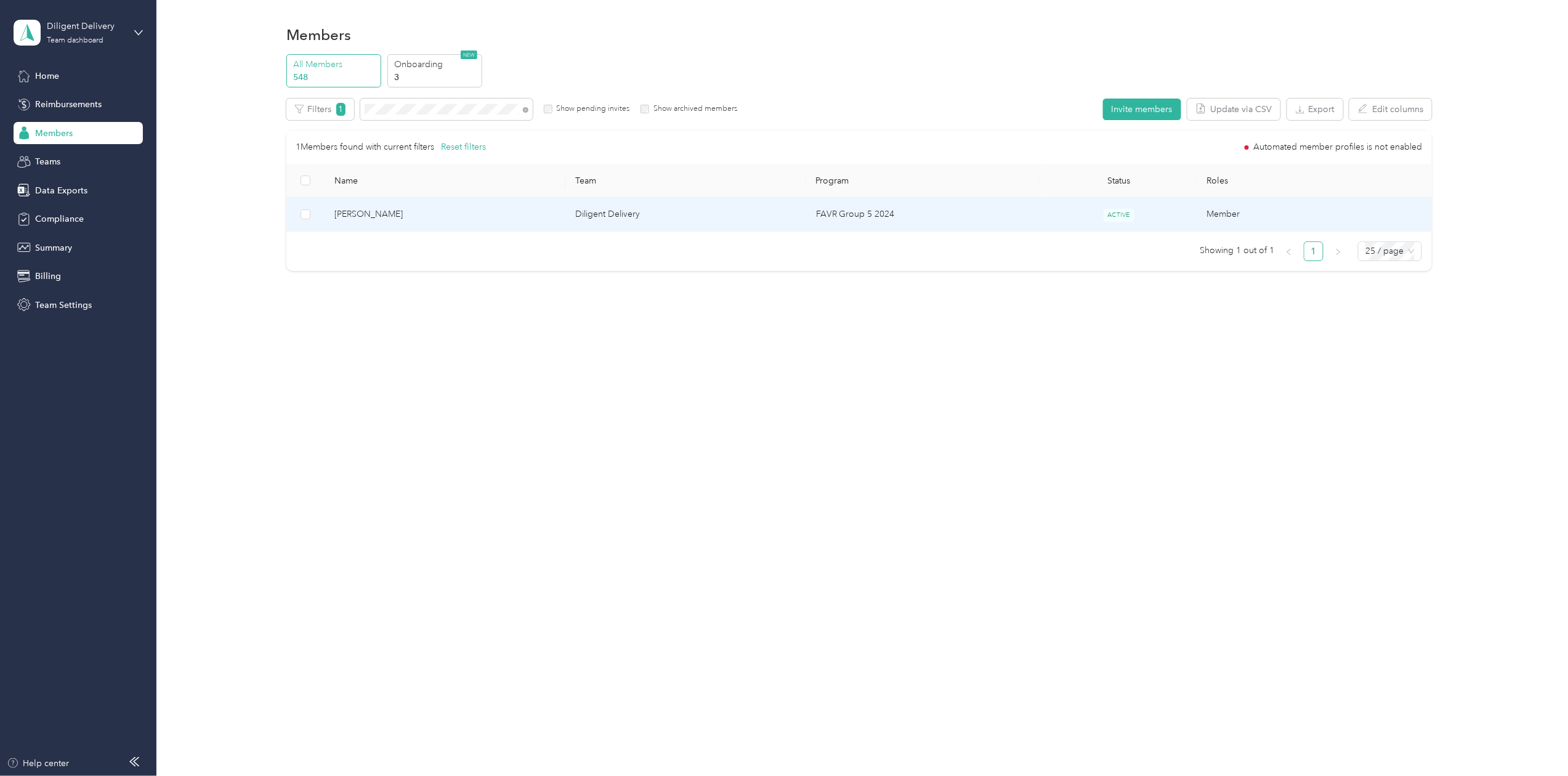
click at [403, 104] on div at bounding box center [784, 388] width 1568 height 776
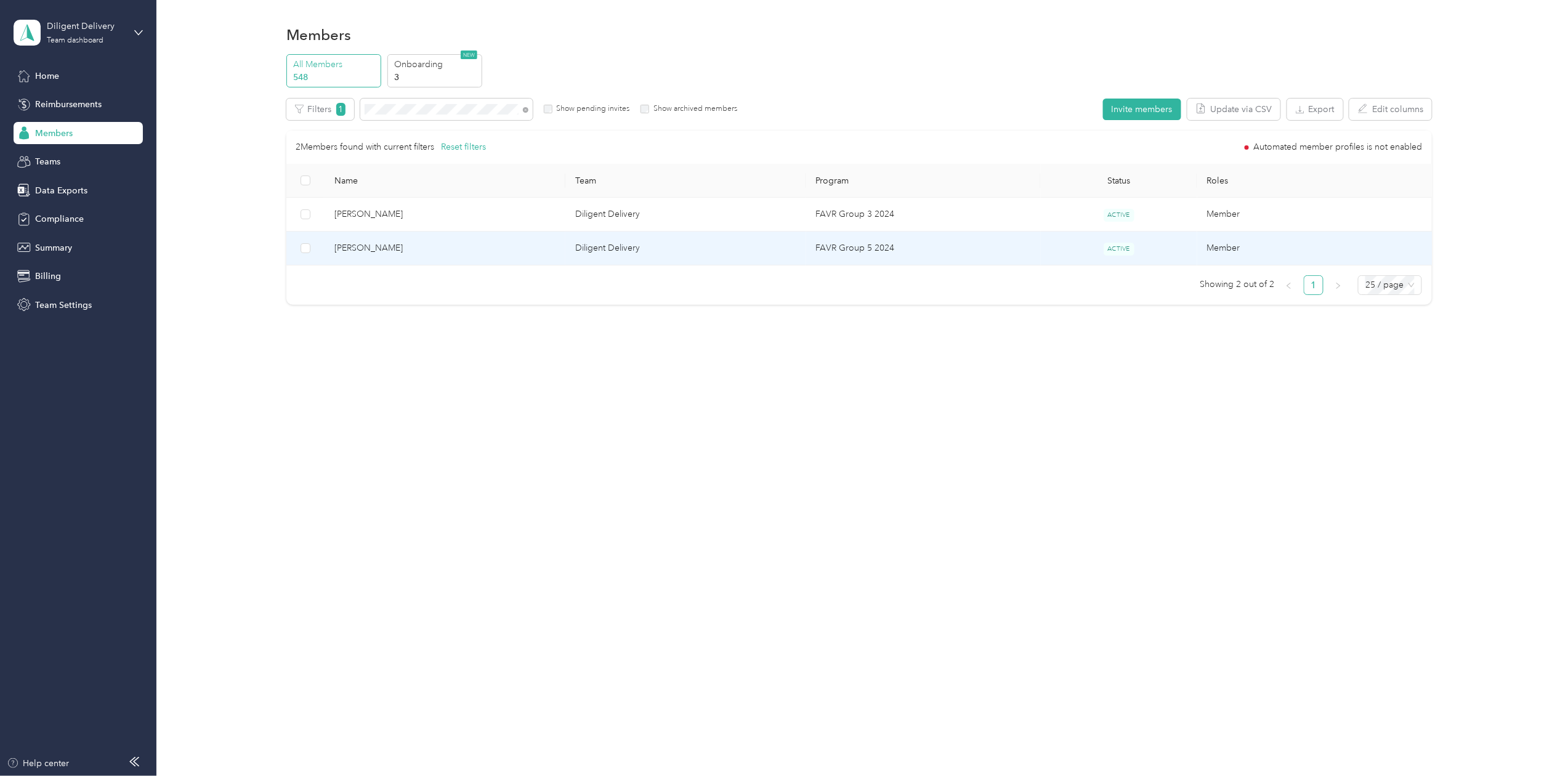
click at [359, 239] on td "[PERSON_NAME]" at bounding box center [445, 249] width 241 height 34
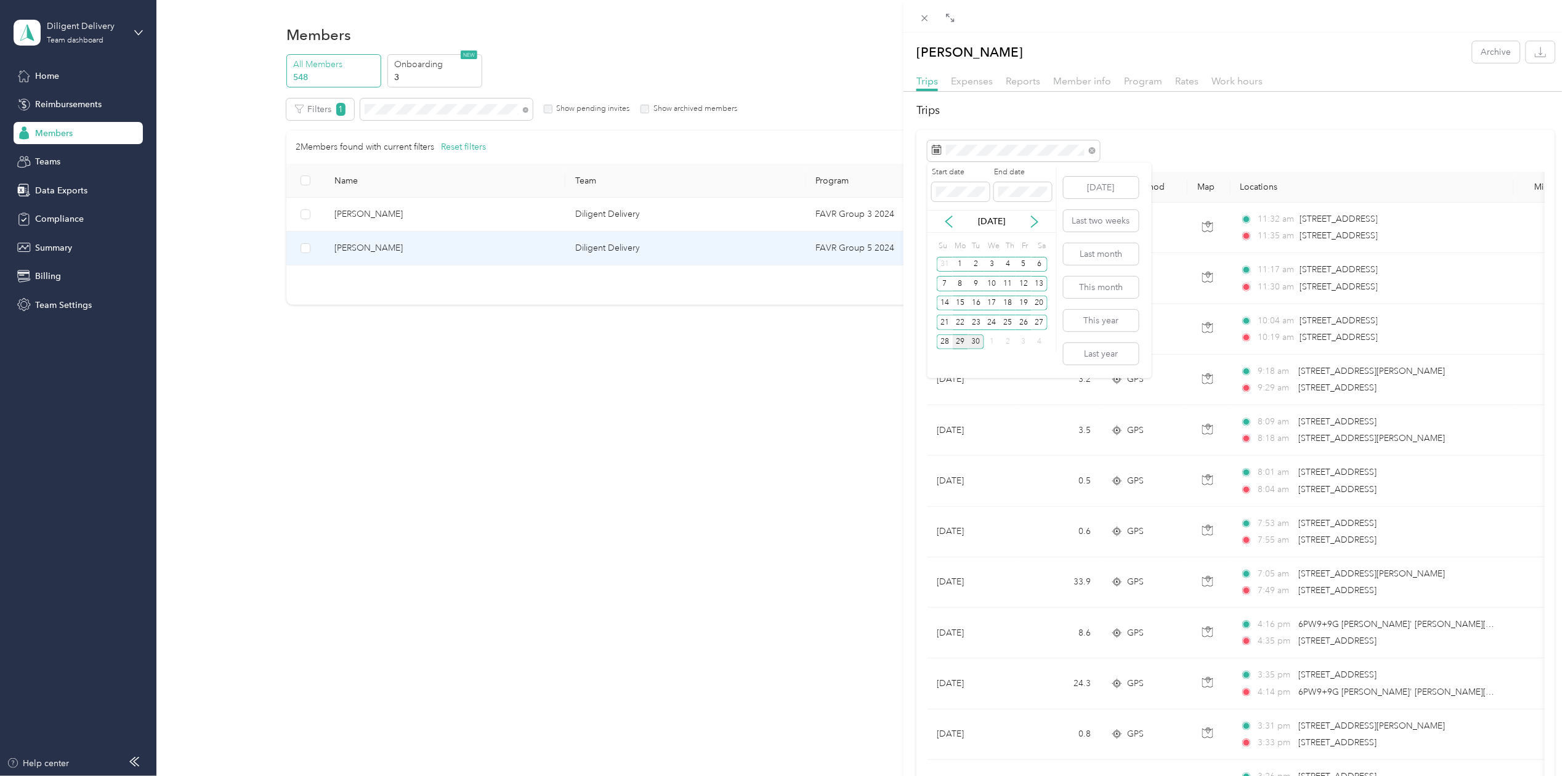
click at [962, 340] on div "29" at bounding box center [961, 342] width 16 height 15
click at [964, 340] on div "29" at bounding box center [961, 342] width 16 height 15
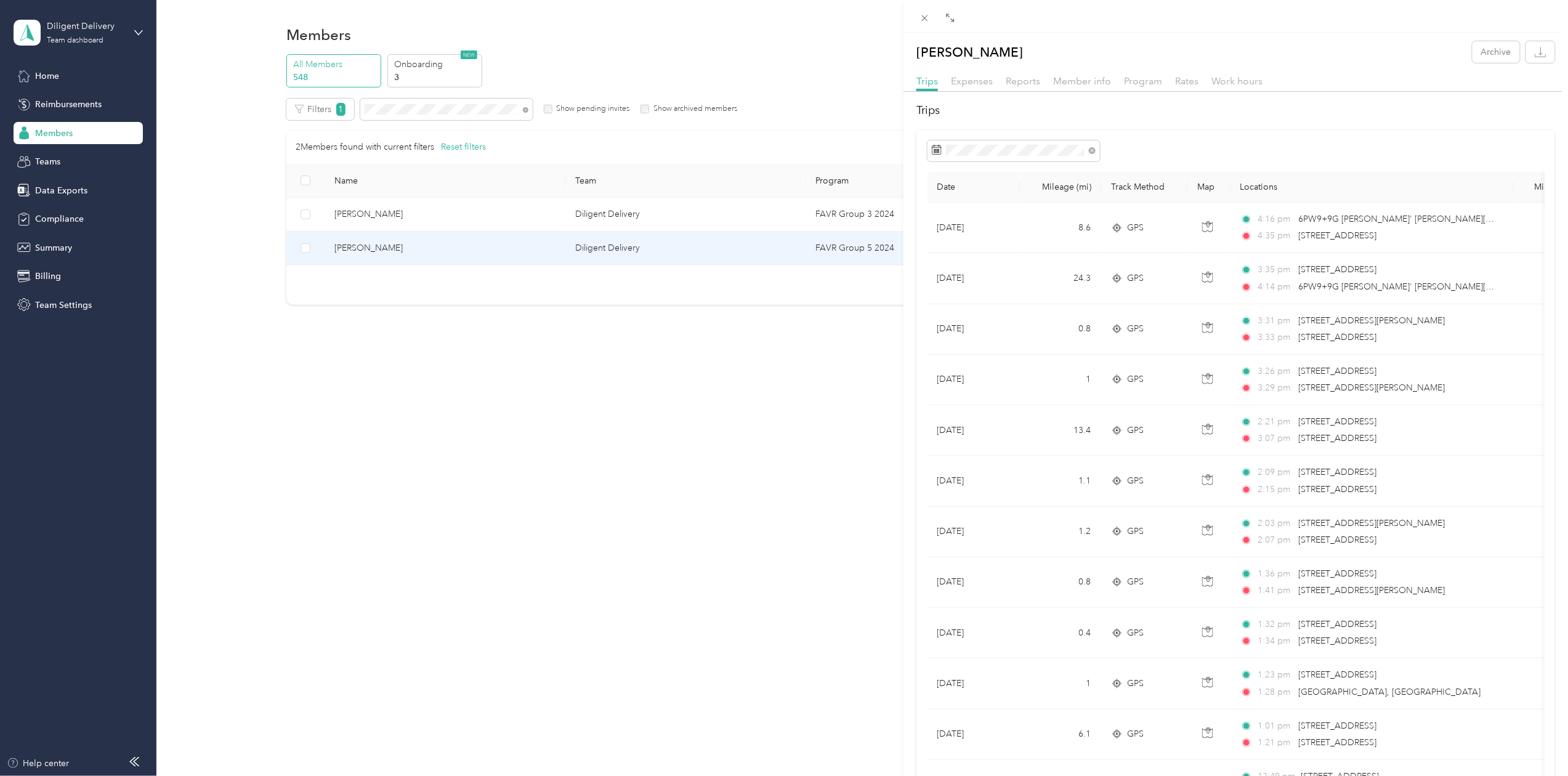
click at [432, 105] on div "[PERSON_NAME] Archive Trips Expenses Reports Member info Program Rates Work hou…" at bounding box center [784, 388] width 1568 height 776
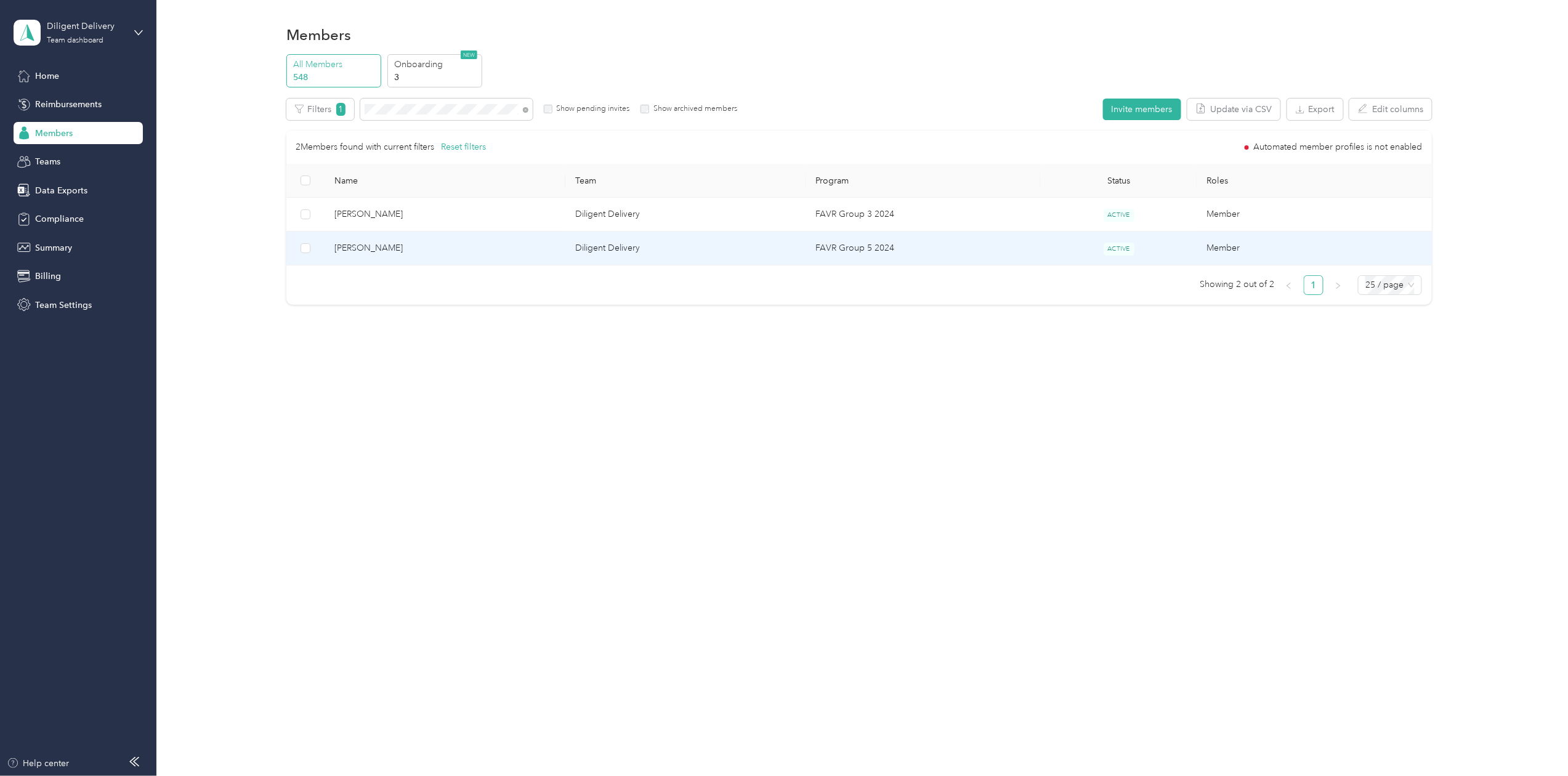
click at [432, 776] on div "Drag to resize Click to close [PERSON_NAME] Archive Trips Expenses Reports Memb…" at bounding box center [781, 776] width 1562 height 0
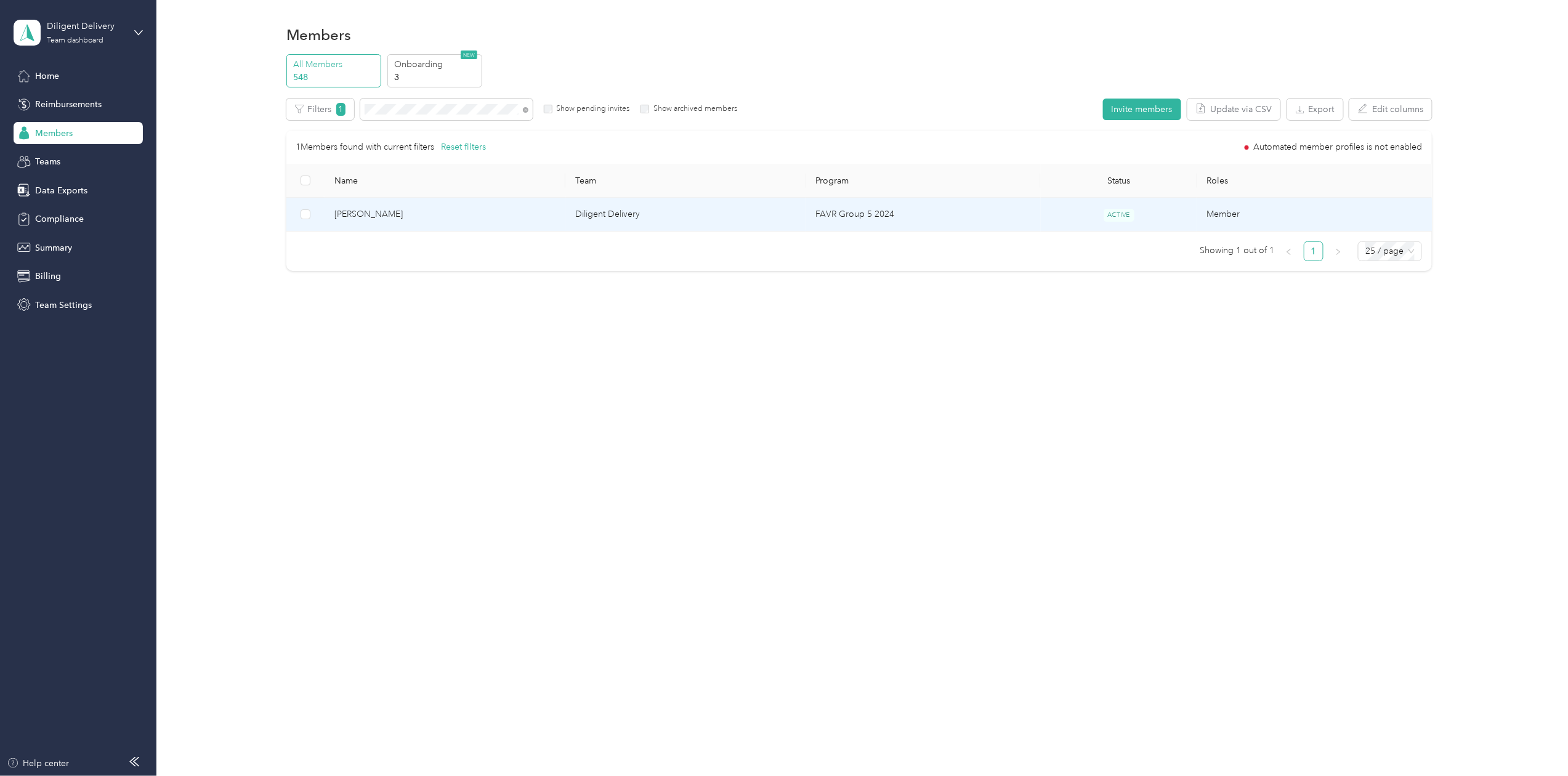
click at [373, 213] on span "[PERSON_NAME]" at bounding box center [445, 215] width 221 height 14
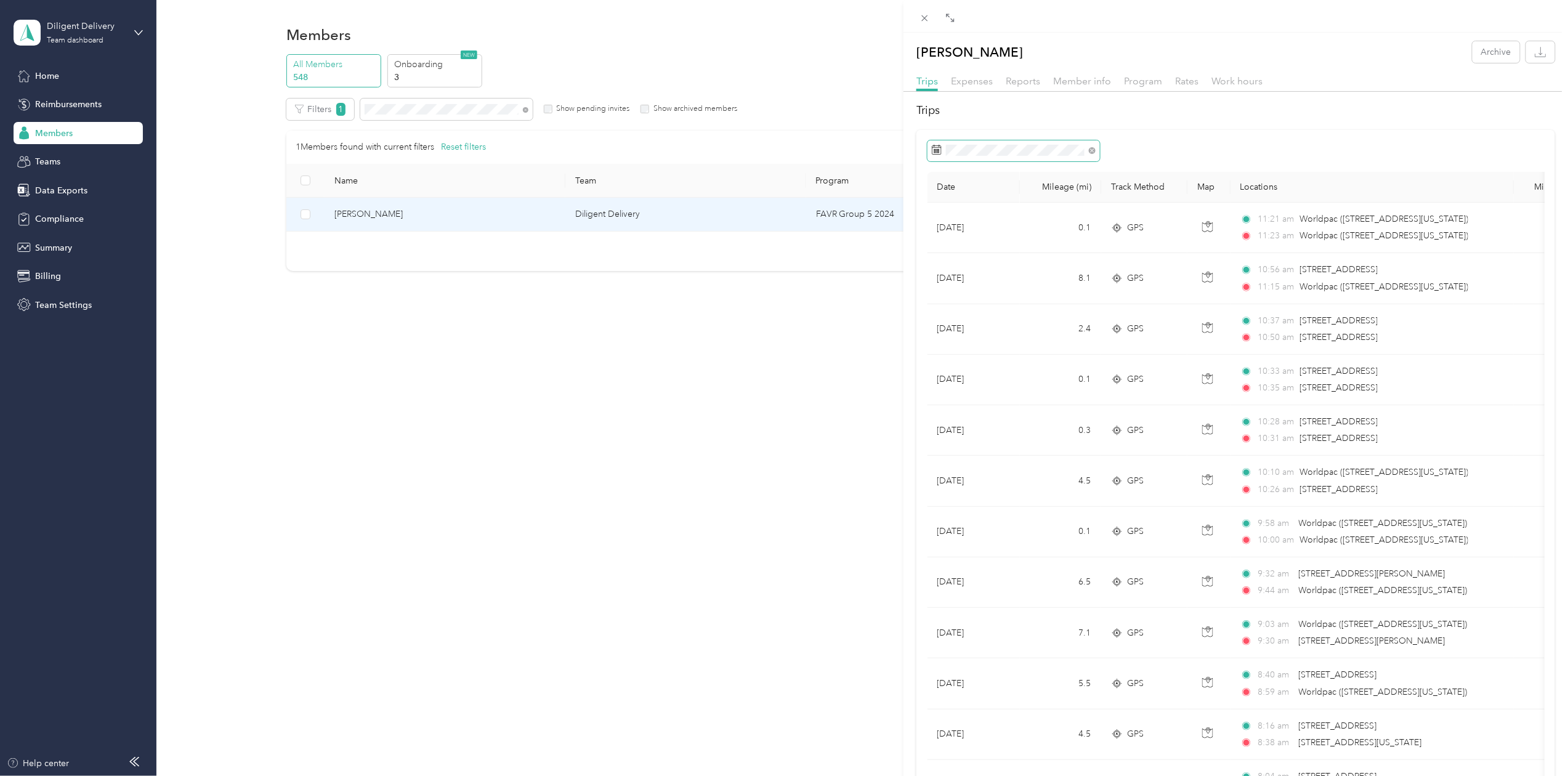
click at [945, 145] on span at bounding box center [1014, 150] width 172 height 21
click at [956, 339] on div "29" at bounding box center [961, 342] width 16 height 15
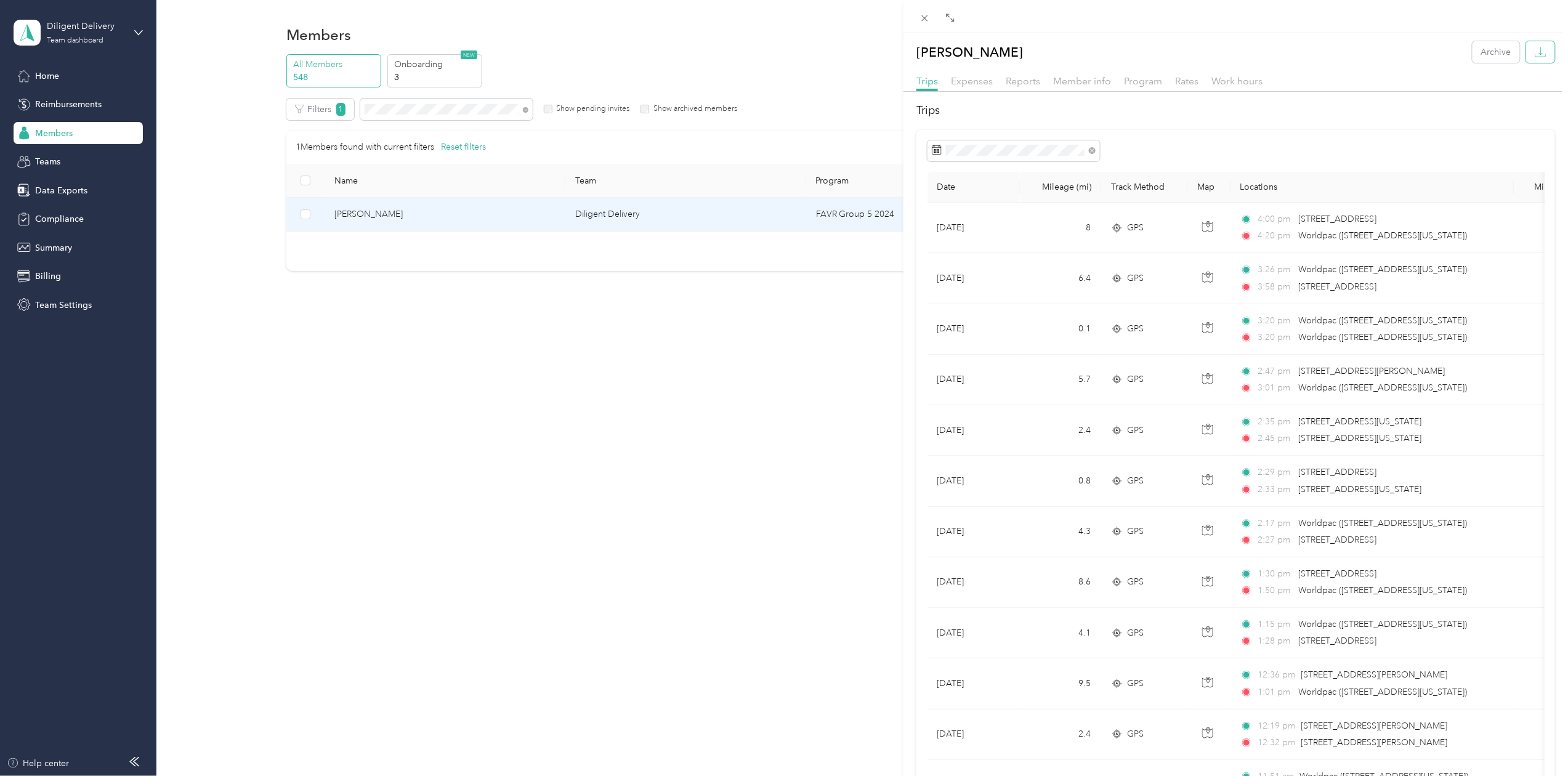
click at [1527, 45] on button "button" at bounding box center [1541, 52] width 29 height 22
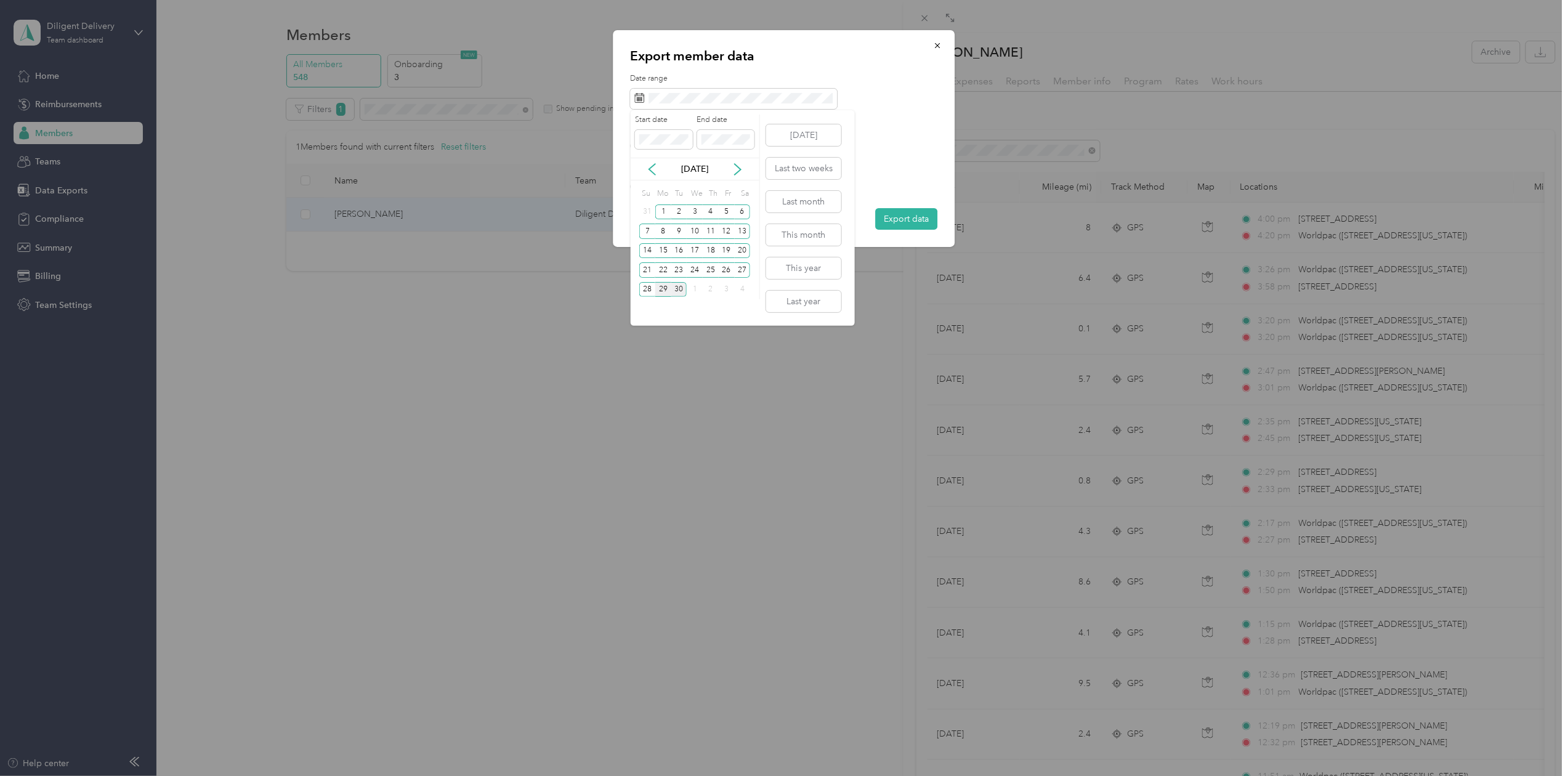
click at [661, 288] on div "29" at bounding box center [663, 289] width 16 height 15
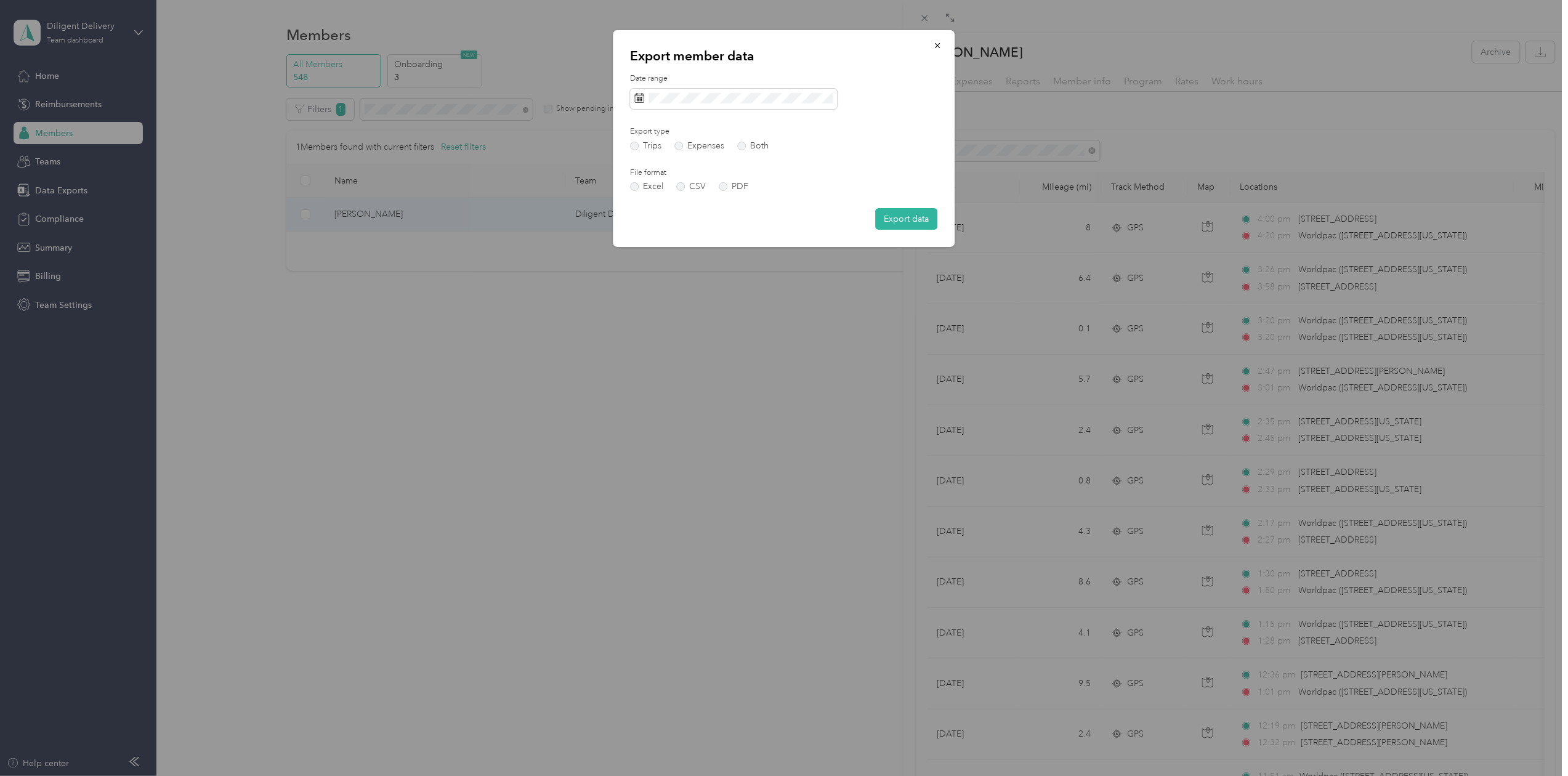
drag, startPoint x: 931, startPoint y: 219, endPoint x: 792, endPoint y: 244, distance: 142.0
click at [930, 219] on button "Export data" at bounding box center [907, 219] width 62 height 22
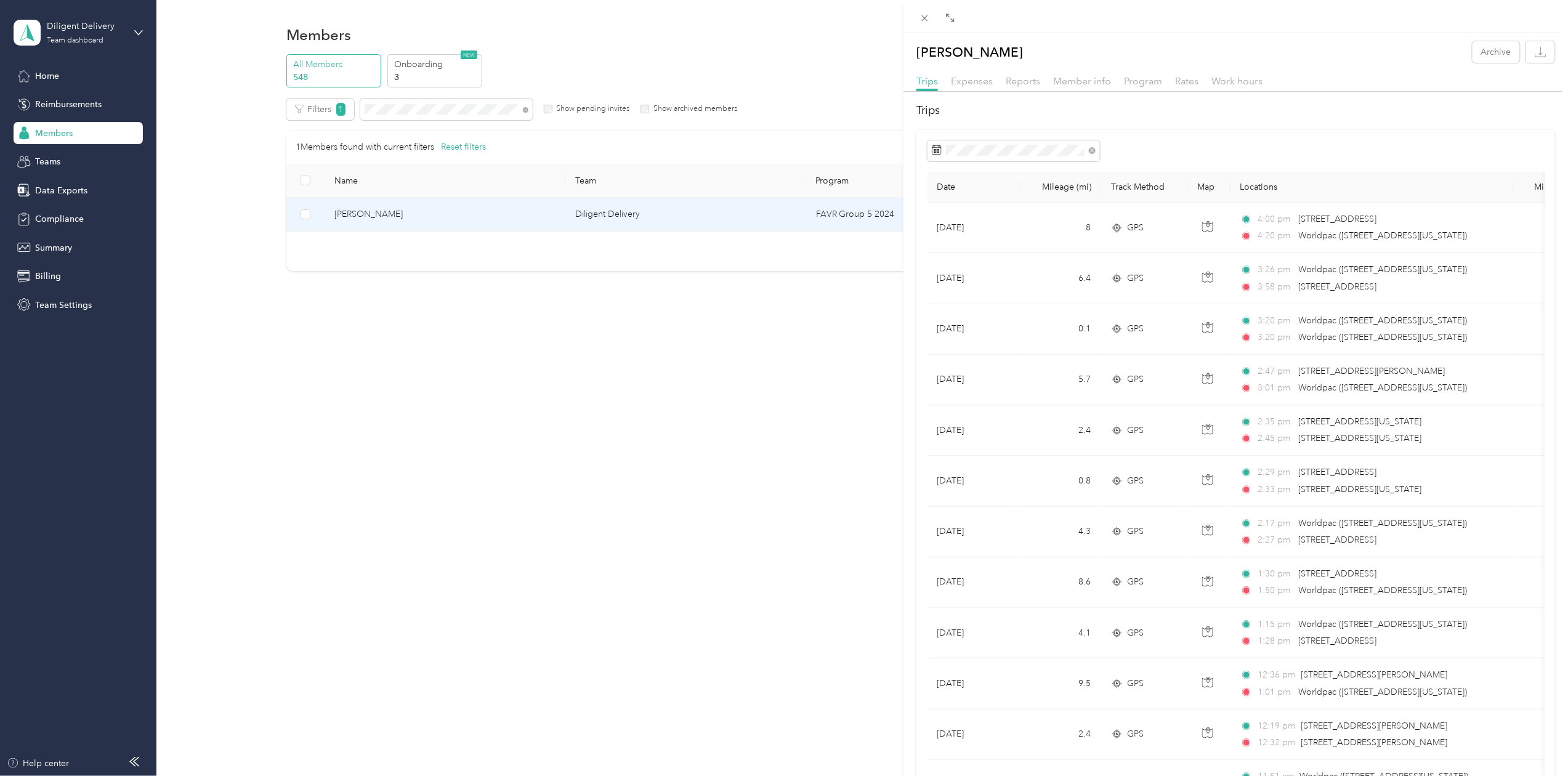
click at [415, 105] on div "[PERSON_NAME] Archive Trips Expenses Reports Member info Program Rates Work hou…" at bounding box center [784, 388] width 1568 height 776
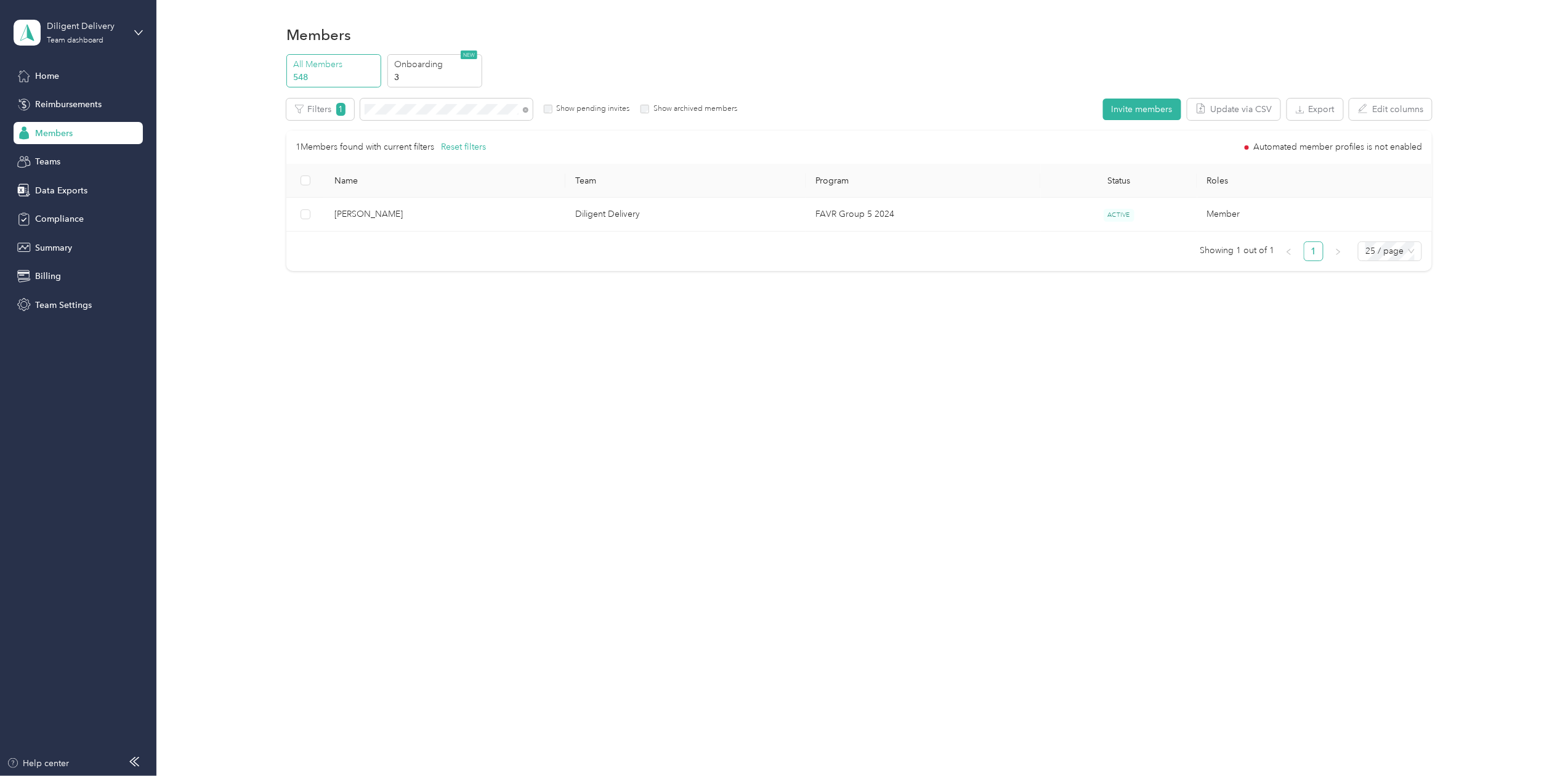
click at [415, 776] on div "Drag to resize Click to close [PERSON_NAME] Archive Trips Expenses Reports Memb…" at bounding box center [781, 776] width 1562 height 0
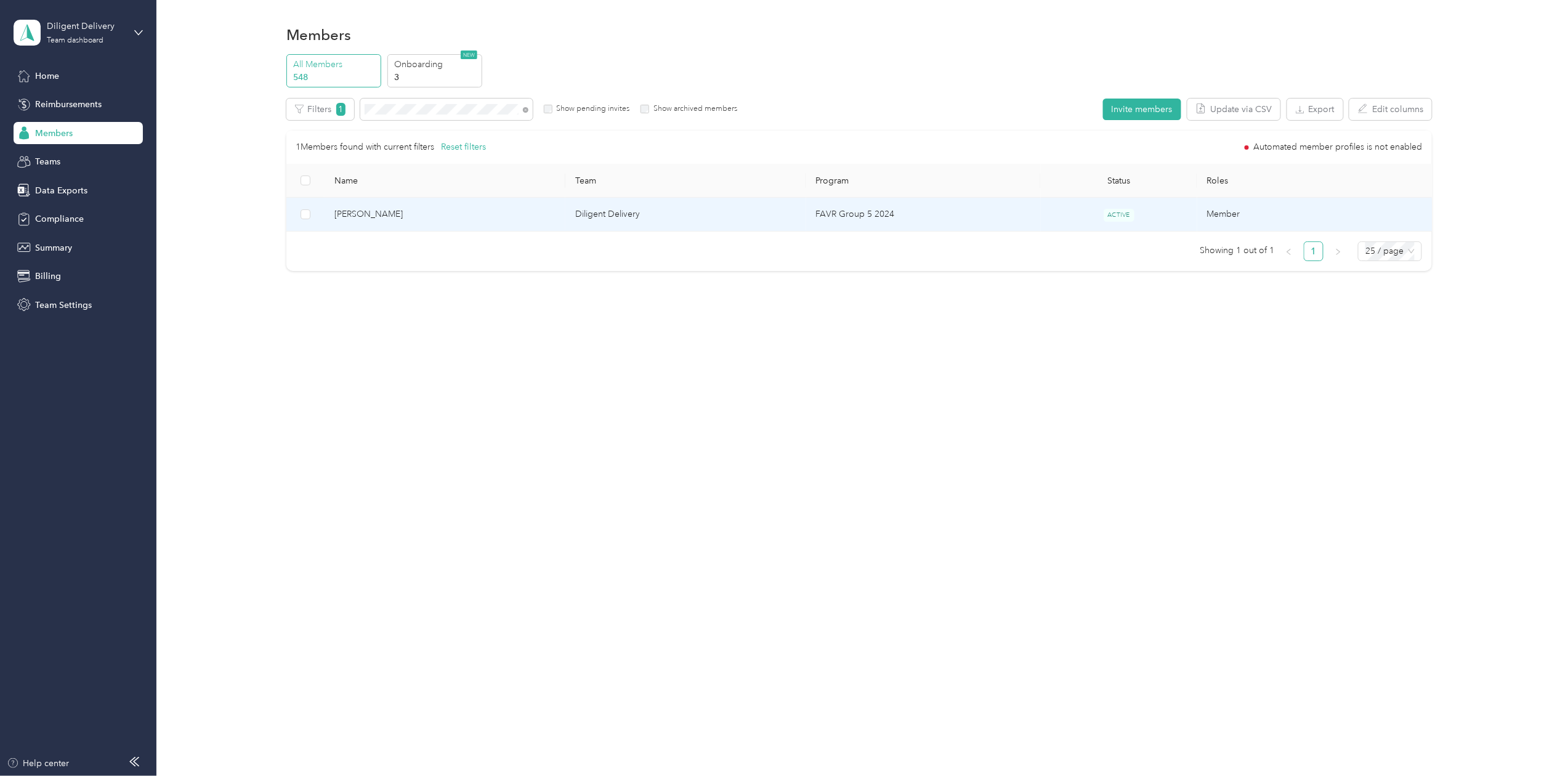
click at [363, 213] on span "[PERSON_NAME]" at bounding box center [445, 215] width 221 height 14
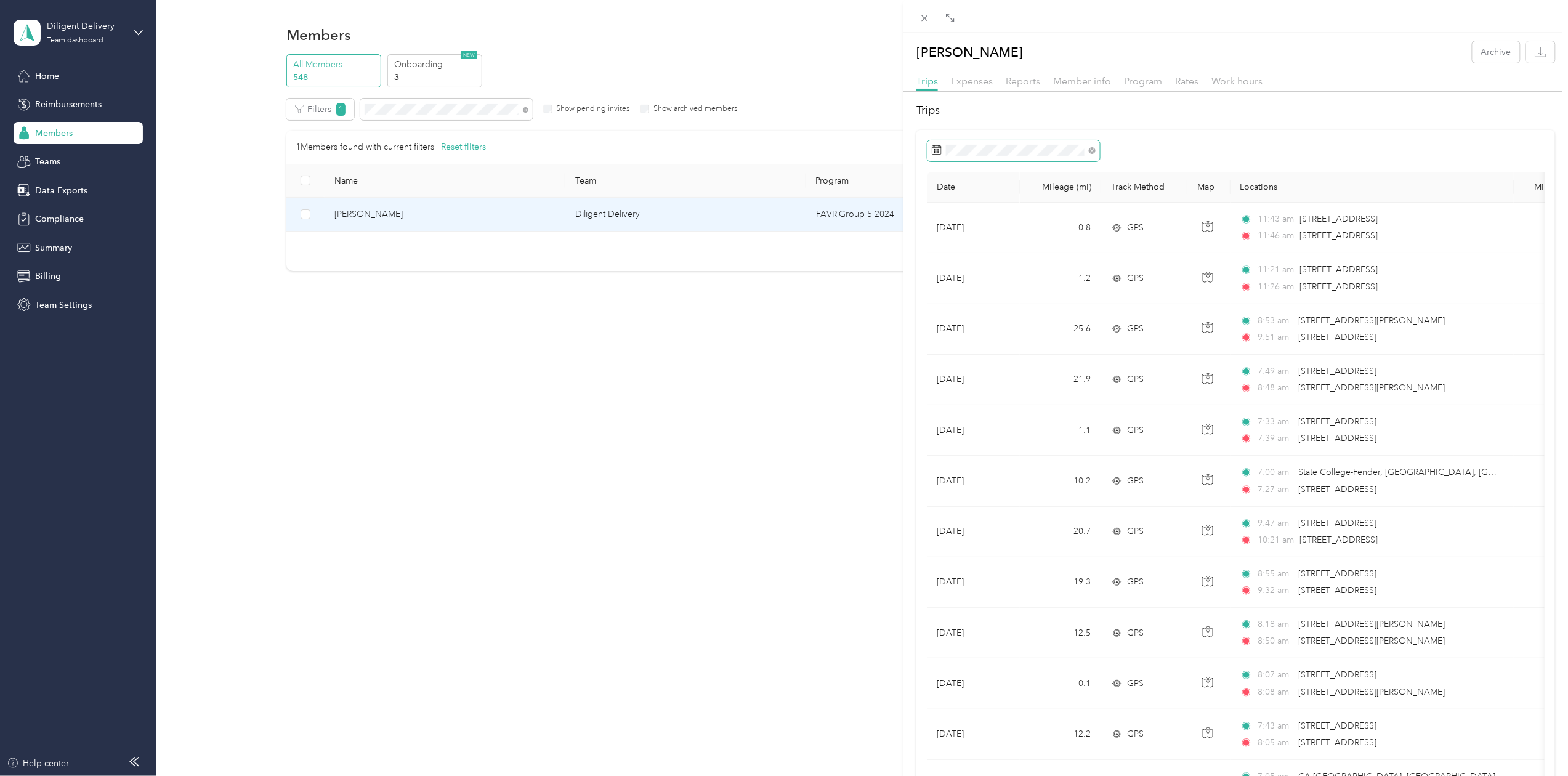
click at [944, 147] on span at bounding box center [1014, 150] width 172 height 21
click at [960, 344] on div "29" at bounding box center [961, 342] width 16 height 15
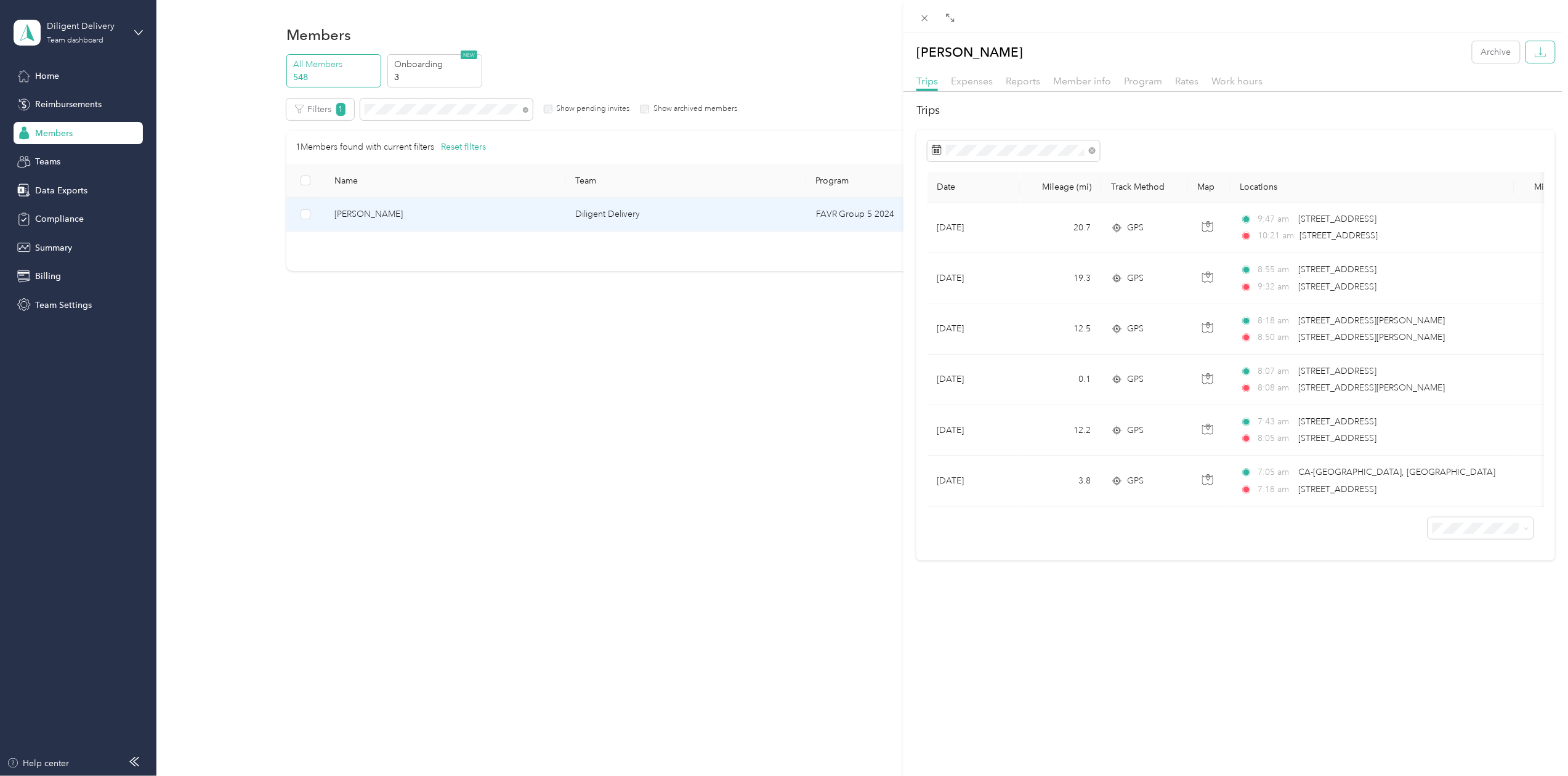
click at [1535, 55] on icon "button" at bounding box center [1541, 52] width 12 height 12
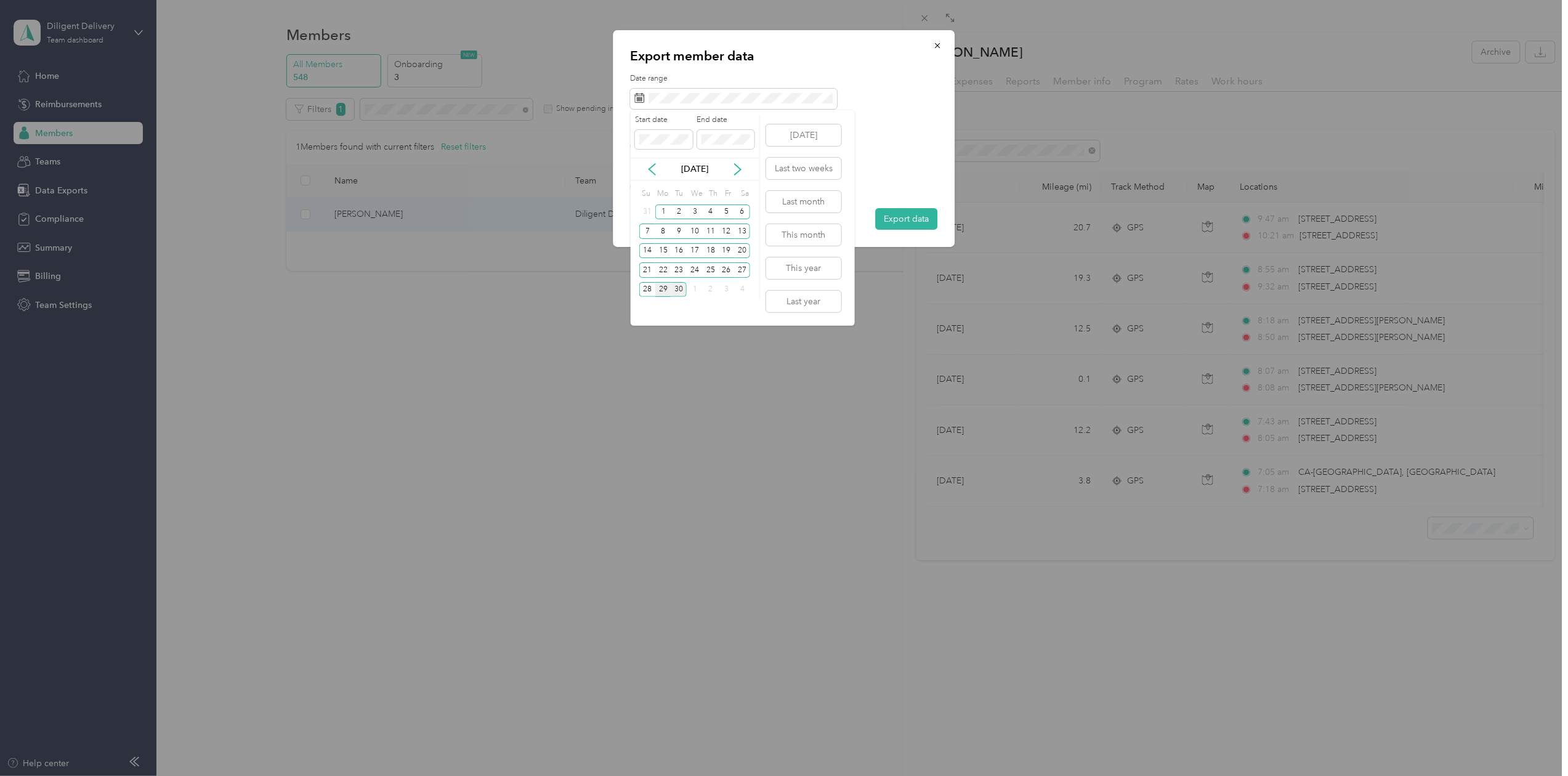
click at [660, 287] on div "29" at bounding box center [663, 289] width 16 height 15
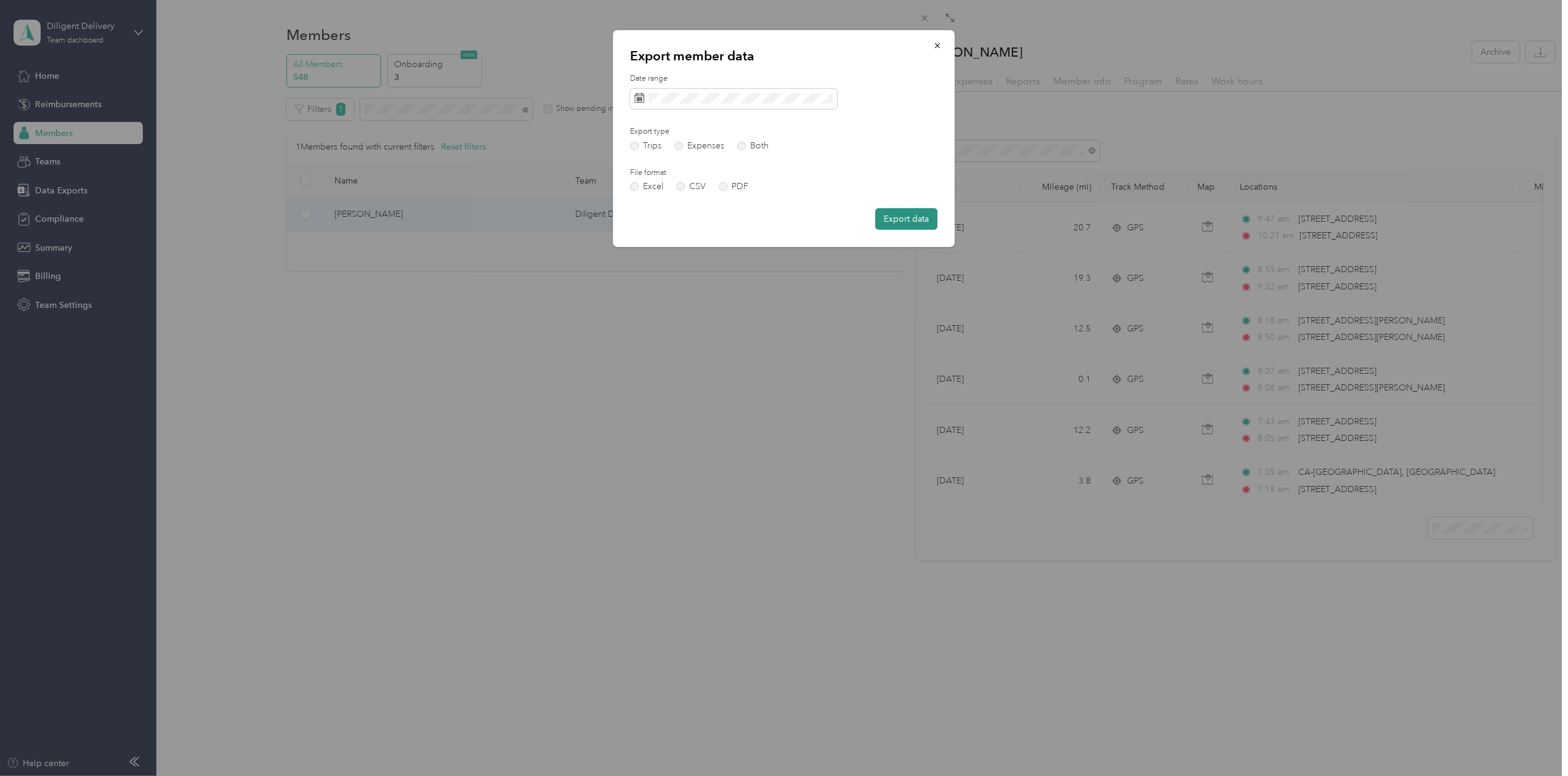
click at [902, 213] on button "Export data" at bounding box center [907, 219] width 62 height 22
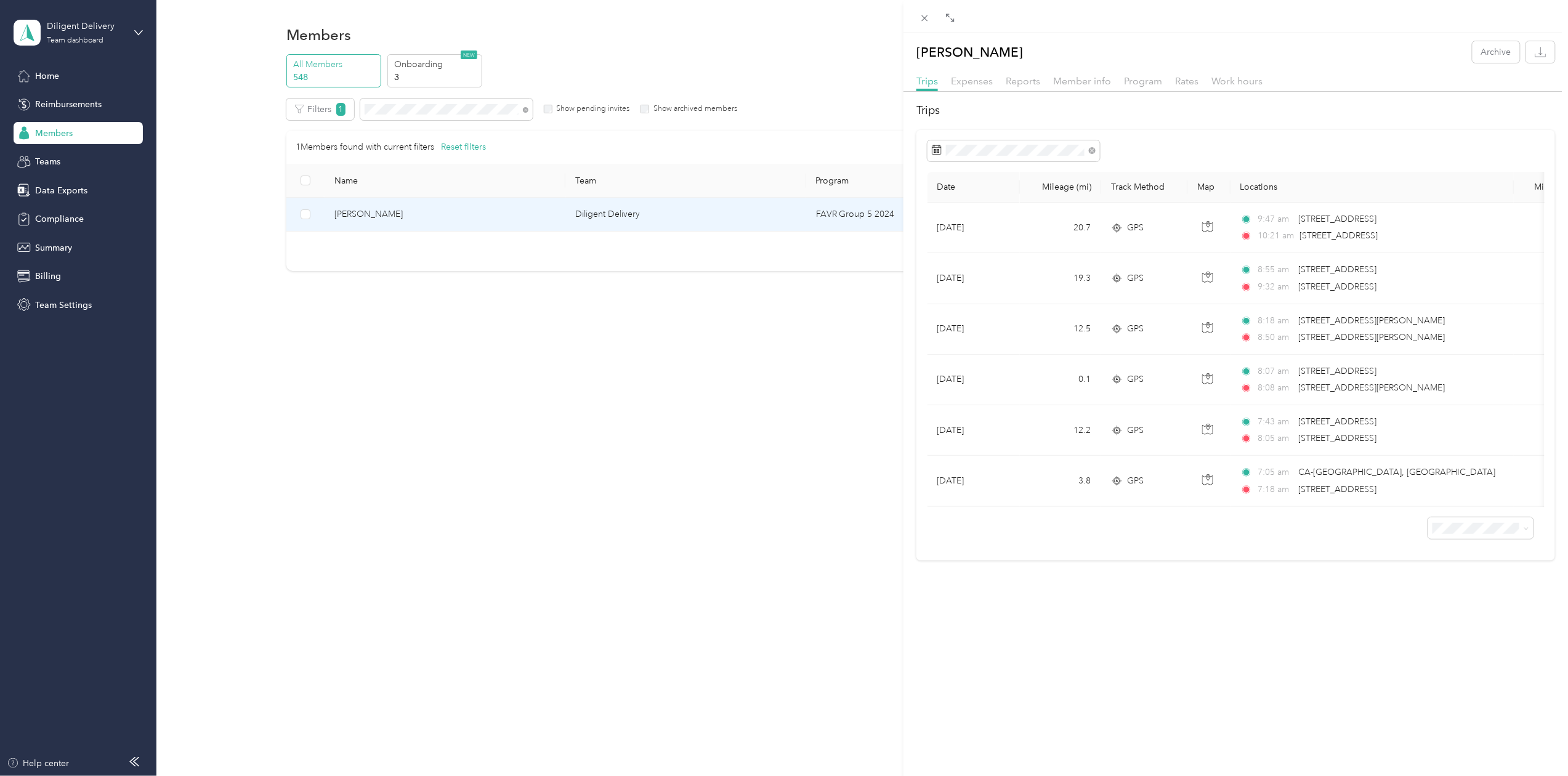
click at [395, 110] on div "[PERSON_NAME] Archive Trips Expenses Reports Member info Program Rates Work hou…" at bounding box center [784, 388] width 1568 height 776
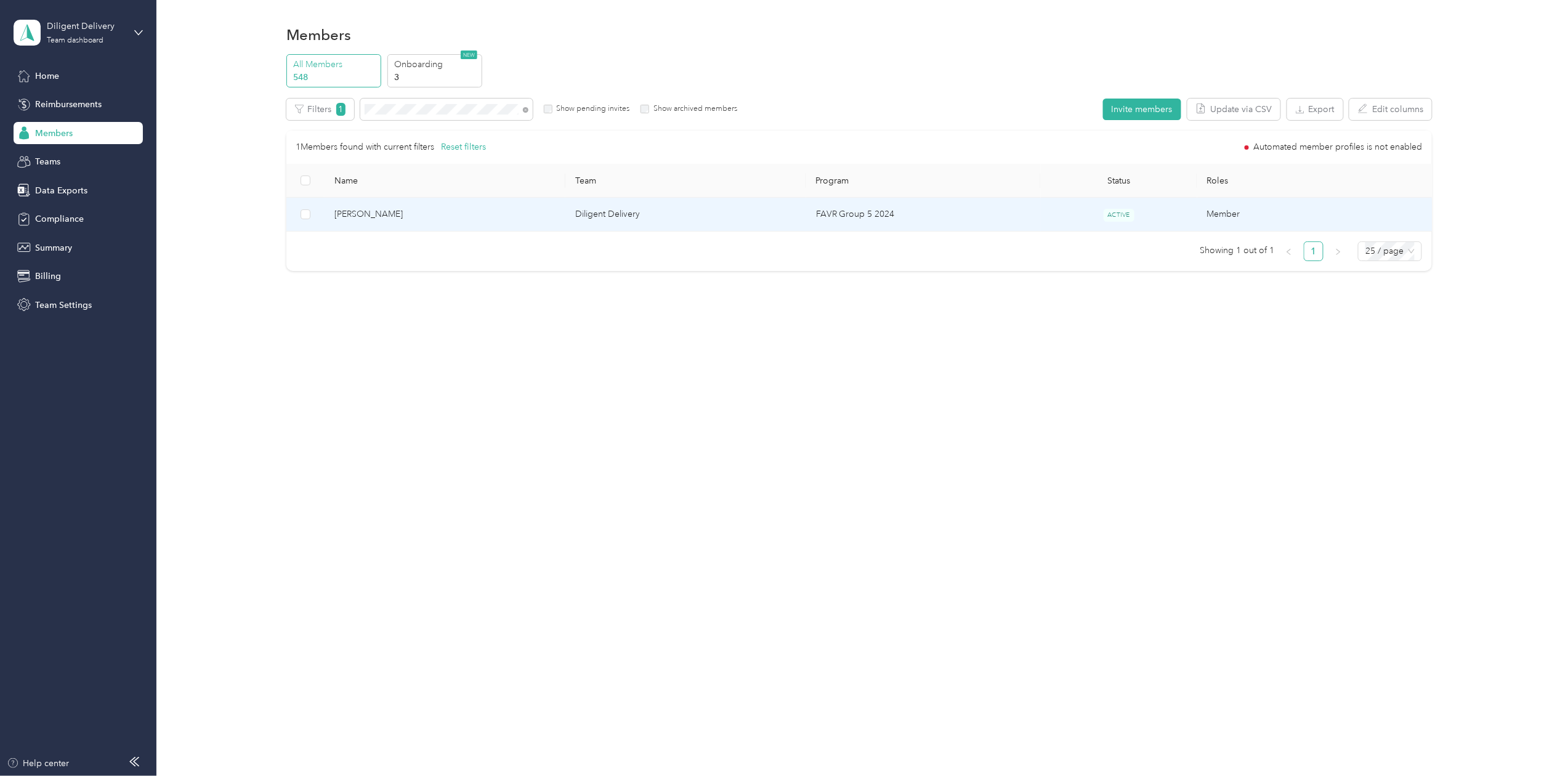
click at [395, 776] on div "Drag to resize Click to close [PERSON_NAME] Archive Trips Expenses Reports Memb…" at bounding box center [781, 776] width 1562 height 0
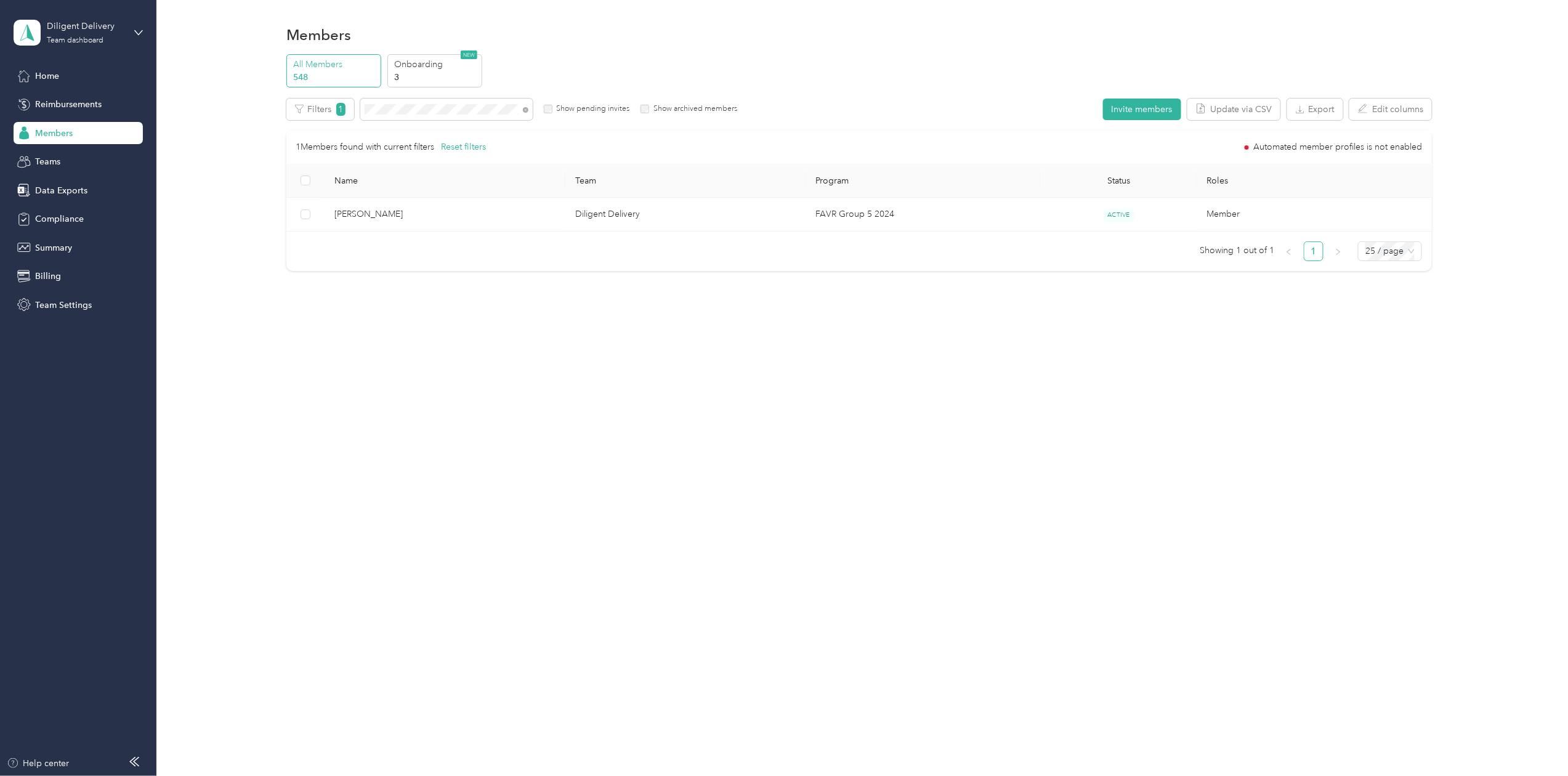
click at [395, 110] on div at bounding box center [784, 388] width 1568 height 776
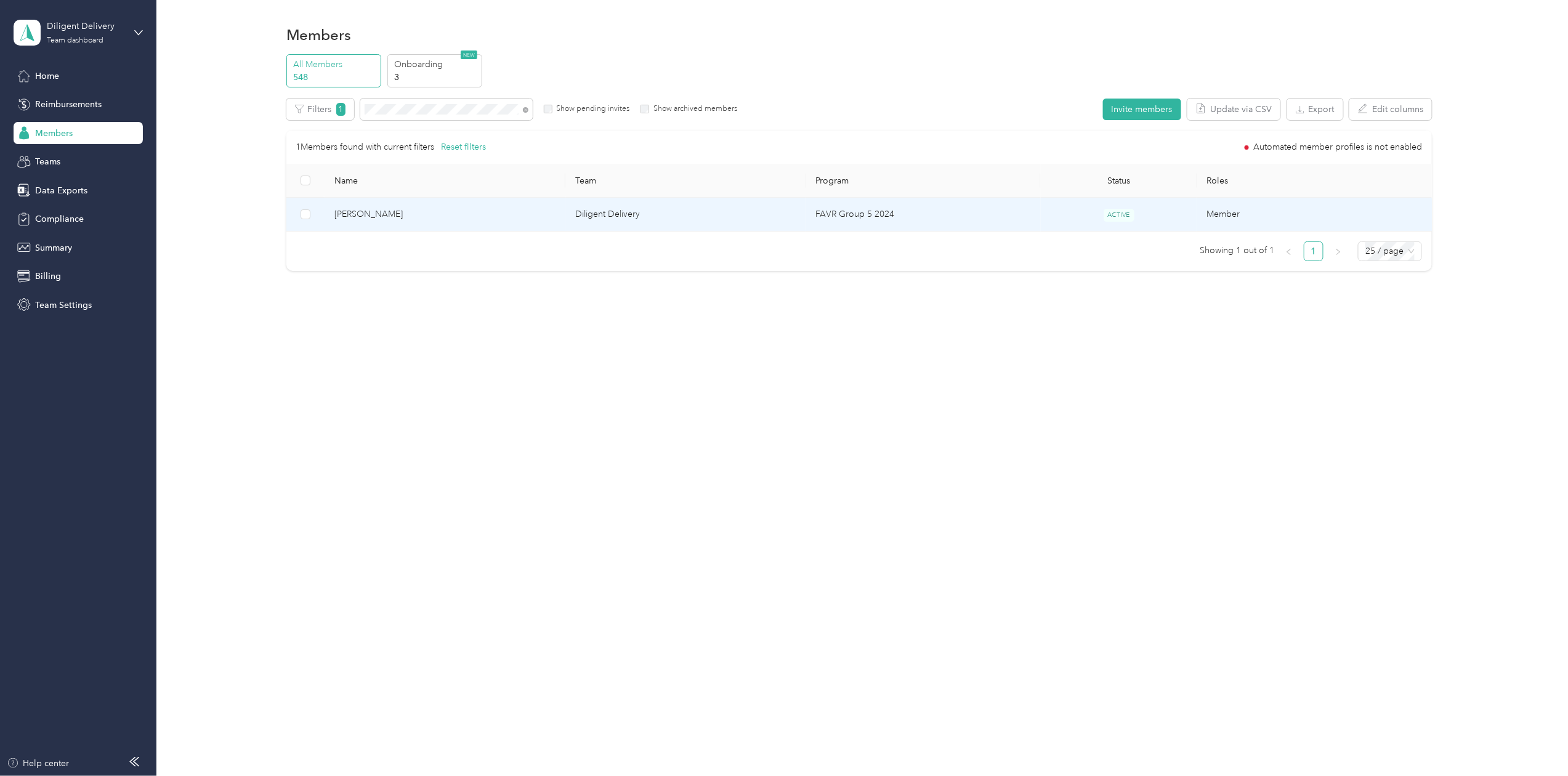
click at [348, 216] on span "[PERSON_NAME]" at bounding box center [445, 215] width 221 height 14
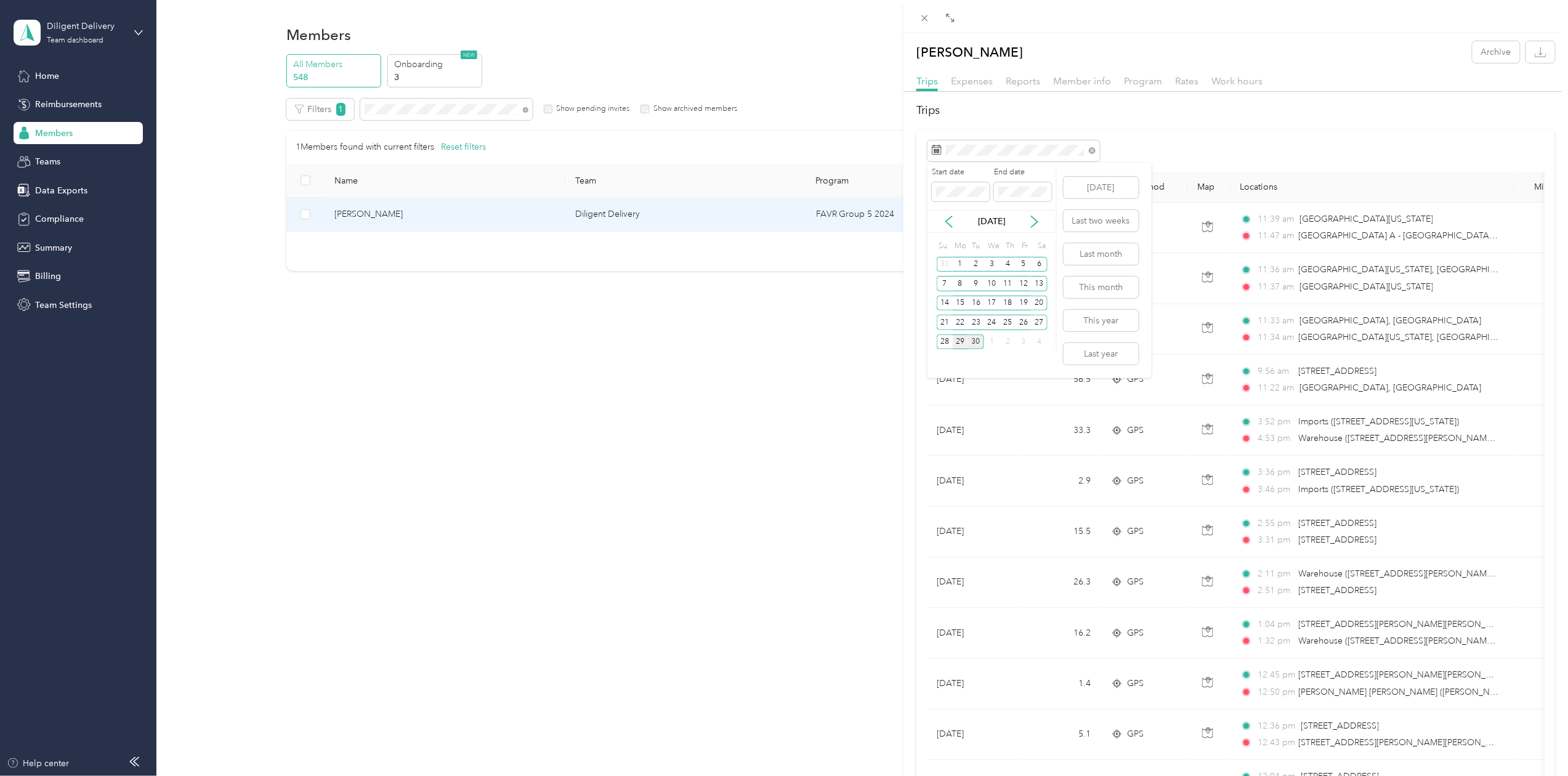
click at [957, 344] on div "29" at bounding box center [961, 342] width 16 height 15
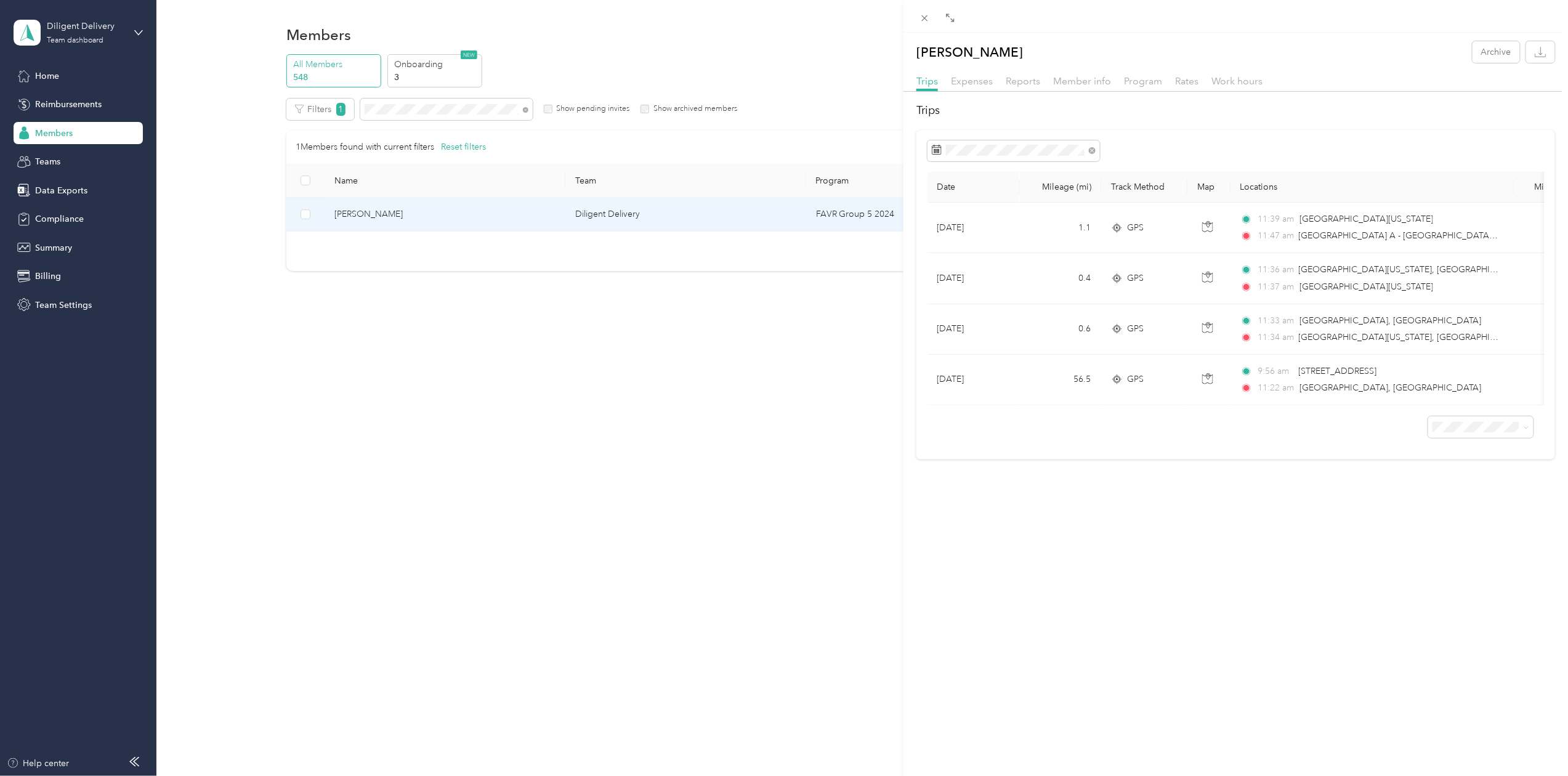
click at [407, 106] on div "[PERSON_NAME] Archive Trips Expenses Reports Member info Program Rates Work hou…" at bounding box center [784, 388] width 1568 height 776
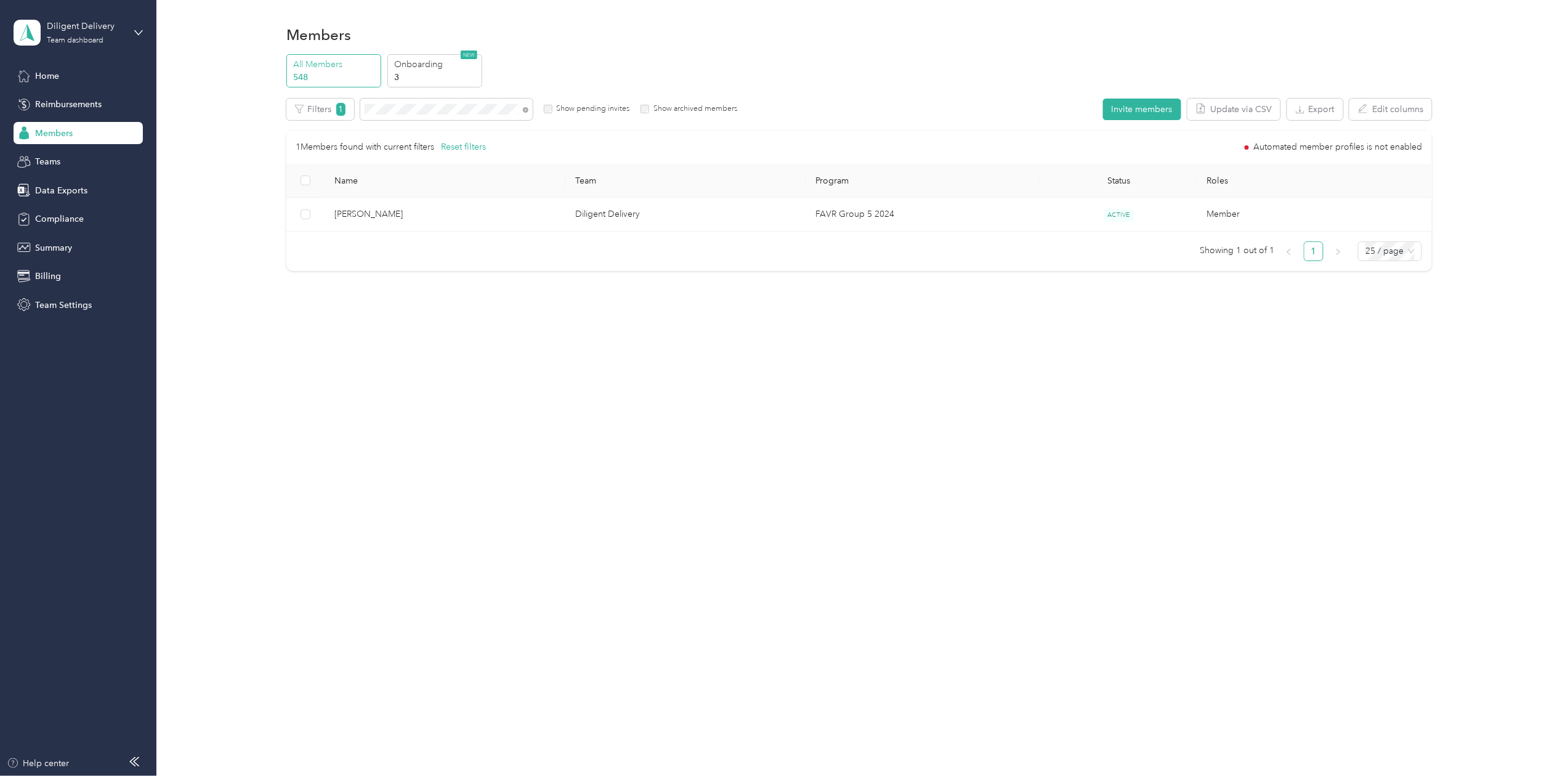
click at [407, 106] on div at bounding box center [784, 388] width 1568 height 776
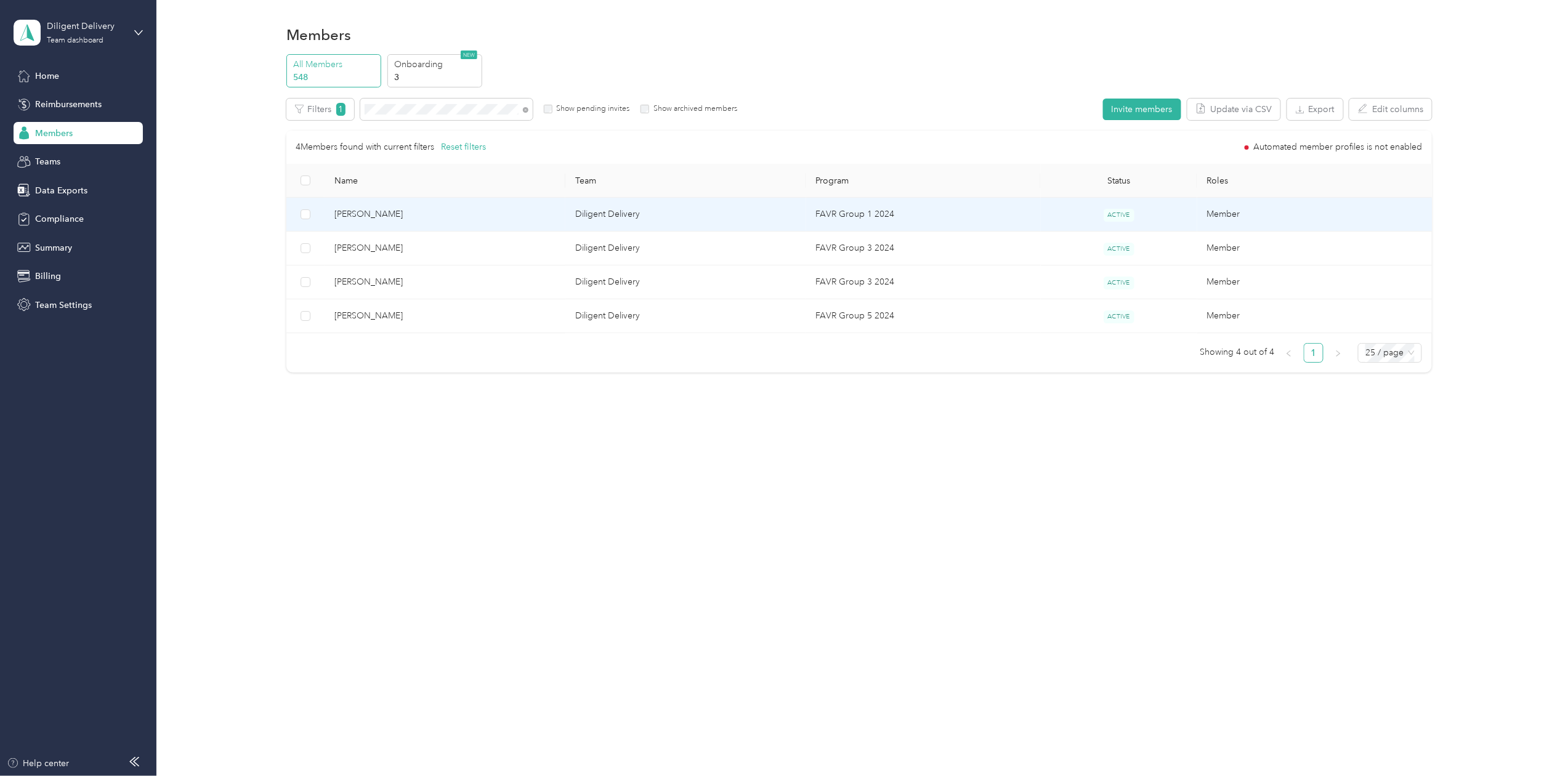
click at [386, 211] on span "[PERSON_NAME]" at bounding box center [445, 215] width 221 height 14
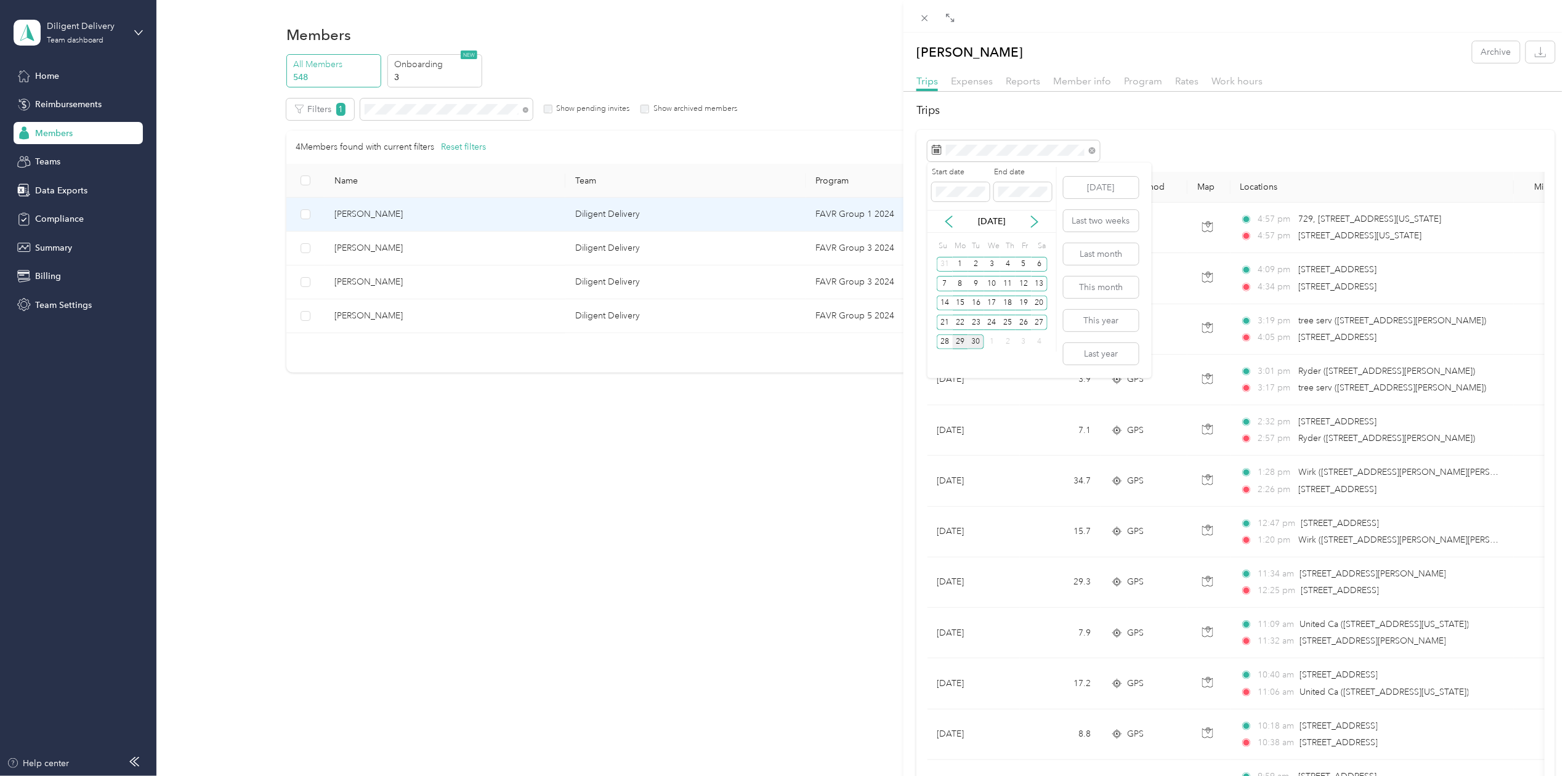
click at [960, 344] on div "29" at bounding box center [961, 342] width 16 height 15
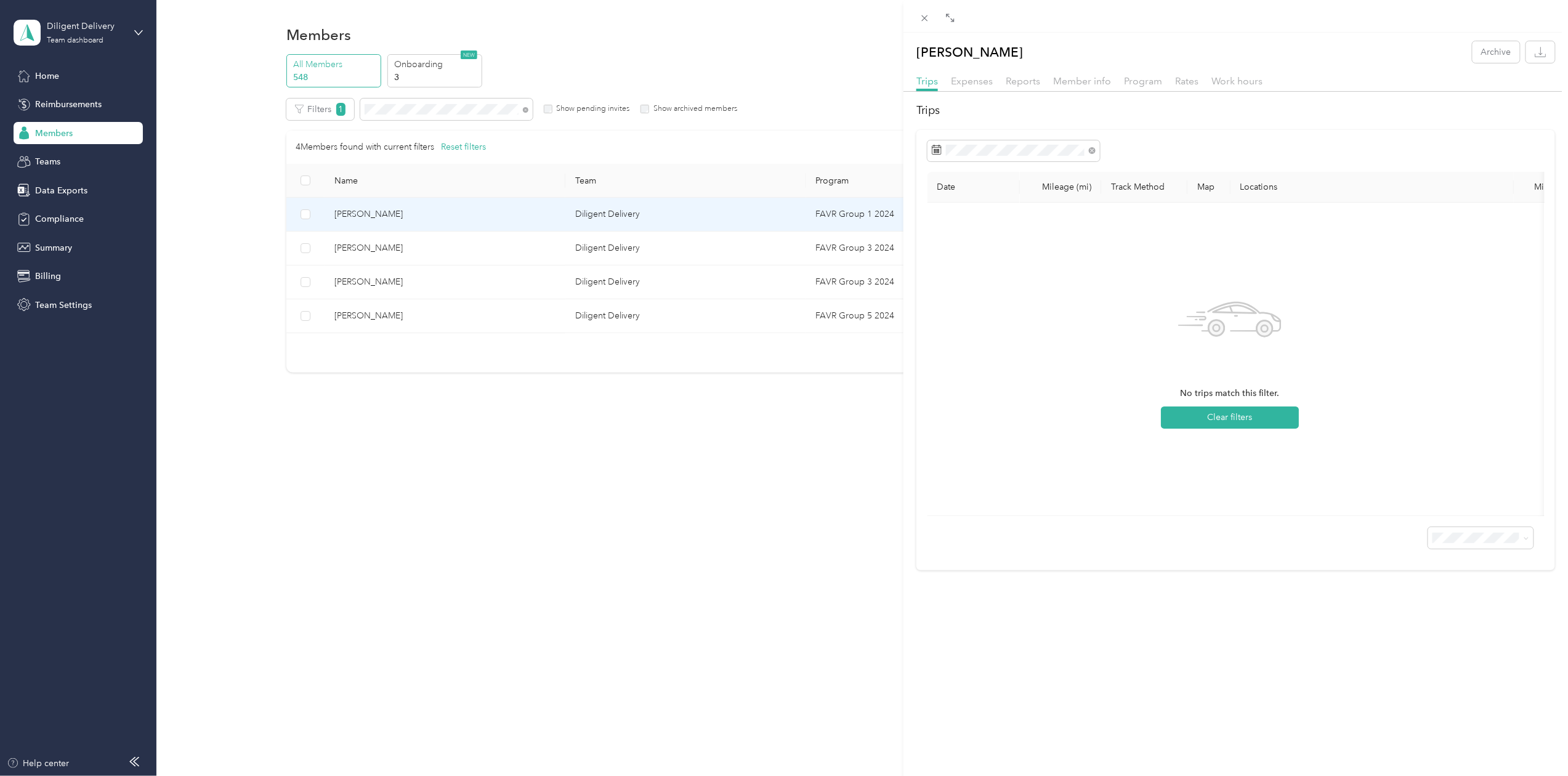
click at [400, 116] on div "[PERSON_NAME] Archive Trips Expenses Reports Member info Program Rates Work hou…" at bounding box center [784, 388] width 1568 height 776
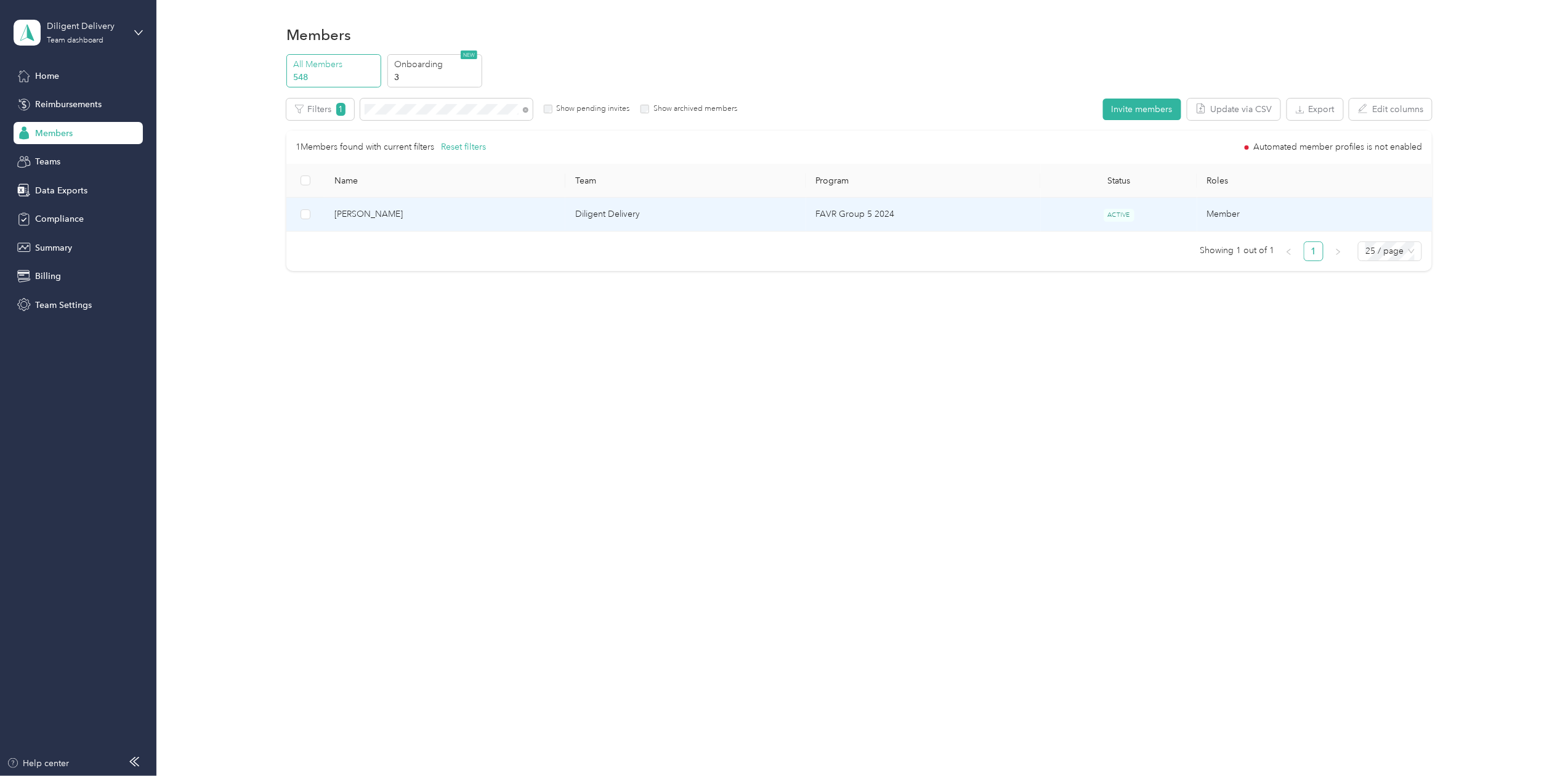
click at [351, 211] on span "[PERSON_NAME]" at bounding box center [445, 215] width 221 height 14
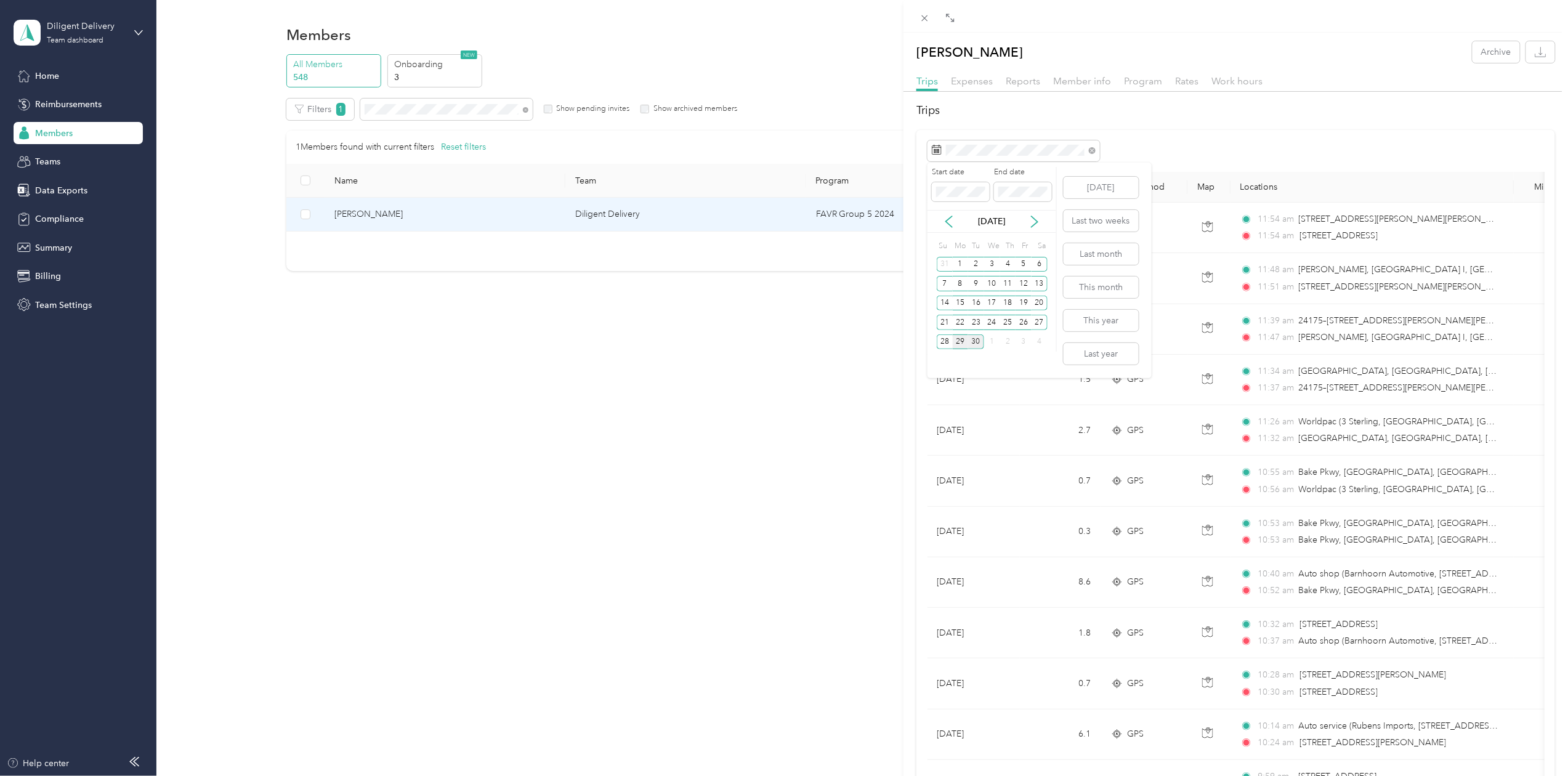
click at [962, 340] on div "29" at bounding box center [961, 342] width 16 height 15
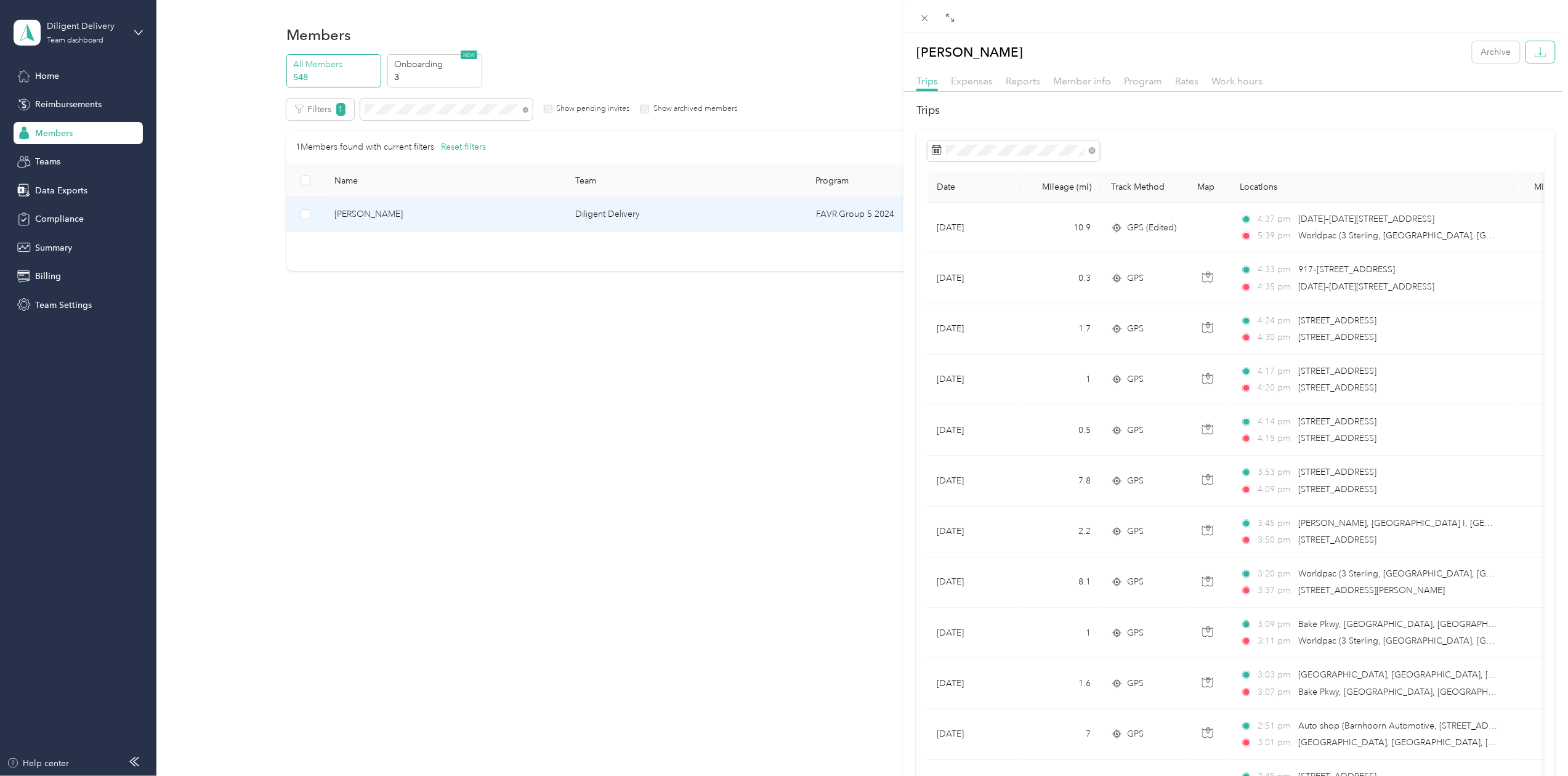
click at [1535, 47] on icon "button" at bounding box center [1541, 52] width 12 height 12
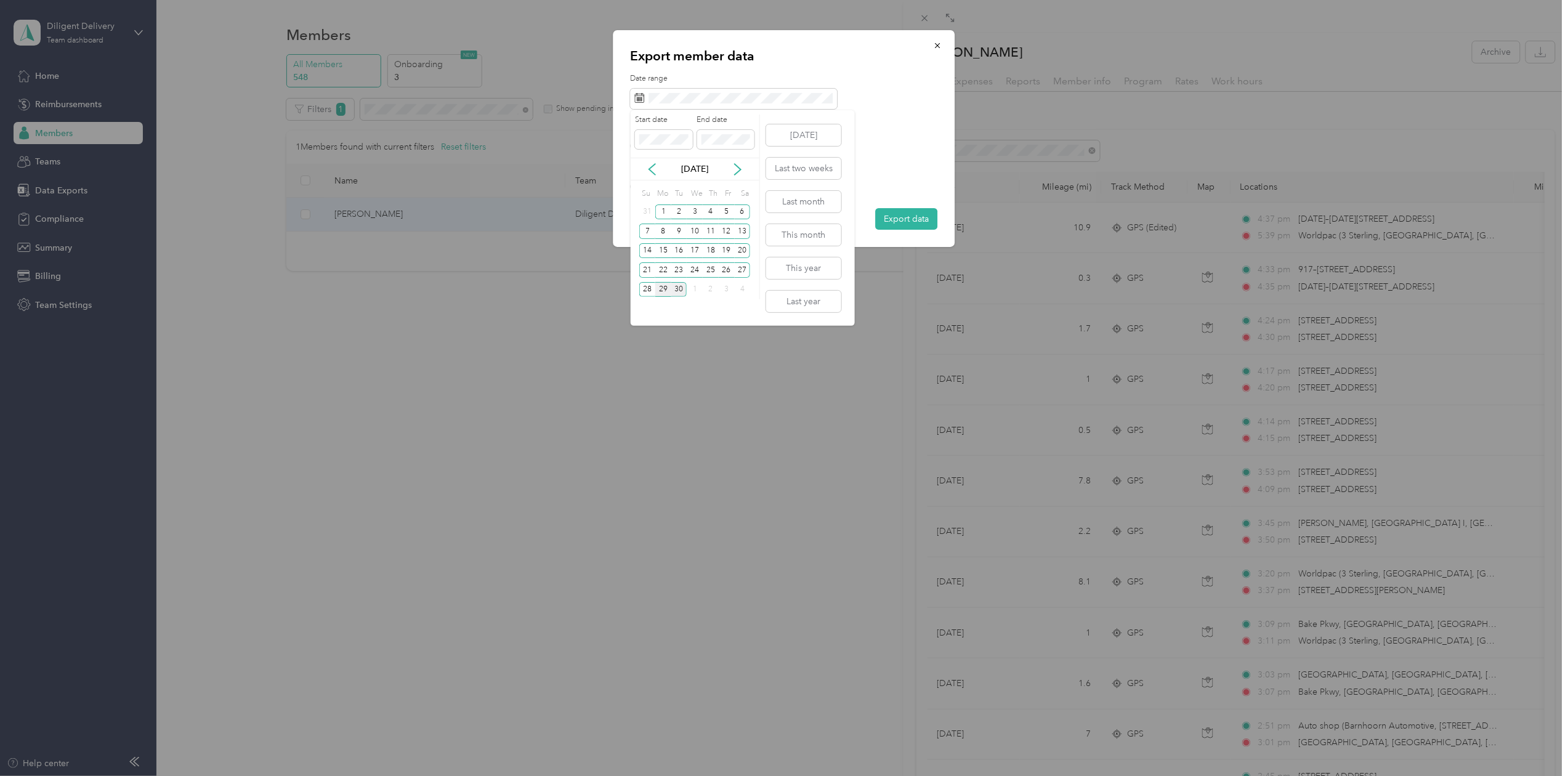
click at [662, 290] on div "29" at bounding box center [663, 289] width 16 height 15
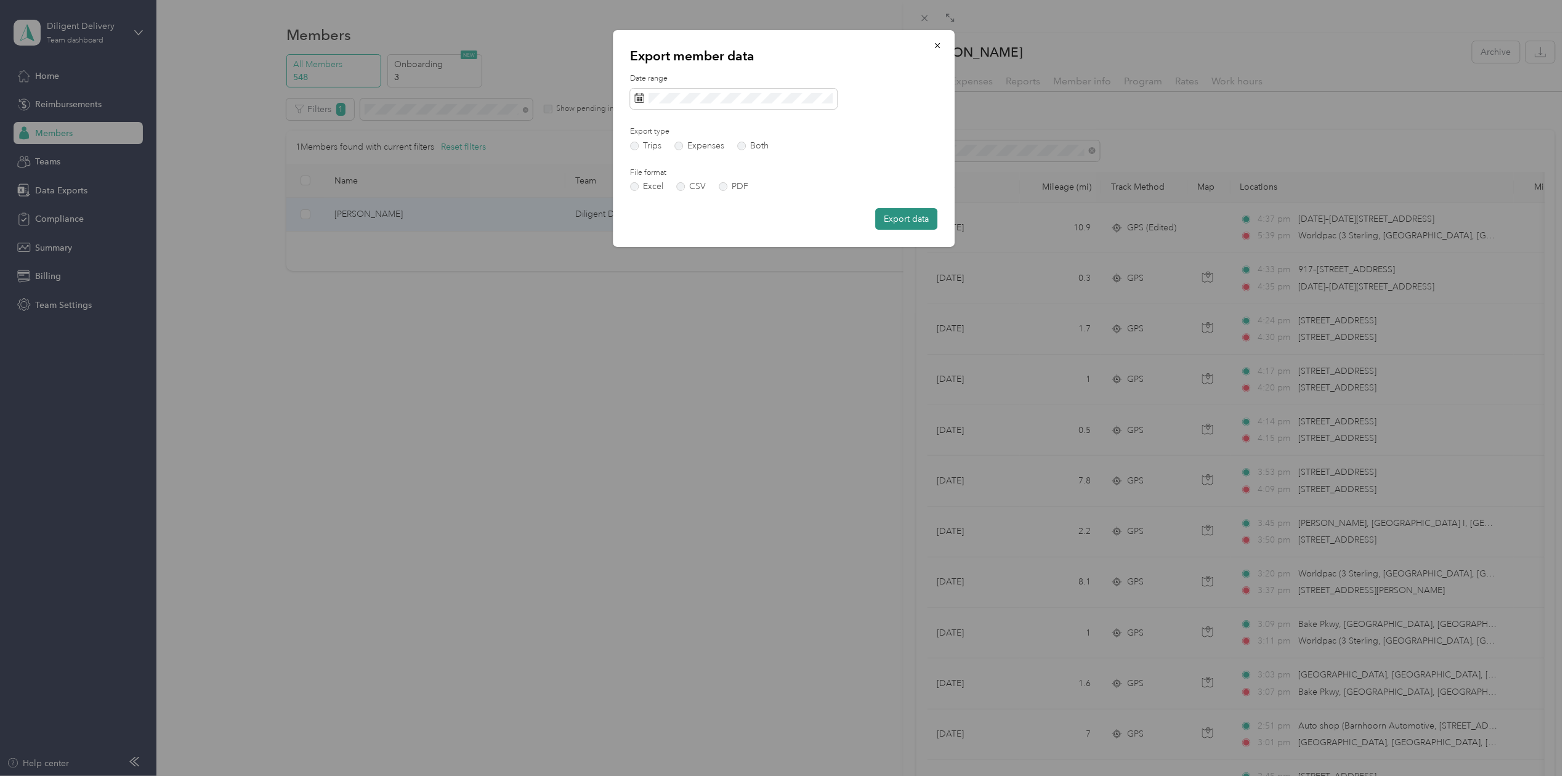
click at [904, 218] on button "Export data" at bounding box center [907, 219] width 62 height 22
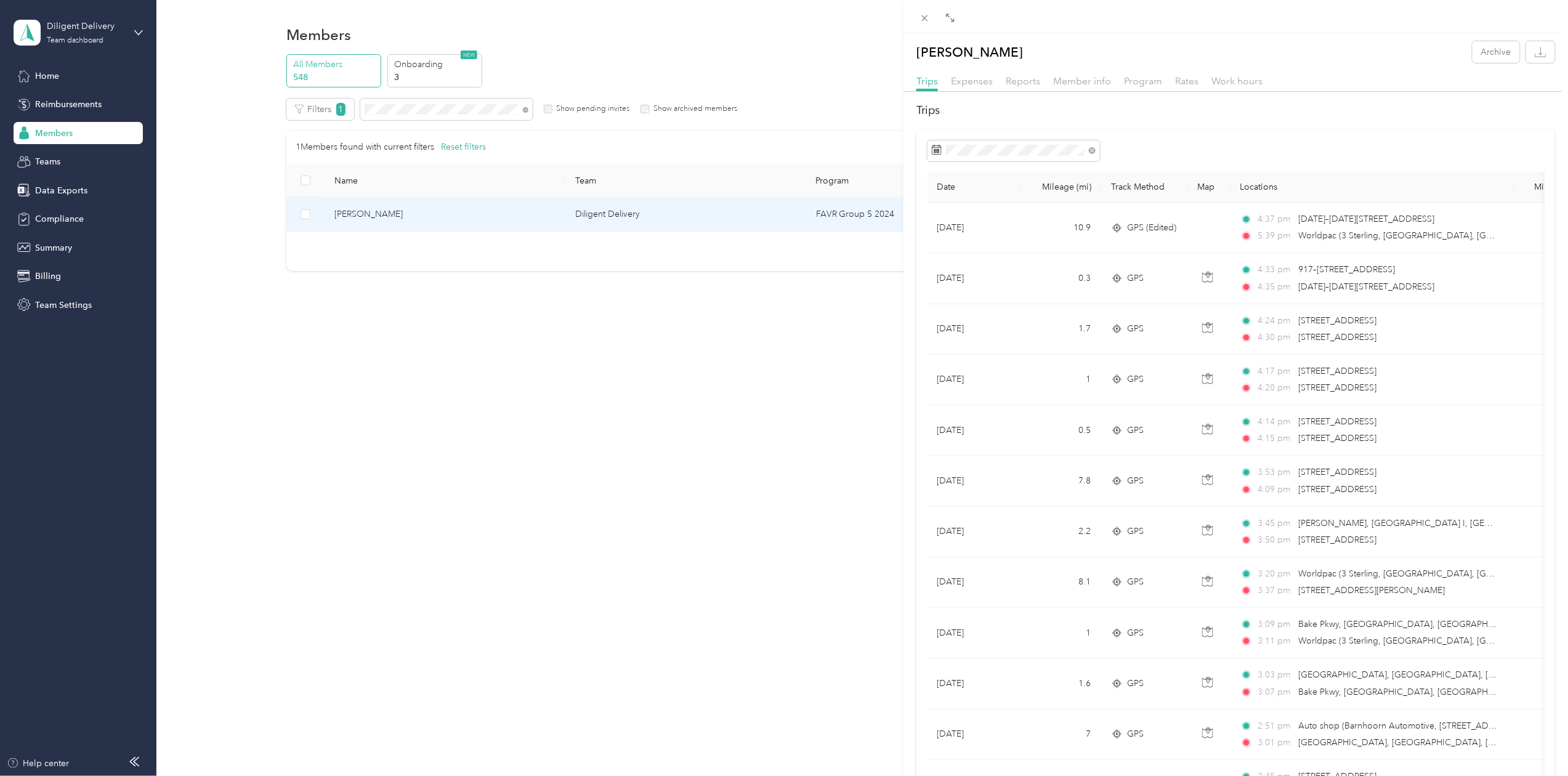
click at [397, 114] on div "[PERSON_NAME] Archive Trips Expenses Reports Member info Program Rates Work hou…" at bounding box center [784, 388] width 1568 height 776
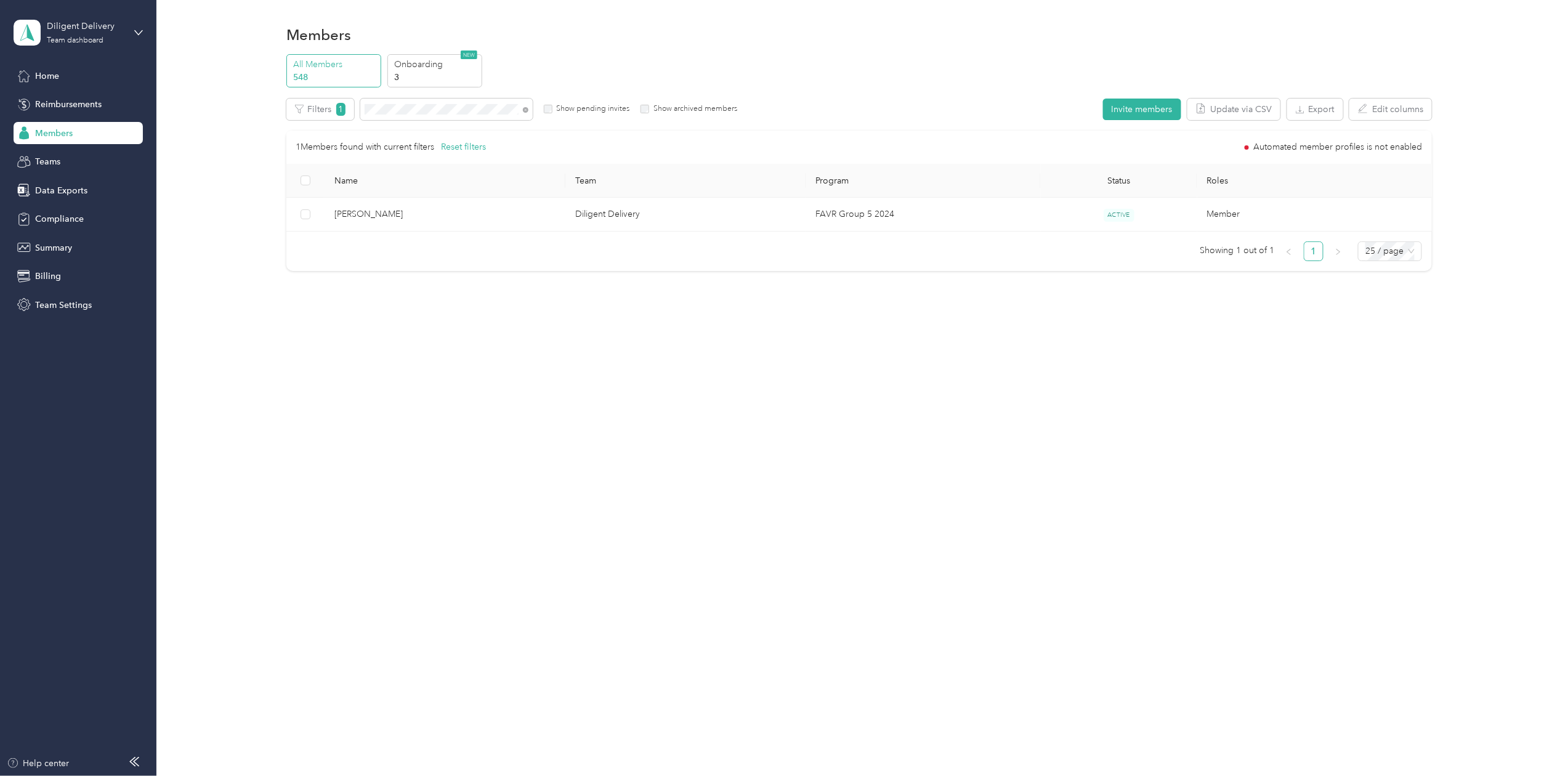
click at [398, 105] on div at bounding box center [784, 388] width 1568 height 776
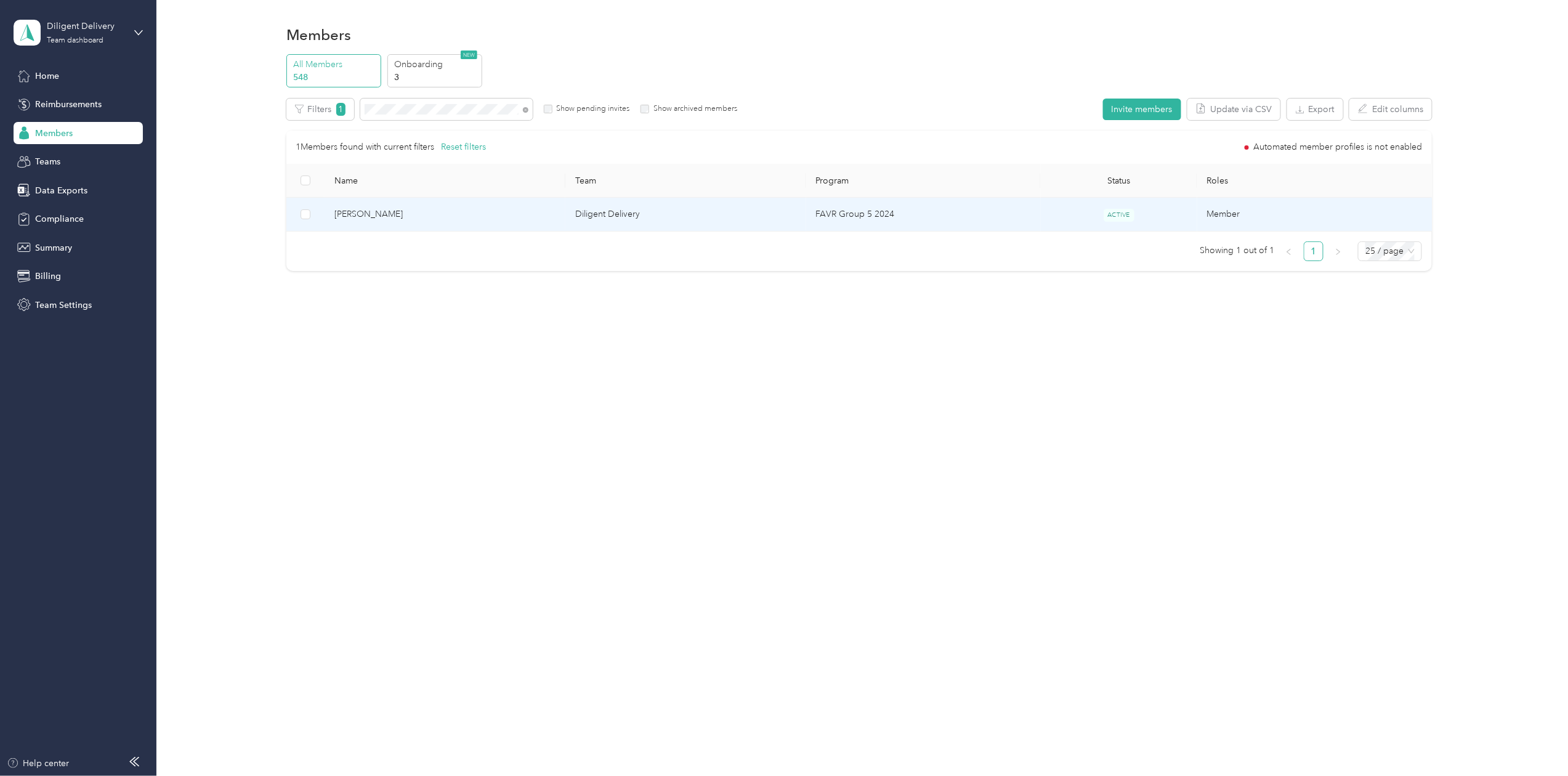
click at [366, 221] on span "[PERSON_NAME]" at bounding box center [445, 215] width 221 height 14
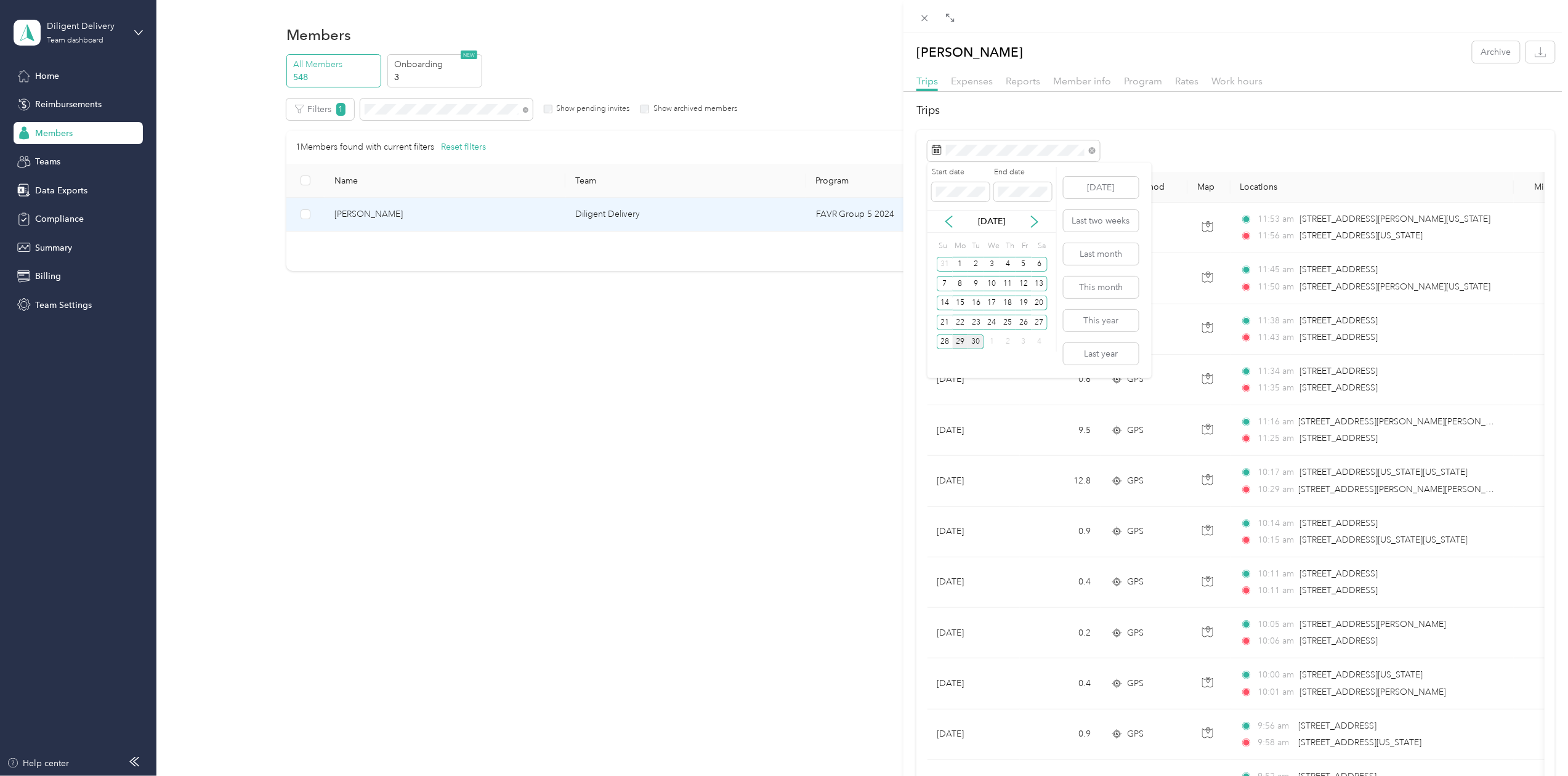
click at [955, 339] on div "29" at bounding box center [961, 342] width 16 height 15
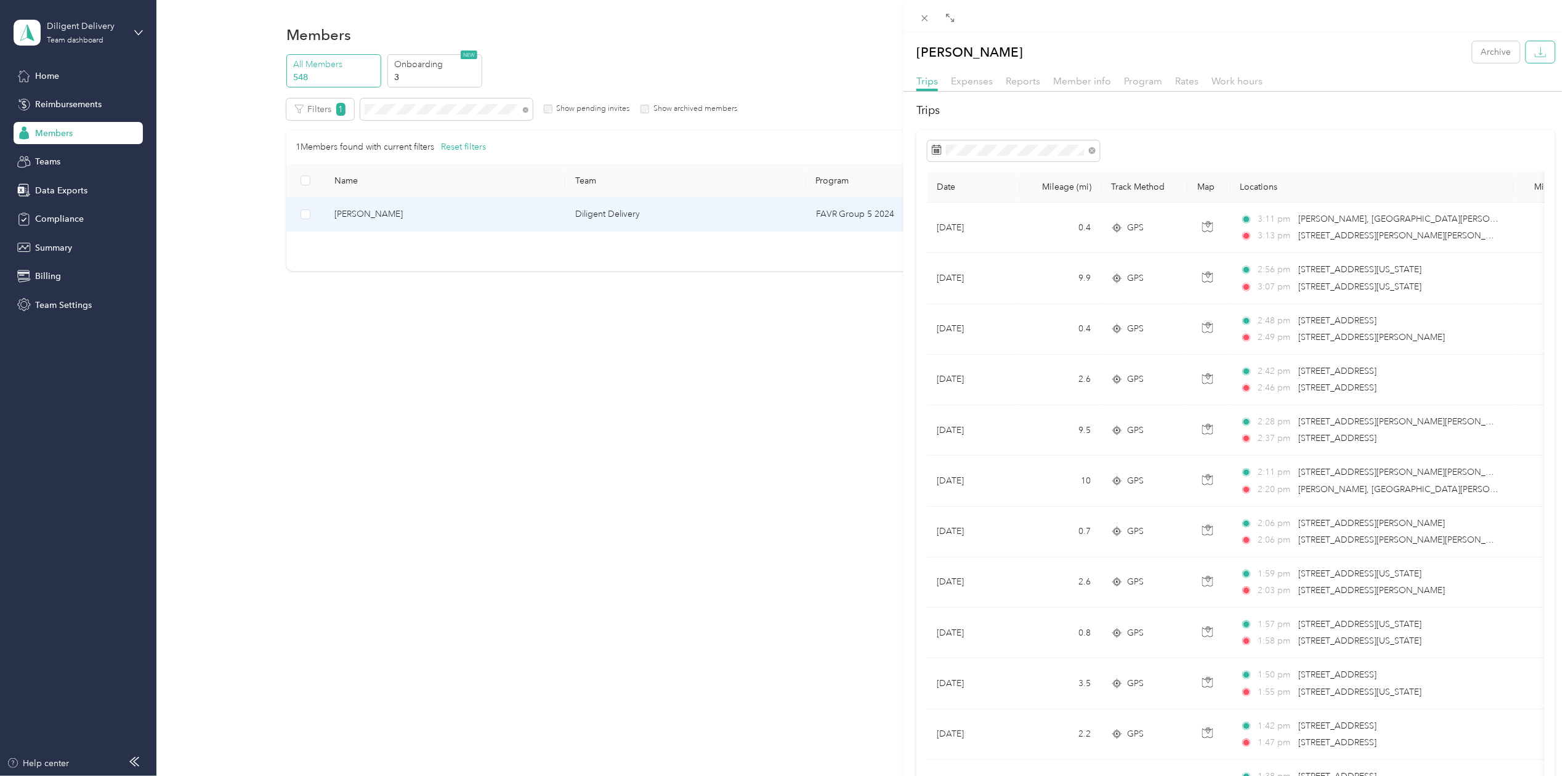
click at [1535, 47] on icon "button" at bounding box center [1541, 52] width 12 height 12
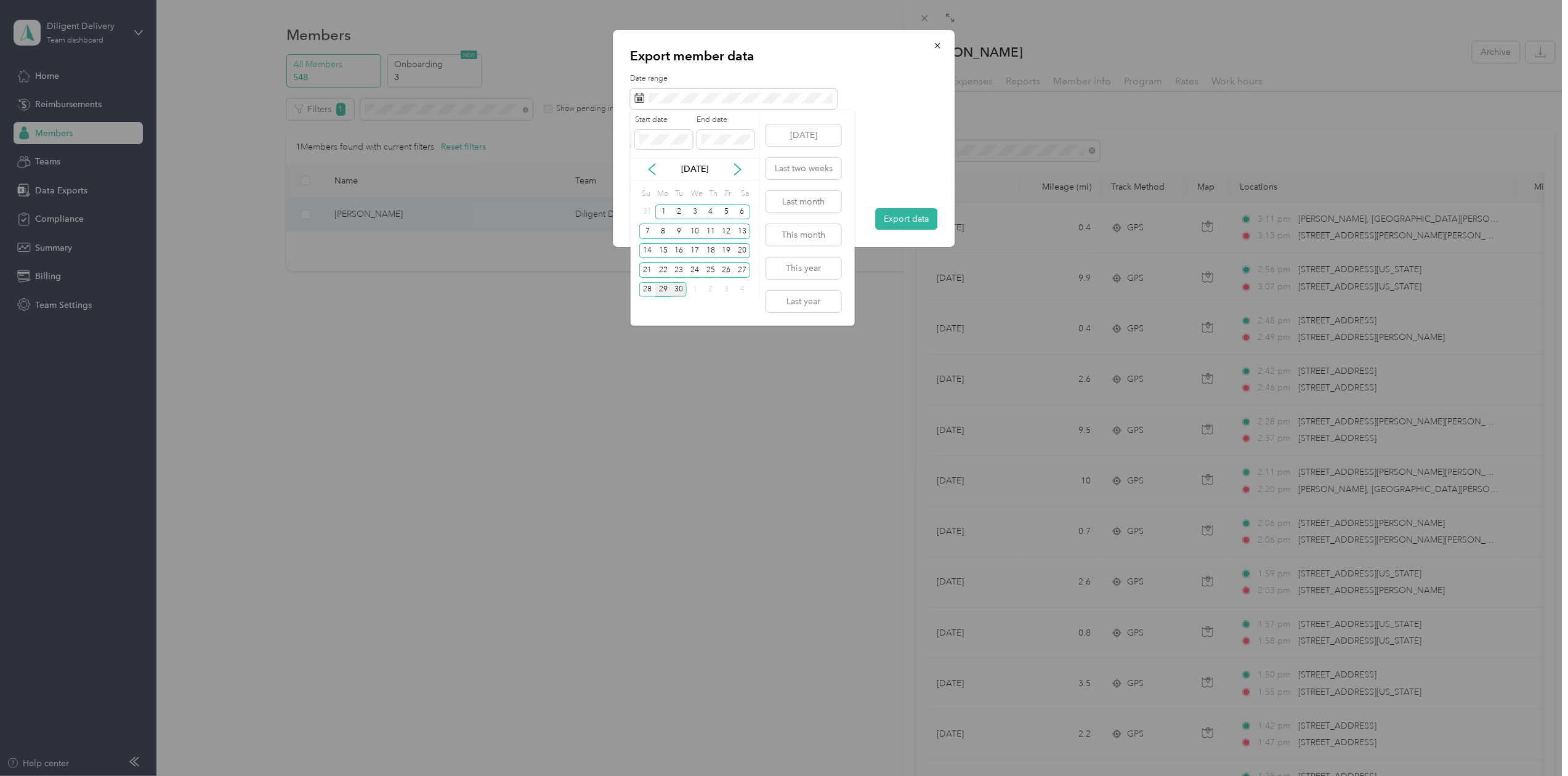
click at [661, 287] on div "29" at bounding box center [663, 289] width 16 height 15
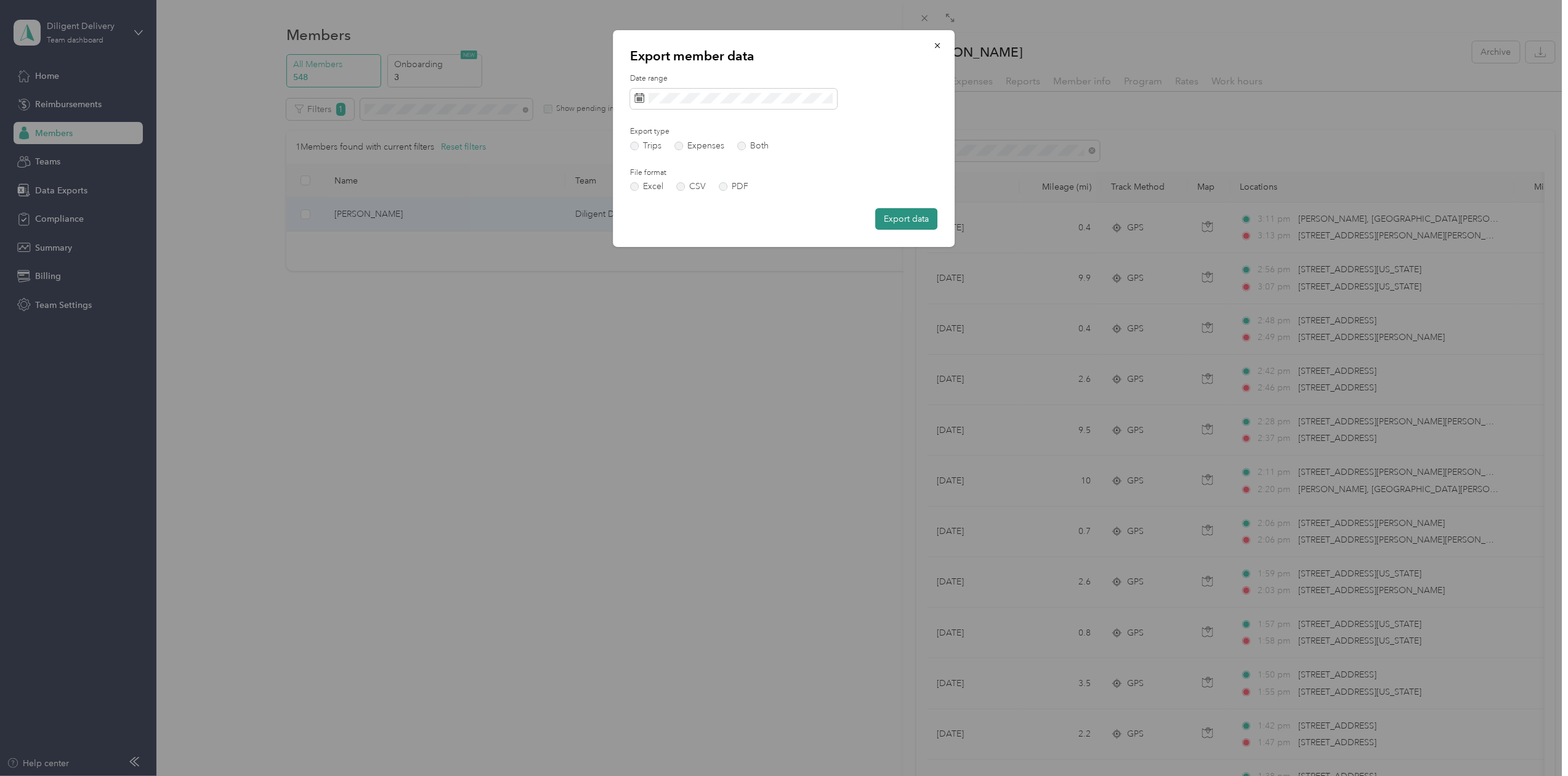
click at [894, 216] on button "Export data" at bounding box center [907, 219] width 62 height 22
